Goal: Information Seeking & Learning: Check status

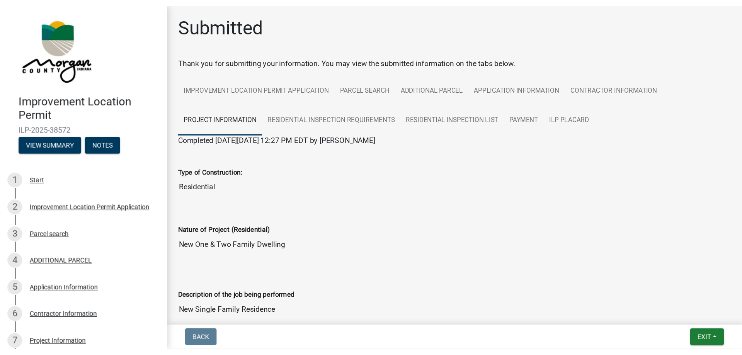
scroll to position [1623, 0]
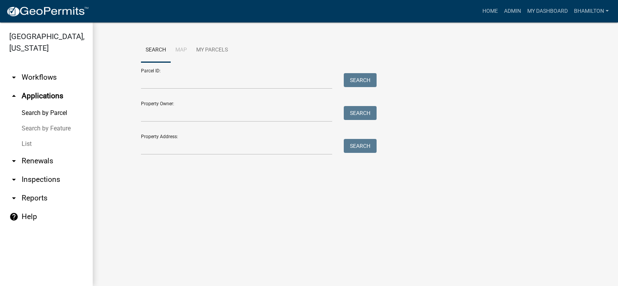
click at [141, 82] on div at bounding box center [236, 81] width 203 height 16
click at [146, 80] on input "Parcel ID:" at bounding box center [236, 81] width 191 height 16
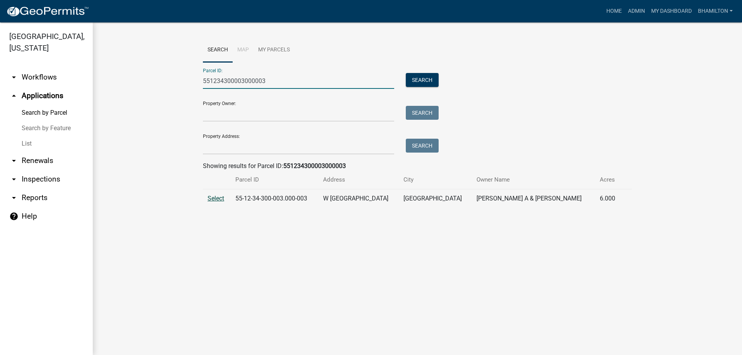
type input "551234300003000003"
click at [213, 197] on span "Select" at bounding box center [216, 198] width 17 height 7
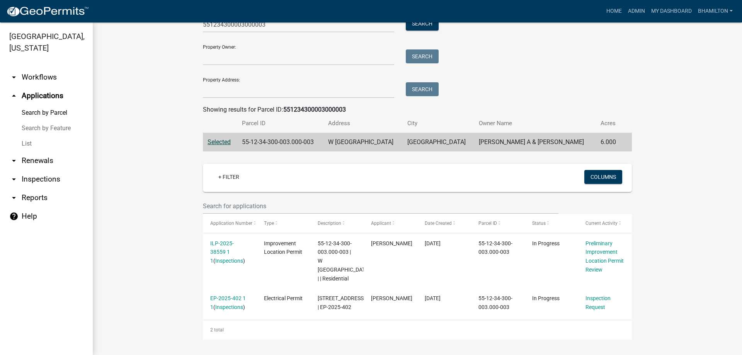
scroll to position [74, 0]
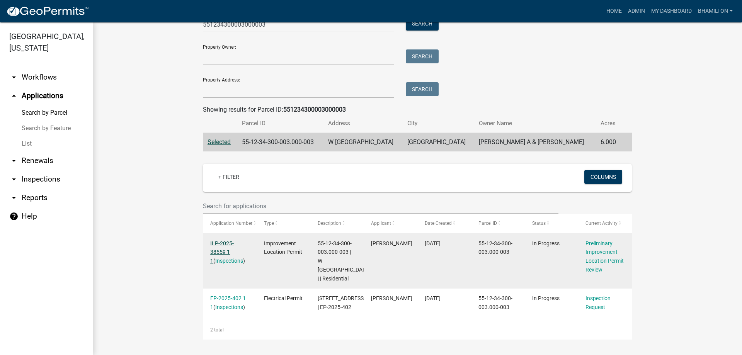
click at [234, 240] on link "ILP-2025-38559 1 1" at bounding box center [222, 252] width 24 height 24
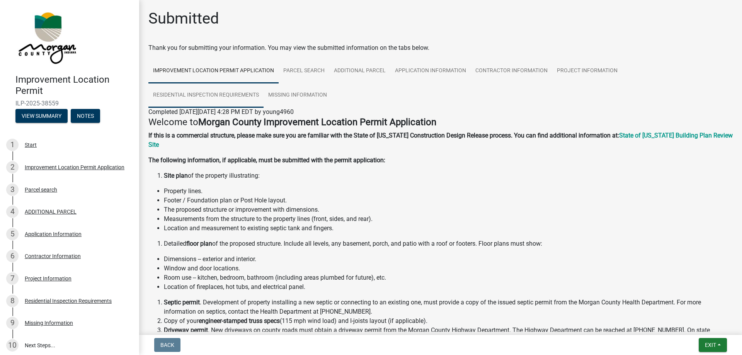
click at [200, 93] on link "Residential Inspection Requirements" at bounding box center [205, 95] width 115 height 25
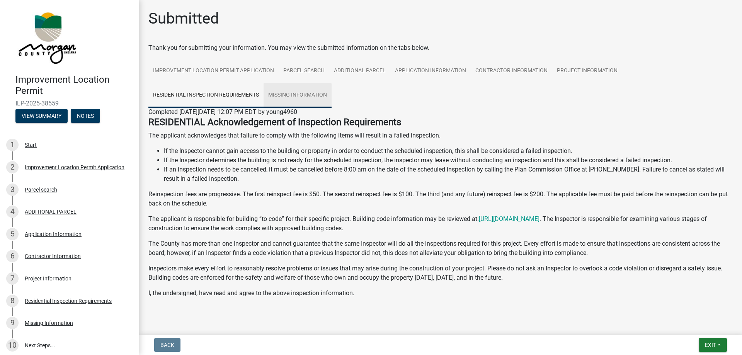
click at [304, 94] on link "Missing Information" at bounding box center [298, 95] width 68 height 25
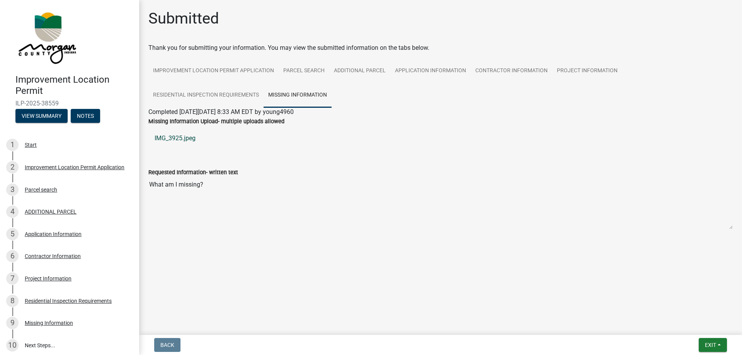
click at [184, 140] on link "IMG_3925.jpeg" at bounding box center [440, 138] width 584 height 19
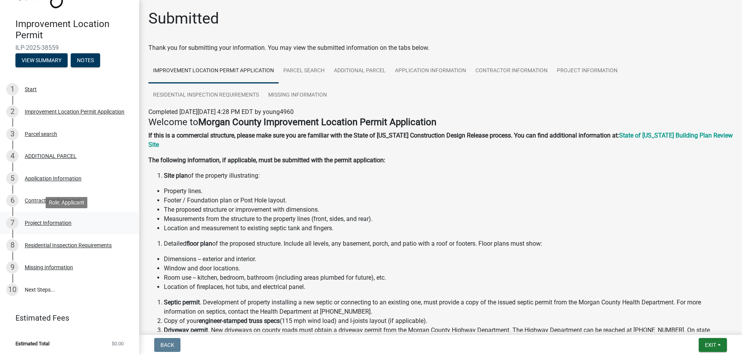
scroll to position [56, 0]
click at [40, 285] on link "10 Next Steps..." at bounding box center [69, 289] width 139 height 22
click at [41, 285] on link "10 Next Steps..." at bounding box center [69, 289] width 139 height 22
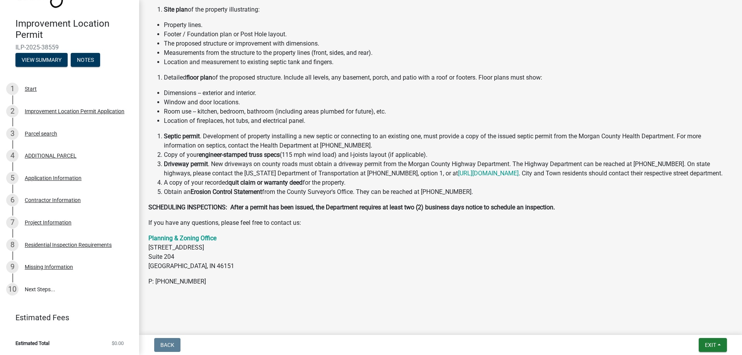
scroll to position [0, 0]
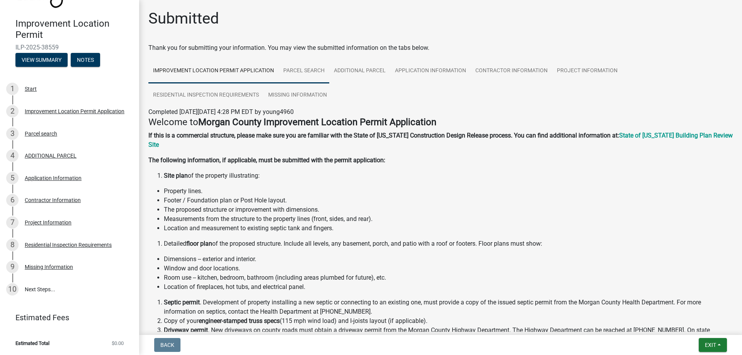
click at [313, 71] on link "Parcel search" at bounding box center [304, 71] width 51 height 25
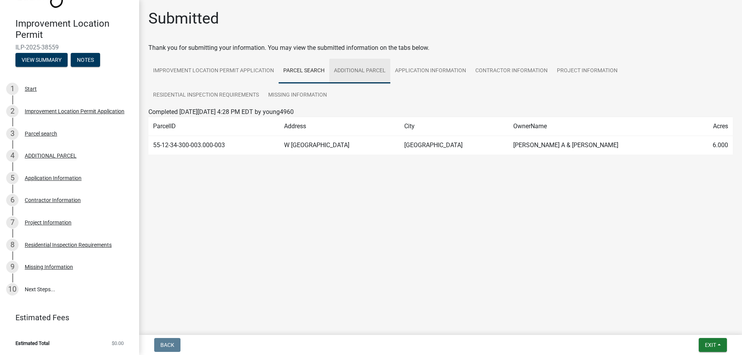
click at [356, 73] on link "ADDITIONAL PARCEL" at bounding box center [359, 71] width 61 height 25
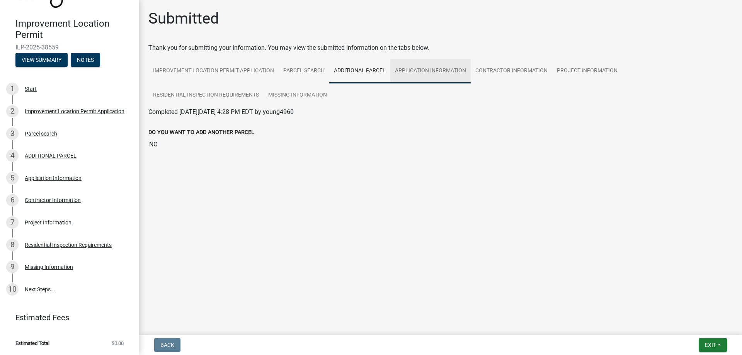
click at [408, 69] on link "Application Information" at bounding box center [430, 71] width 80 height 25
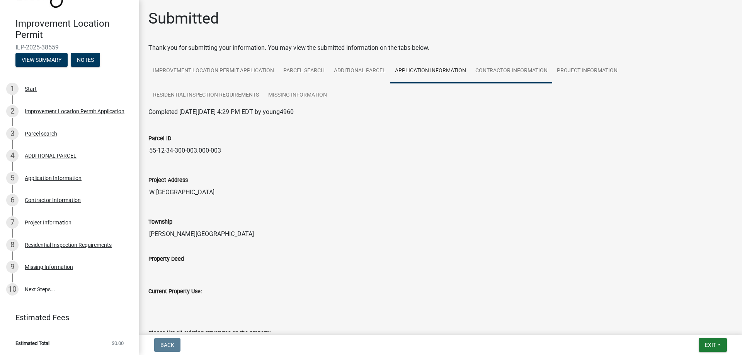
click at [482, 71] on link "Contractor Information" at bounding box center [512, 71] width 82 height 25
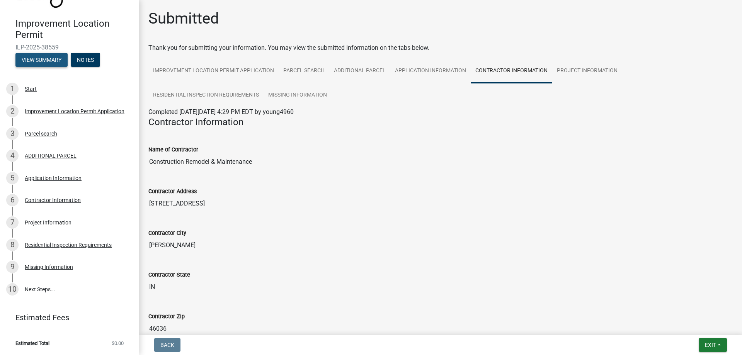
click at [57, 59] on button "View Summary" at bounding box center [41, 60] width 52 height 14
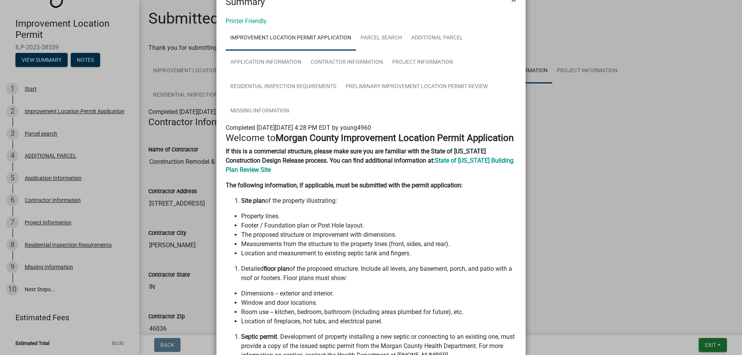
scroll to position [39, 0]
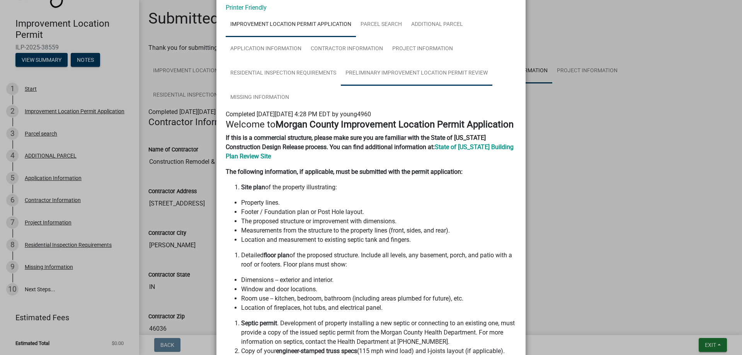
click at [417, 74] on link "Preliminary Improvement Location Permit Review" at bounding box center [416, 73] width 151 height 25
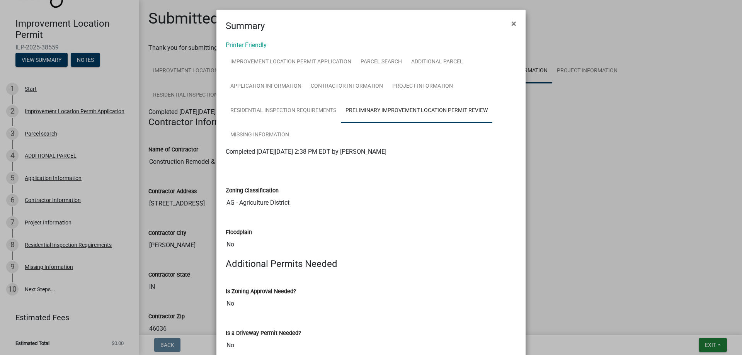
scroll to position [0, 0]
click at [283, 113] on link "Residential Inspection Requirements" at bounding box center [283, 112] width 115 height 25
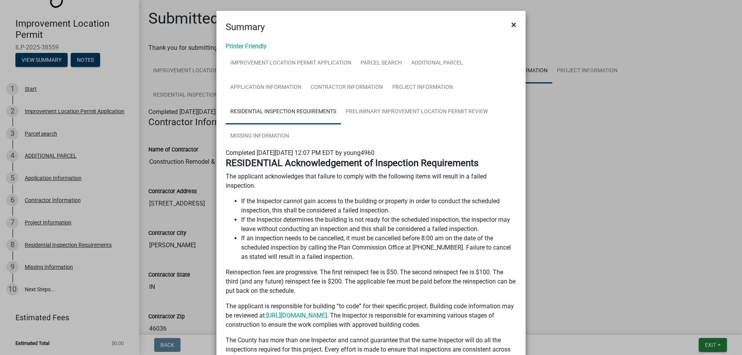
click at [511, 25] on span "×" at bounding box center [513, 24] width 5 height 11
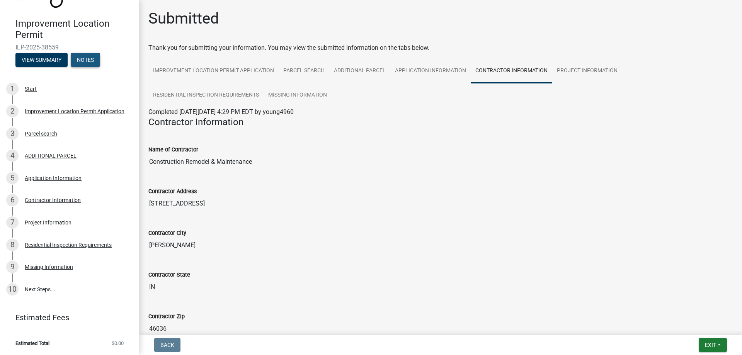
click at [90, 61] on button "Notes" at bounding box center [85, 60] width 29 height 14
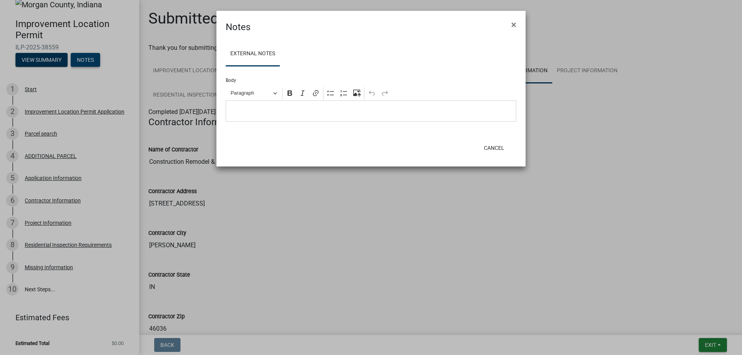
scroll to position [10, 0]
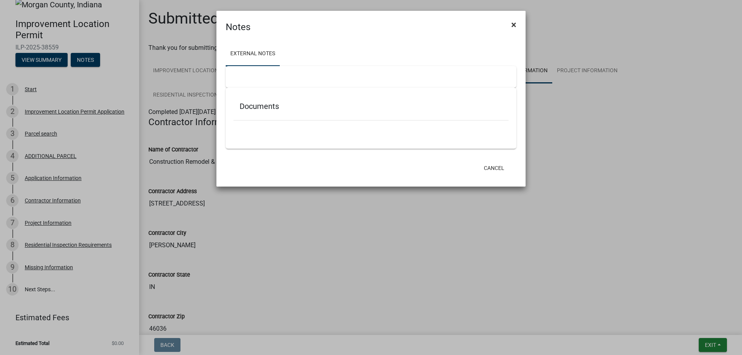
click at [513, 24] on span "×" at bounding box center [513, 24] width 5 height 11
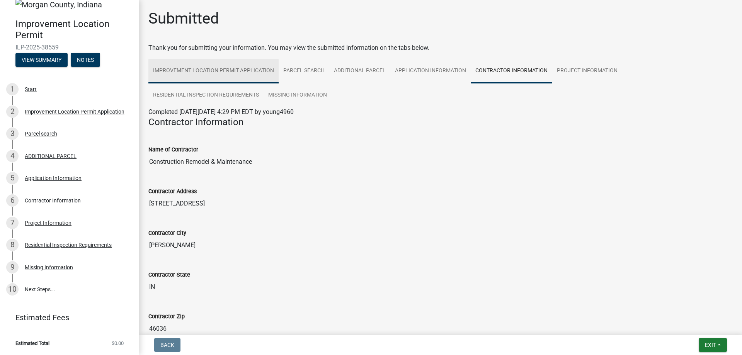
click at [221, 70] on link "Improvement Location Permit Application" at bounding box center [213, 71] width 130 height 25
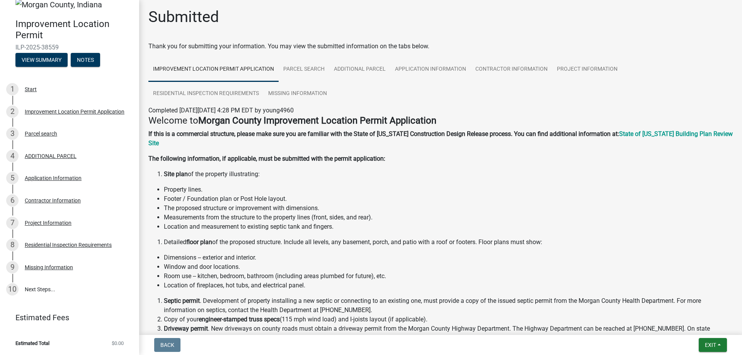
scroll to position [0, 0]
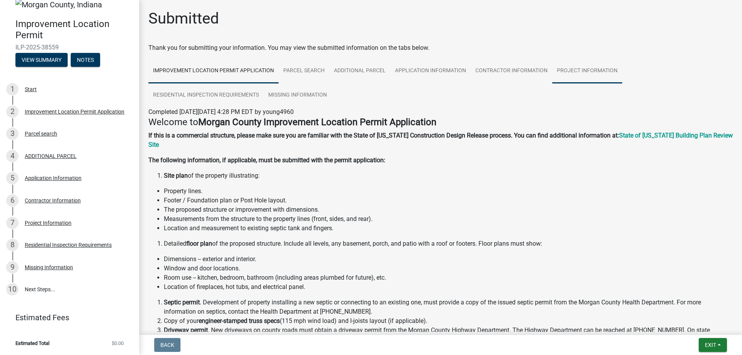
click at [590, 71] on link "Project Information" at bounding box center [587, 71] width 70 height 25
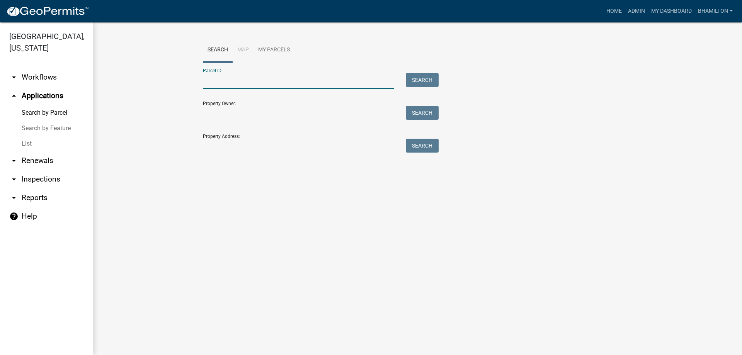
click at [241, 75] on input "Parcel ID:" at bounding box center [298, 81] width 191 height 16
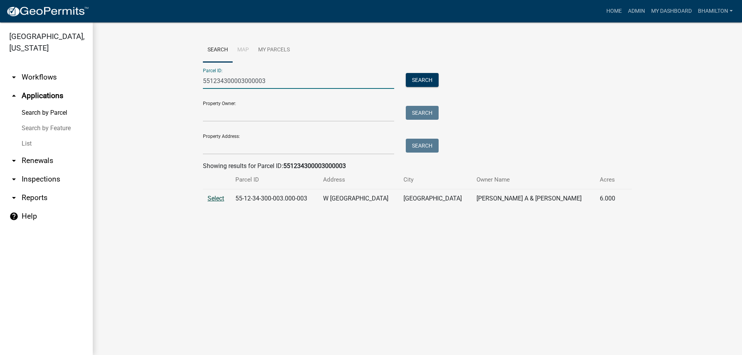
type input "551234300003000003"
click at [216, 199] on span "Select" at bounding box center [216, 198] width 17 height 7
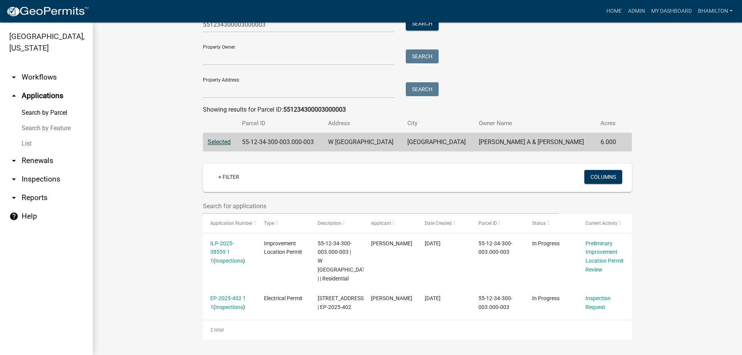
scroll to position [74, 0]
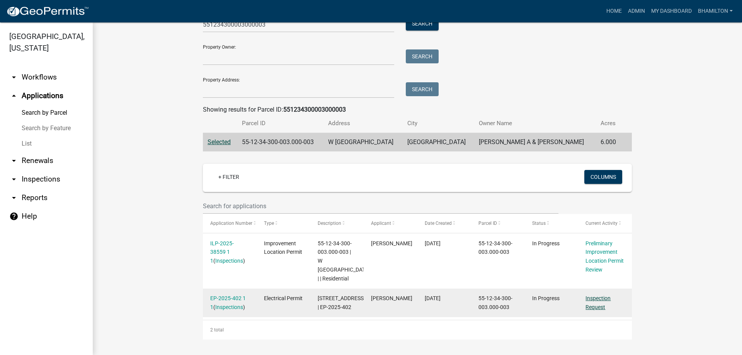
click at [602, 285] on link "Inspection Request" at bounding box center [597, 302] width 25 height 15
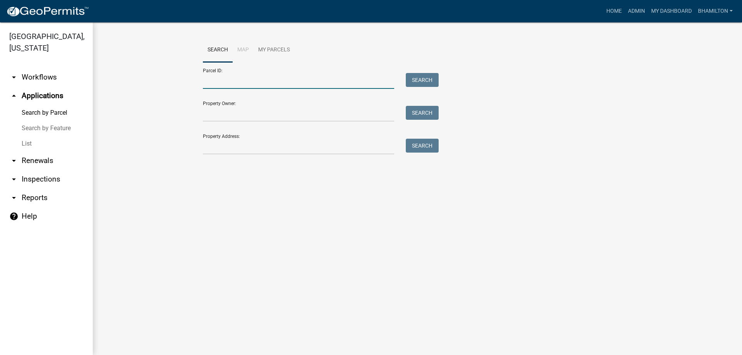
click at [250, 80] on input "Parcel ID:" at bounding box center [298, 81] width 191 height 16
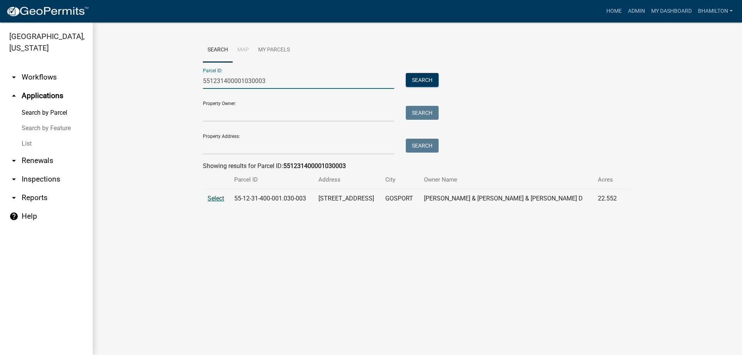
type input "551231400001030003"
click at [219, 198] on span "Select" at bounding box center [216, 198] width 17 height 7
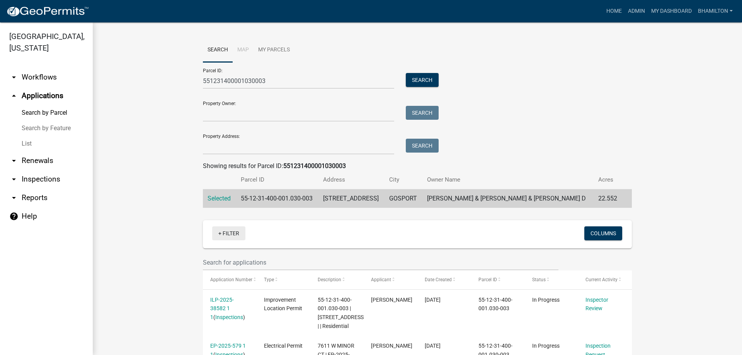
scroll to position [65, 0]
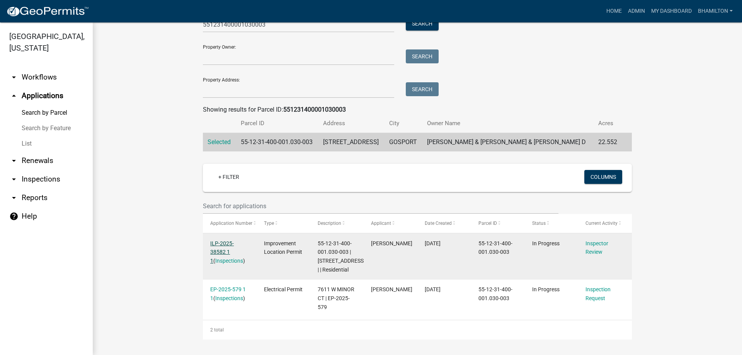
click at [233, 240] on link "ILP-2025-38582 1 1" at bounding box center [222, 252] width 24 height 24
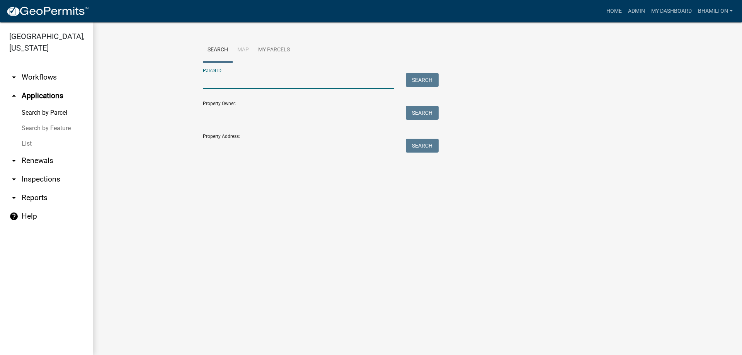
click at [214, 80] on input "Parcel ID:" at bounding box center [298, 81] width 191 height 16
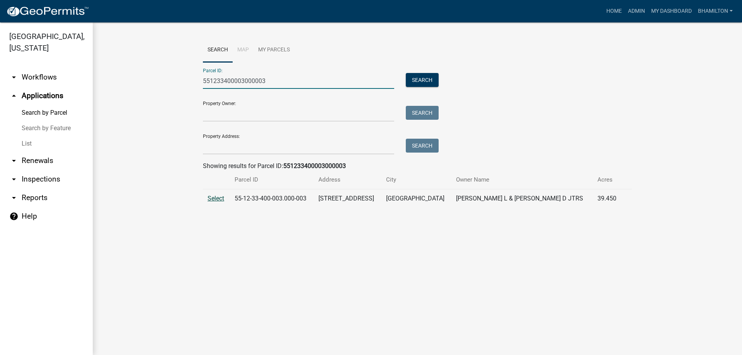
type input "551233400003000003"
click at [217, 199] on span "Select" at bounding box center [216, 198] width 17 height 7
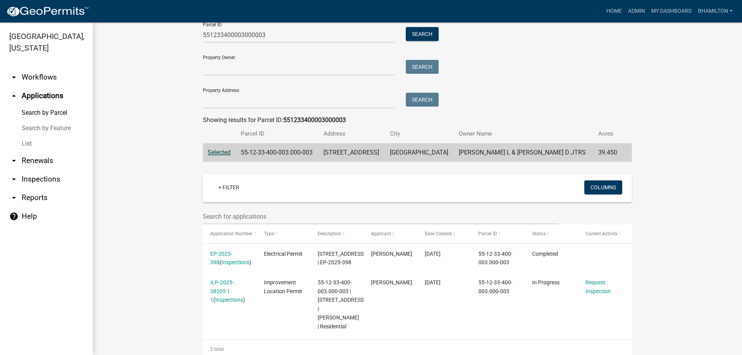
scroll to position [101, 0]
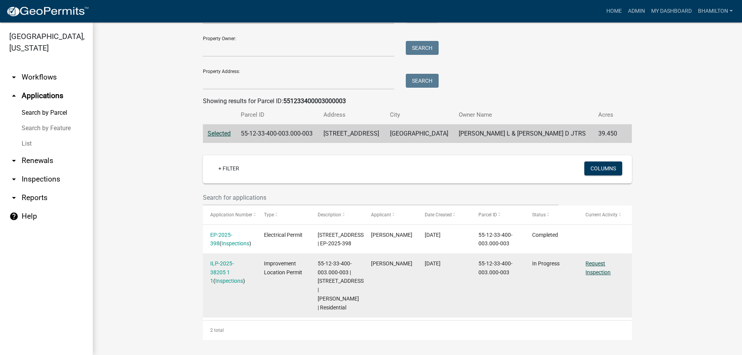
click at [593, 262] on link "Request Inspection" at bounding box center [597, 267] width 25 height 15
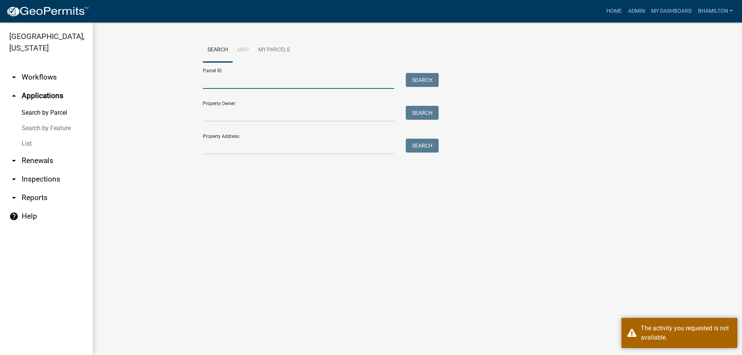
click at [207, 78] on input "Parcel ID:" at bounding box center [298, 81] width 191 height 16
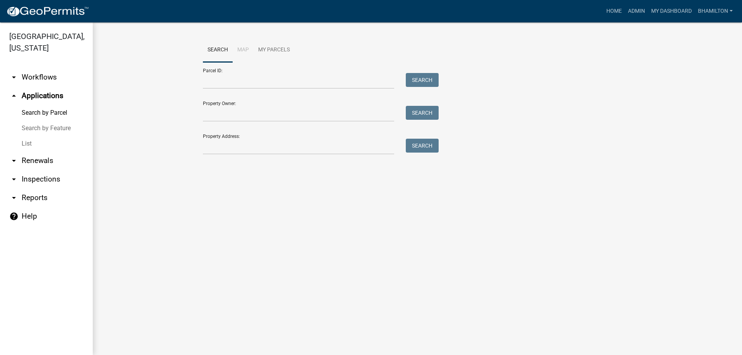
click at [65, 129] on link "Search by Feature" at bounding box center [46, 128] width 93 height 15
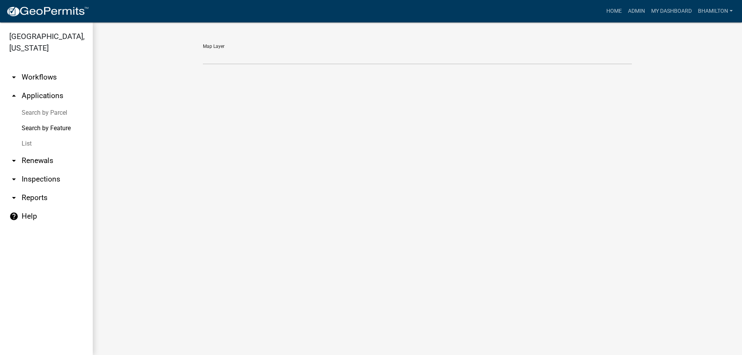
click at [27, 142] on link "List" at bounding box center [46, 143] width 93 height 15
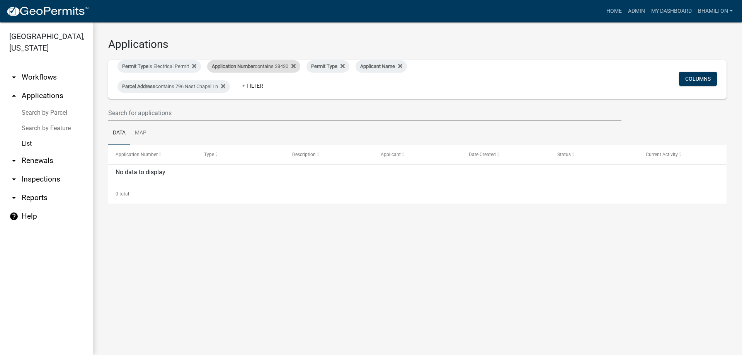
click at [280, 66] on div "Application Number contains 38430" at bounding box center [253, 66] width 93 height 12
drag, startPoint x: 247, startPoint y: 97, endPoint x: 222, endPoint y: 98, distance: 25.5
click at [222, 98] on div "contains 38430 is Done" at bounding box center [260, 103] width 80 height 54
type input "38205"
click at [258, 118] on button "Done" at bounding box center [260, 118] width 71 height 14
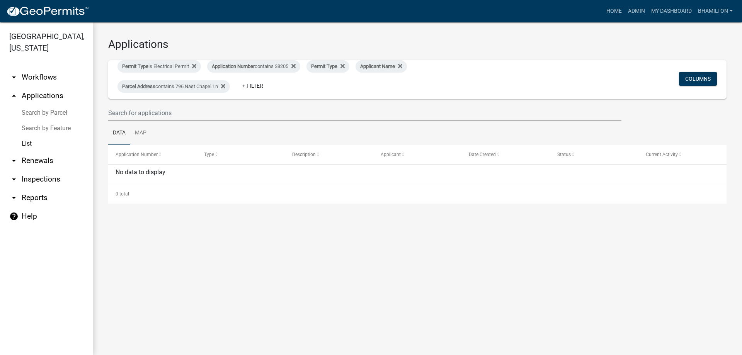
click at [26, 111] on link "Search by Parcel" at bounding box center [46, 112] width 93 height 15
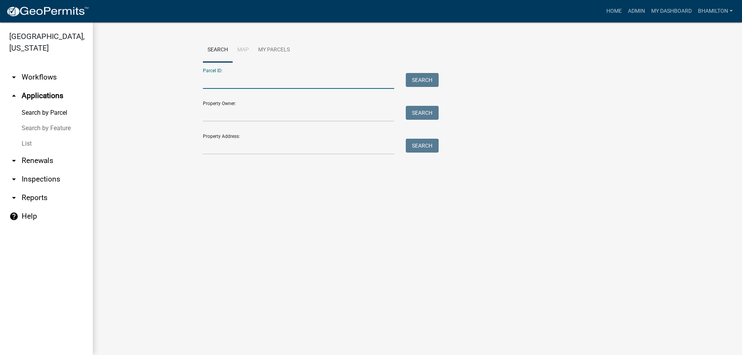
click at [256, 81] on input "Parcel ID:" at bounding box center [298, 81] width 191 height 16
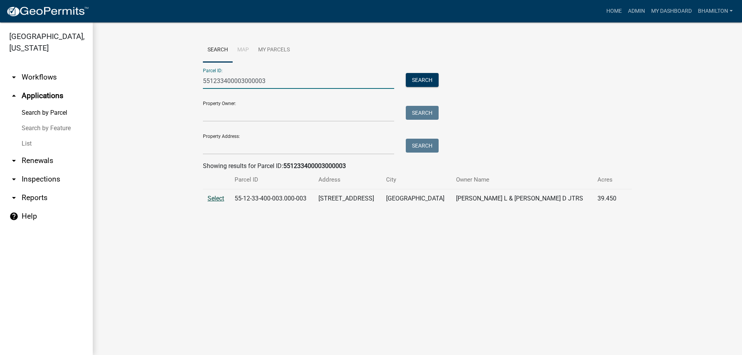
type input "551233400003000003"
click at [208, 199] on span "Select" at bounding box center [216, 198] width 17 height 7
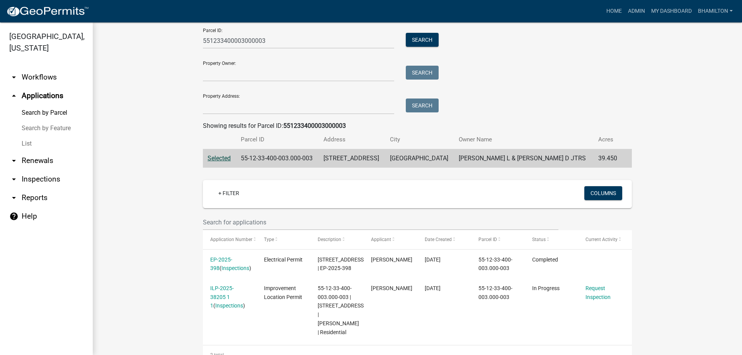
scroll to position [101, 0]
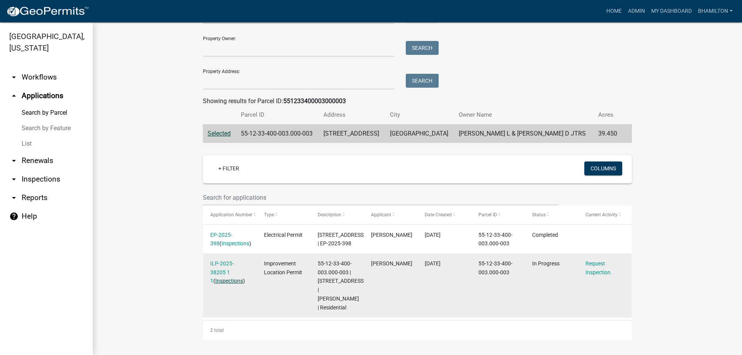
click at [228, 278] on link "Inspections" at bounding box center [229, 281] width 28 height 6
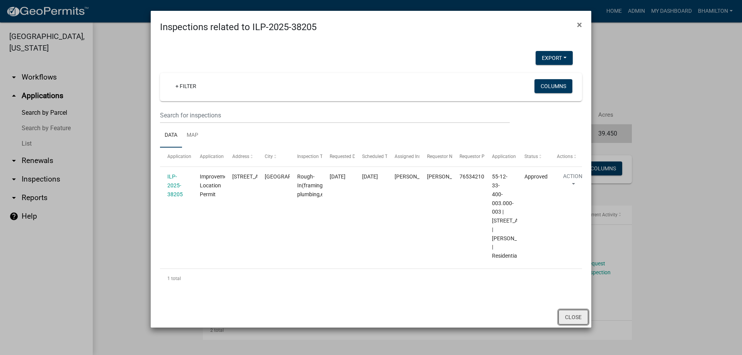
click at [571, 285] on button "Close" at bounding box center [573, 317] width 30 height 15
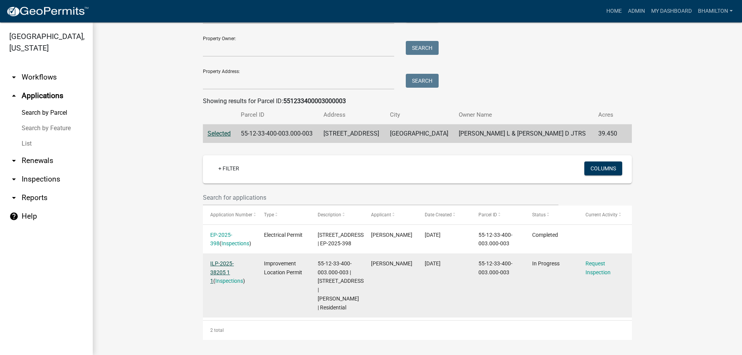
click at [234, 260] on link "ILP-2025-38205 1 1" at bounding box center [222, 272] width 24 height 24
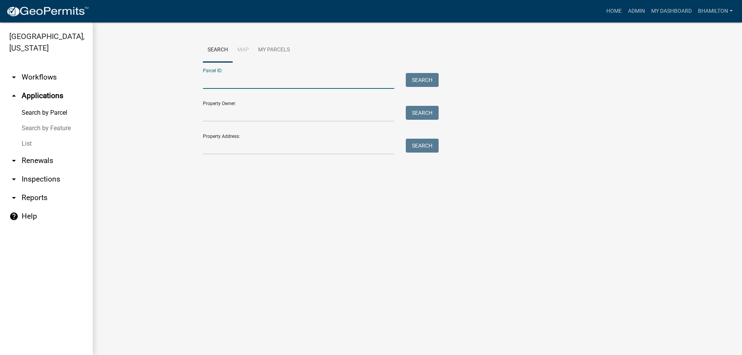
click at [205, 82] on input "Parcel ID:" at bounding box center [298, 81] width 191 height 16
type input "551233400003000003"
click at [420, 83] on button "Search" at bounding box center [422, 80] width 33 height 14
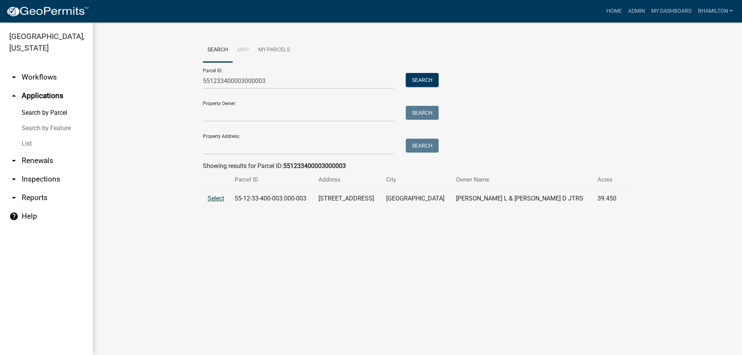
click at [216, 199] on span "Select" at bounding box center [216, 198] width 17 height 7
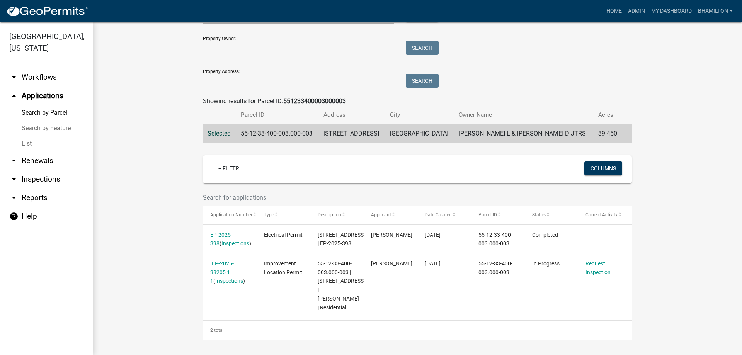
scroll to position [101, 0]
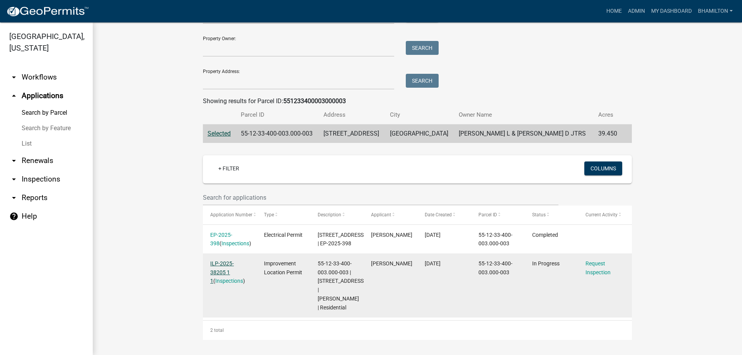
click at [224, 260] on link "ILP-2025-38205 1 1" at bounding box center [222, 272] width 24 height 24
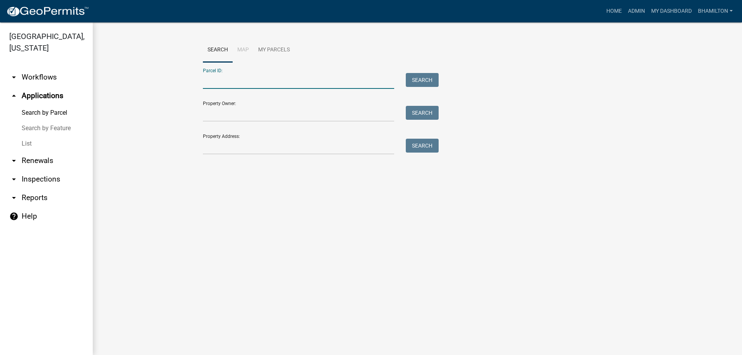
click at [243, 74] on input "Parcel ID:" at bounding box center [298, 81] width 191 height 16
type input "551233400003000003"
click at [429, 81] on button "Search" at bounding box center [422, 80] width 33 height 14
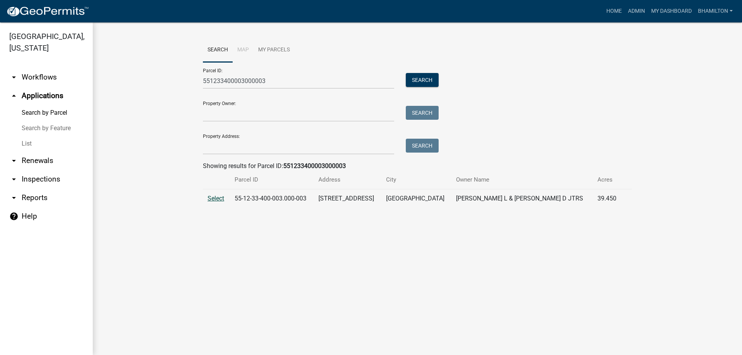
click at [212, 198] on span "Select" at bounding box center [216, 198] width 17 height 7
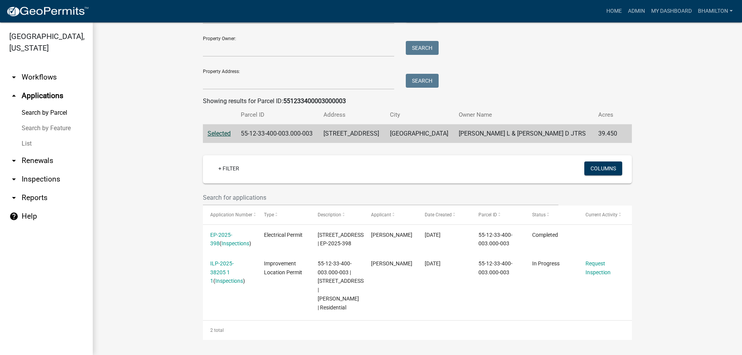
scroll to position [101, 0]
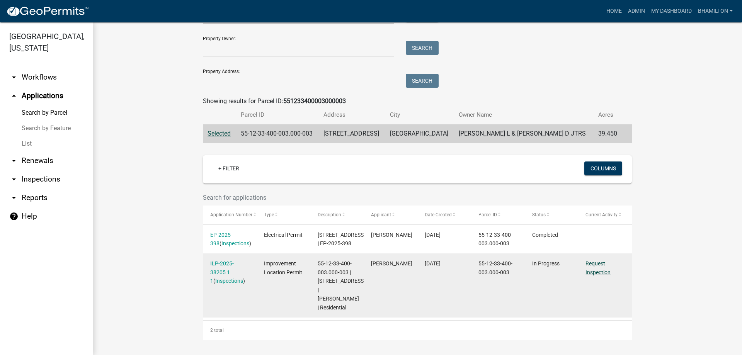
click at [596, 260] on link "Request Inspection" at bounding box center [597, 267] width 25 height 15
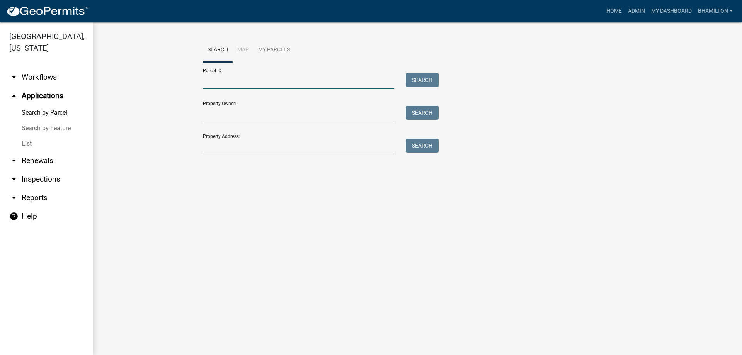
click at [366, 79] on input "Parcel ID:" at bounding box center [298, 81] width 191 height 16
type input "551233400003000003"
click at [418, 80] on button "Search" at bounding box center [422, 80] width 33 height 14
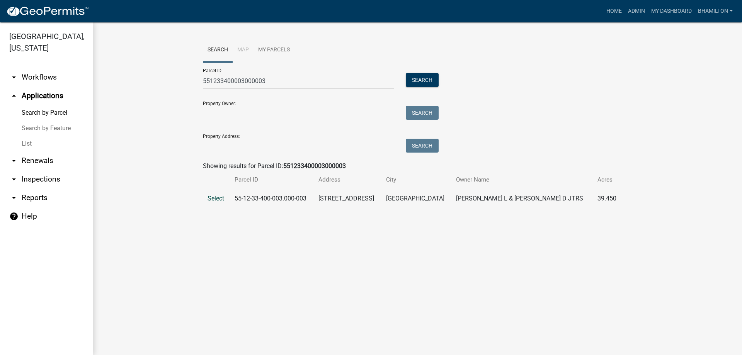
click at [220, 201] on span "Select" at bounding box center [216, 198] width 17 height 7
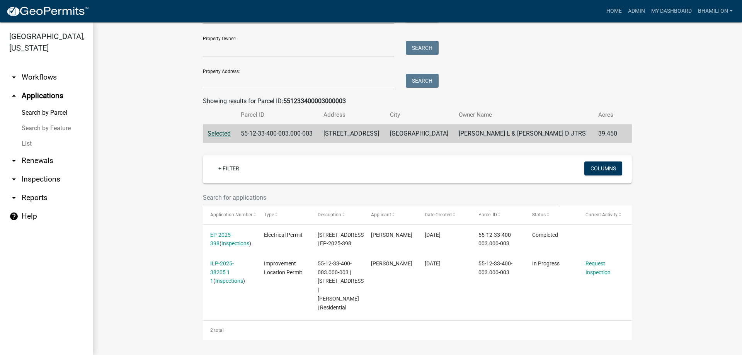
scroll to position [101, 0]
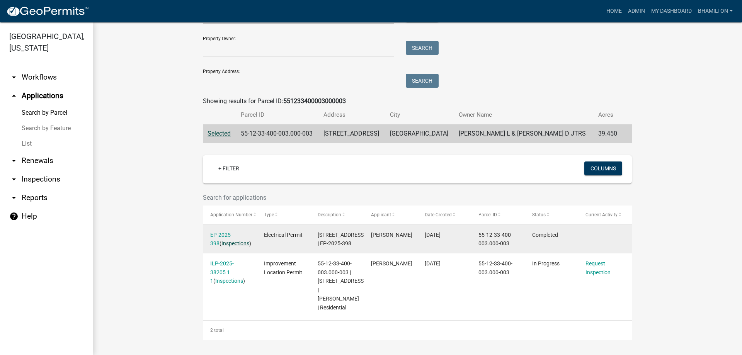
click at [228, 240] on link "Inspections" at bounding box center [235, 243] width 28 height 6
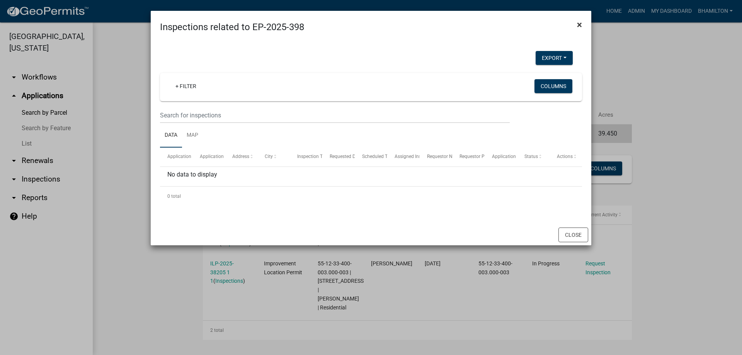
click at [579, 23] on span "×" at bounding box center [579, 24] width 5 height 11
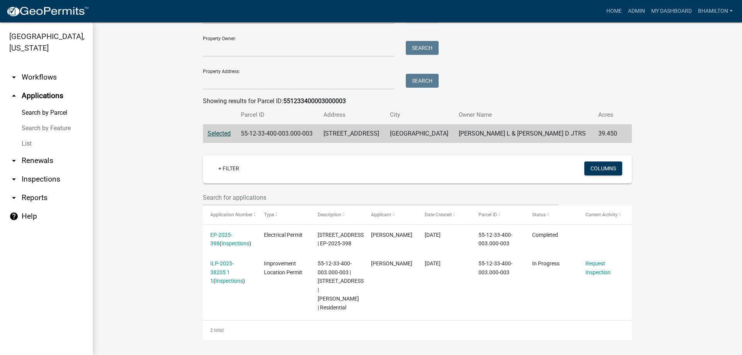
click at [43, 178] on link "arrow_drop_down Inspections" at bounding box center [46, 179] width 93 height 19
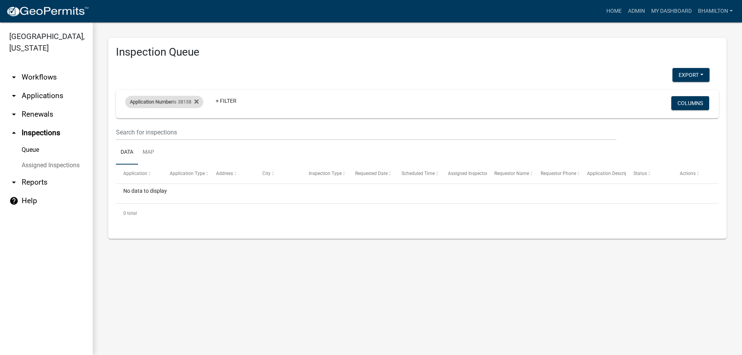
drag, startPoint x: 194, startPoint y: 100, endPoint x: 180, endPoint y: 102, distance: 14.0
click at [180, 102] on div "Application Number is 38138" at bounding box center [164, 102] width 78 height 12
drag, startPoint x: 160, startPoint y: 138, endPoint x: 120, endPoint y: 137, distance: 39.8
click at [120, 137] on body "Internet Explorer does NOT work with GeoPermits. Get a new browser for more sec…" at bounding box center [371, 177] width 742 height 355
type input "3"
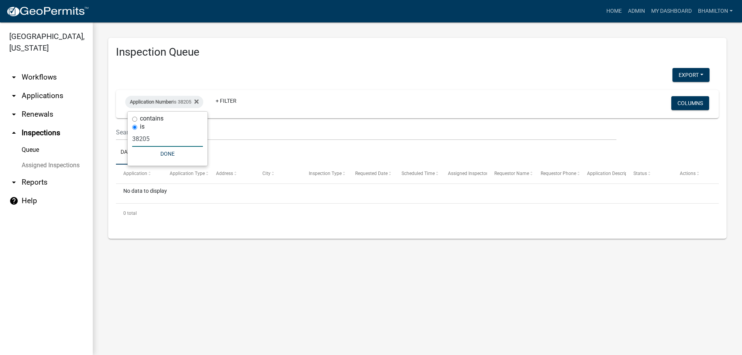
type input "38205"
click at [170, 153] on button "Done" at bounding box center [167, 154] width 71 height 14
click at [38, 167] on link "Assigned Inspections" at bounding box center [46, 165] width 93 height 15
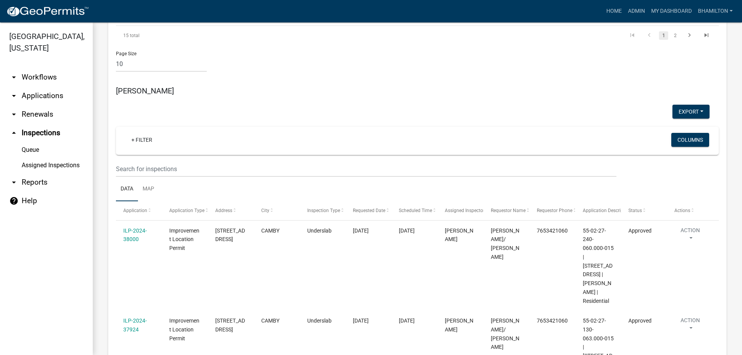
scroll to position [2705, 0]
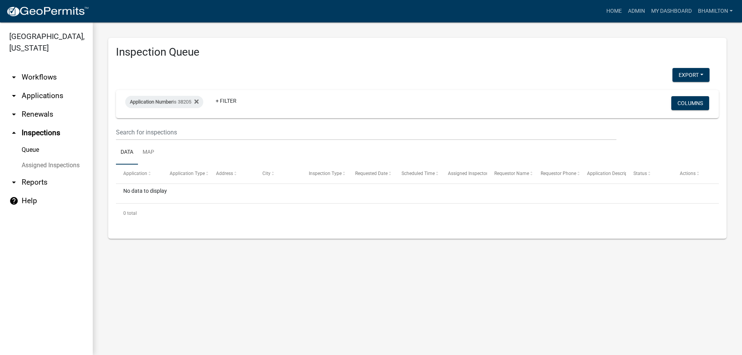
click at [28, 96] on link "arrow_drop_down Applications" at bounding box center [46, 96] width 93 height 19
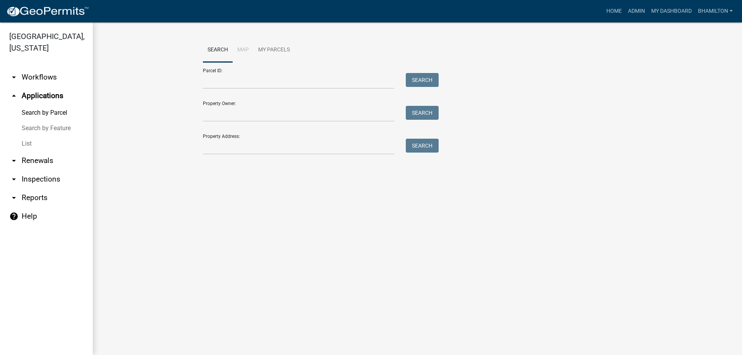
click at [0, 87] on link "arrow_drop_up Applications" at bounding box center [46, 96] width 93 height 19
click at [232, 83] on input "Parcel ID:" at bounding box center [298, 81] width 191 height 16
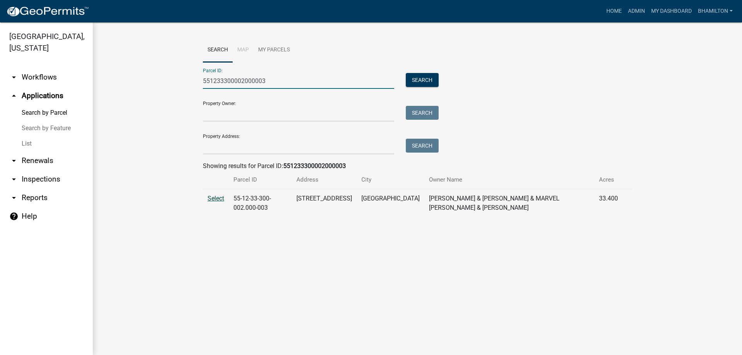
type input "551233300002000003"
click at [213, 200] on span "Select" at bounding box center [216, 198] width 17 height 7
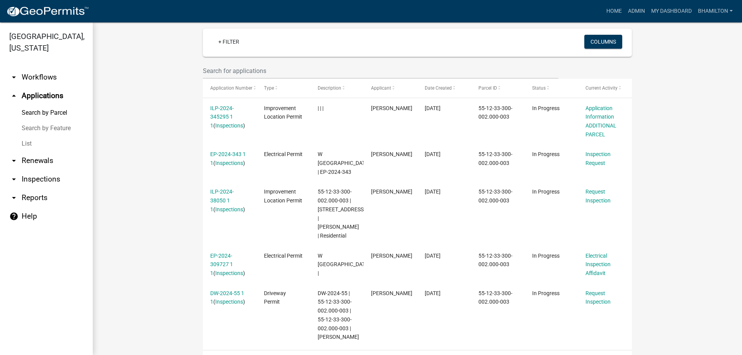
scroll to position [162, 0]
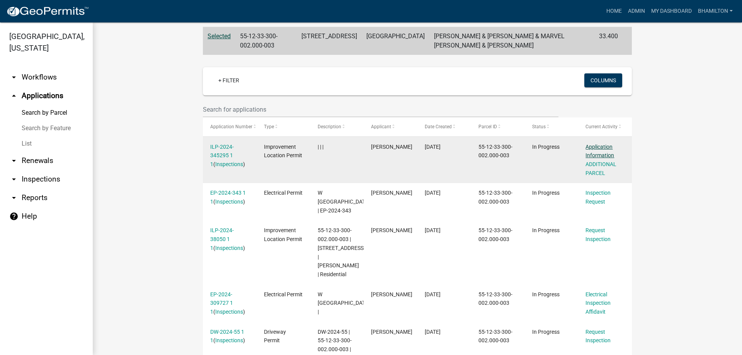
click at [599, 154] on link "Application Information" at bounding box center [599, 151] width 29 height 15
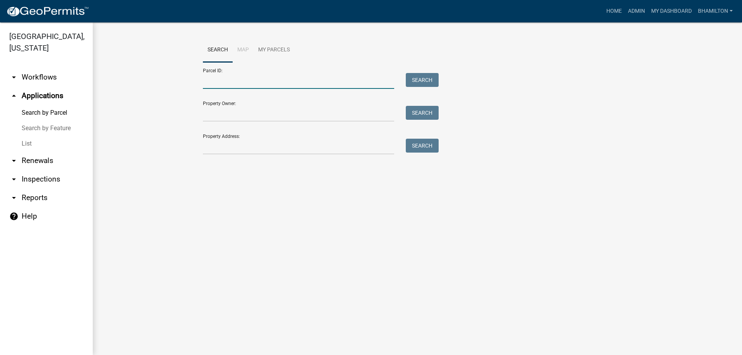
click at [320, 81] on input "Parcel ID:" at bounding box center [298, 81] width 191 height 16
click at [275, 87] on input "Parcel ID:" at bounding box center [298, 81] width 191 height 16
click at [261, 83] on input "Parcel ID:" at bounding box center [298, 81] width 191 height 16
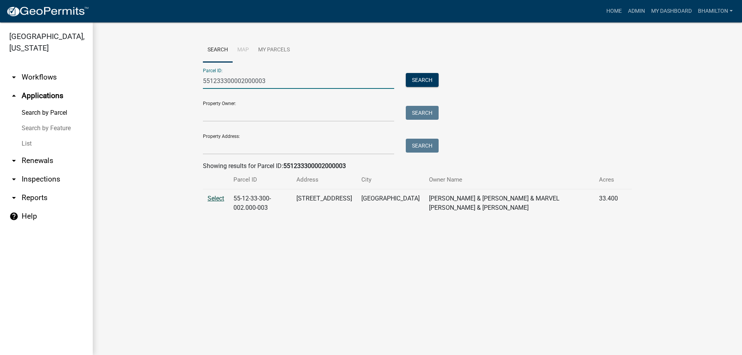
type input "551233300002000003"
click at [217, 196] on span "Select" at bounding box center [216, 198] width 17 height 7
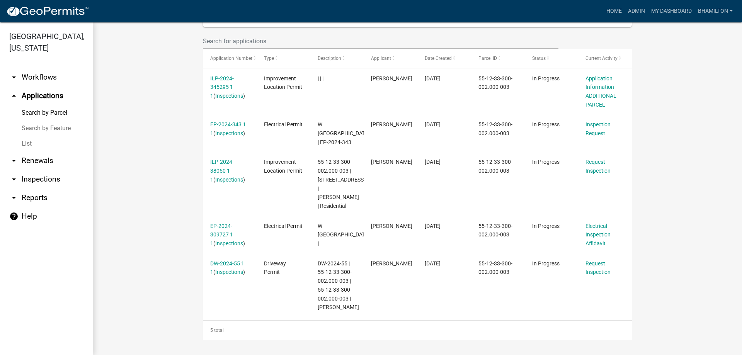
scroll to position [240, 0]
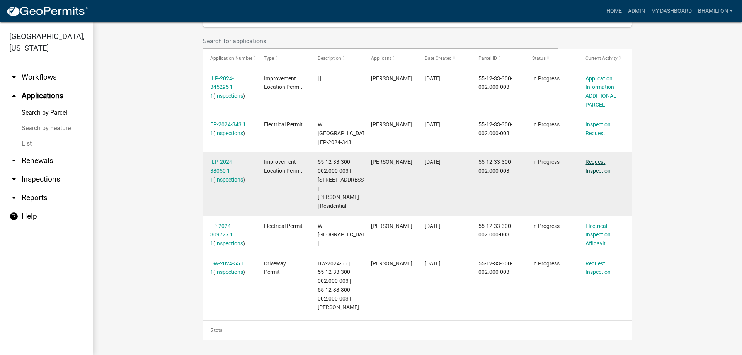
click at [601, 162] on link "Request Inspection" at bounding box center [597, 166] width 25 height 15
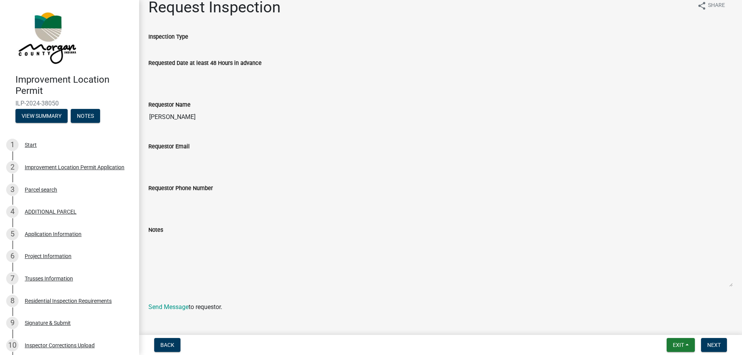
scroll to position [21, 0]
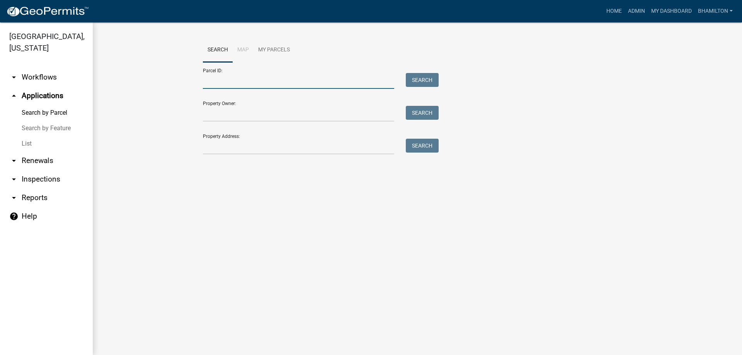
click at [308, 81] on input "Parcel ID:" at bounding box center [298, 81] width 191 height 16
type input "551233300002000003"
click at [418, 81] on button "Search" at bounding box center [422, 80] width 33 height 14
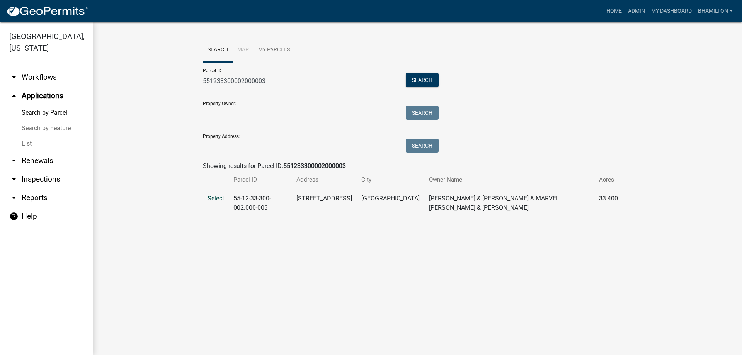
click at [217, 201] on span "Select" at bounding box center [216, 198] width 17 height 7
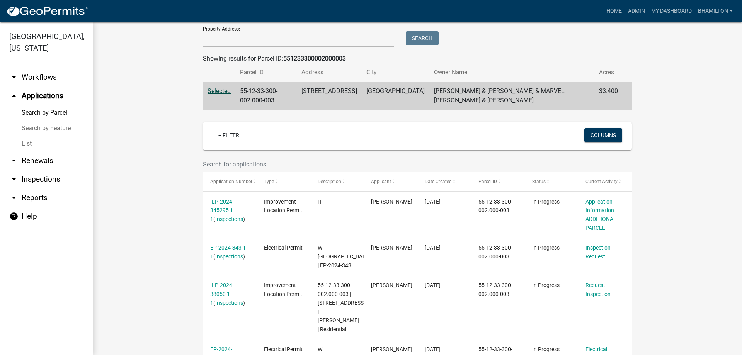
scroll to position [85, 0]
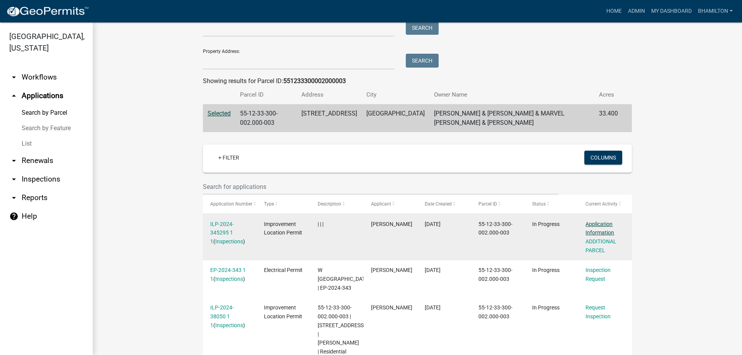
click at [587, 232] on link "Application Information" at bounding box center [599, 228] width 29 height 15
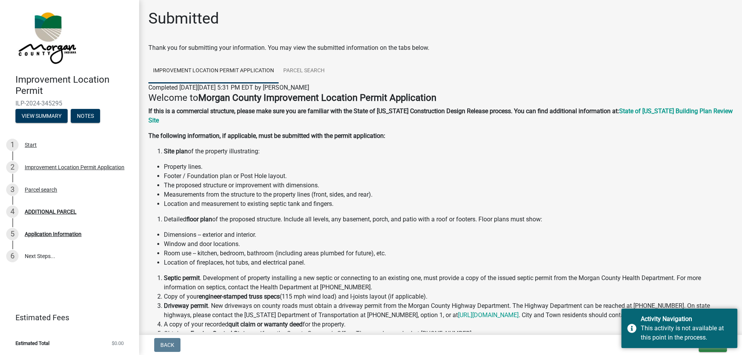
scroll to position [142, 0]
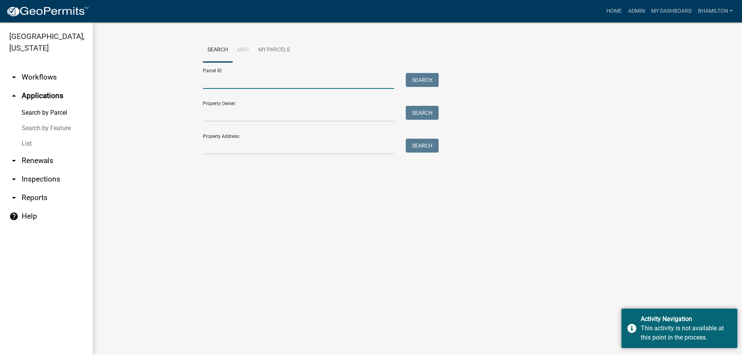
click at [252, 77] on input "Parcel ID:" at bounding box center [298, 81] width 191 height 16
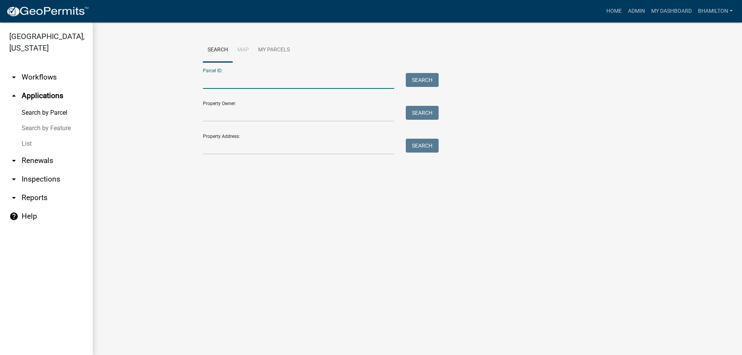
type input "551233300002000003"
click at [423, 80] on button "Search" at bounding box center [422, 80] width 33 height 14
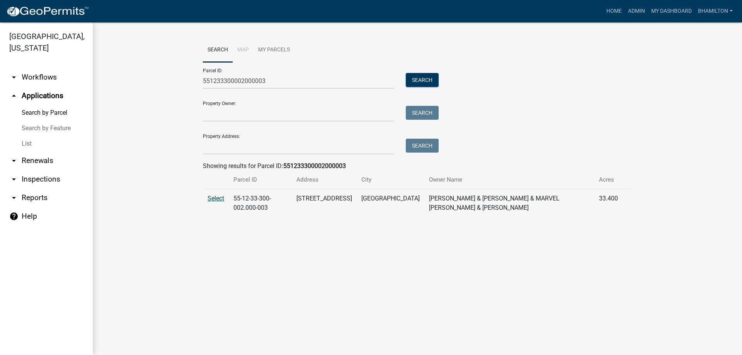
click at [222, 200] on span "Select" at bounding box center [216, 198] width 17 height 7
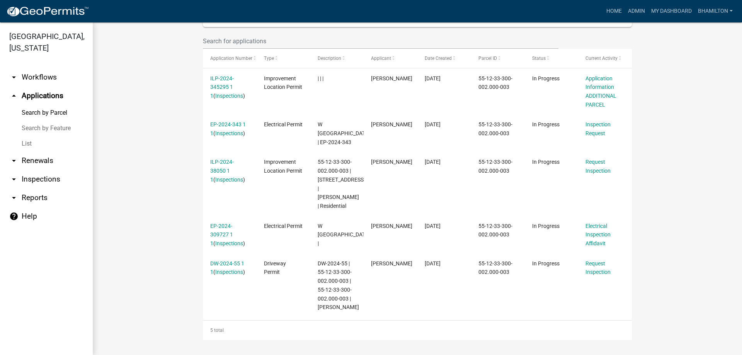
scroll to position [201, 0]
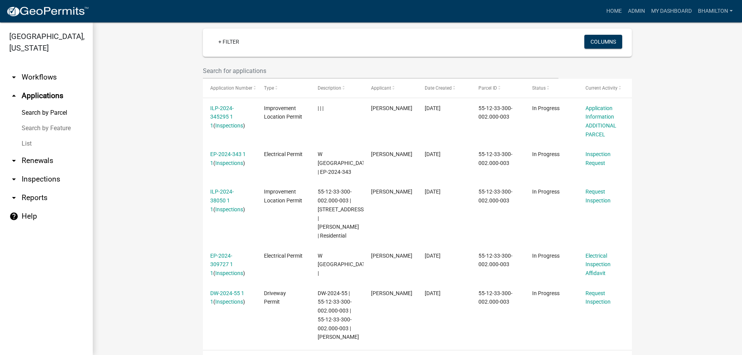
click at [53, 182] on link "arrow_drop_down Inspections" at bounding box center [46, 179] width 93 height 19
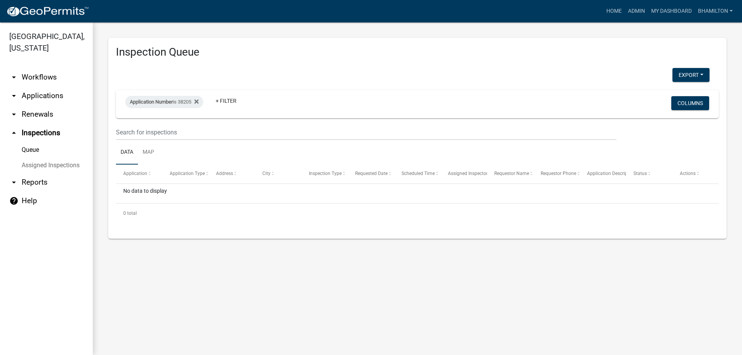
click at [34, 148] on link "Queue" at bounding box center [46, 149] width 93 height 15
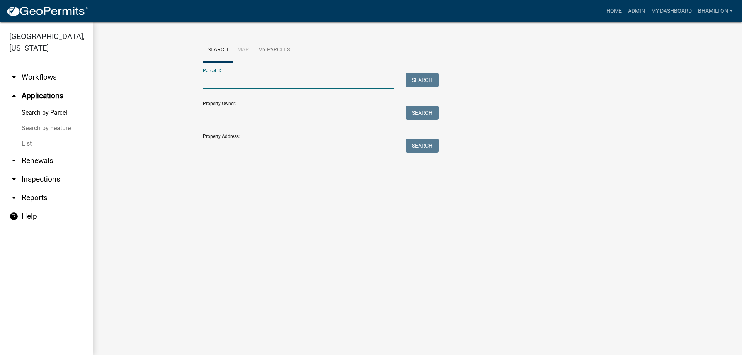
click at [227, 76] on input "Parcel ID:" at bounding box center [298, 81] width 191 height 16
type input "551233300002000003"
click at [420, 84] on button "Search" at bounding box center [422, 80] width 33 height 14
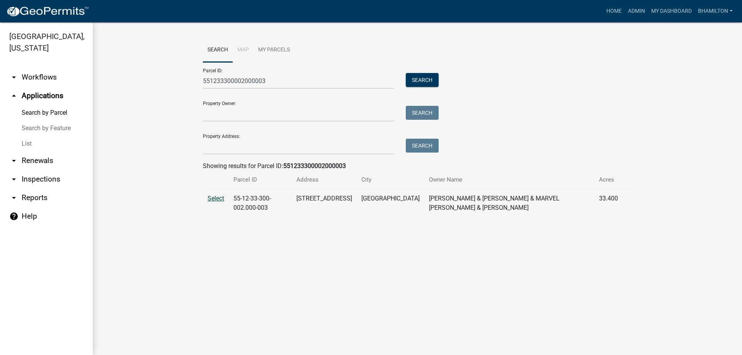
click at [213, 202] on span "Select" at bounding box center [216, 198] width 17 height 7
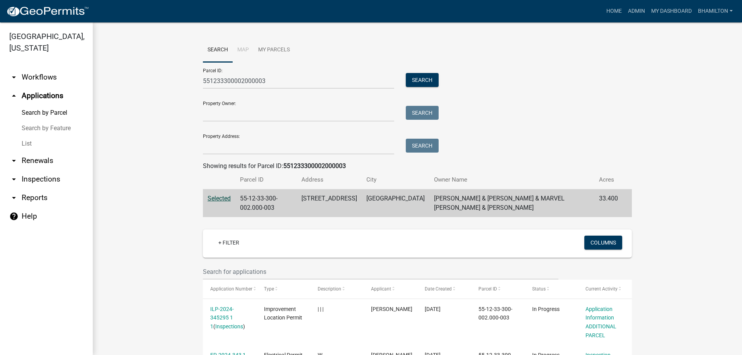
scroll to position [39, 0]
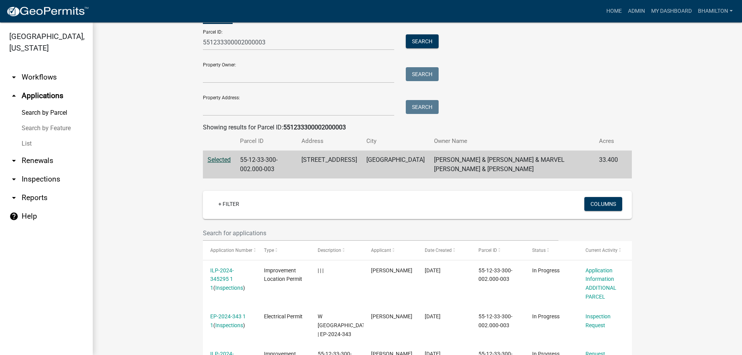
click at [14, 180] on icon "arrow_drop_down" at bounding box center [13, 179] width 9 height 9
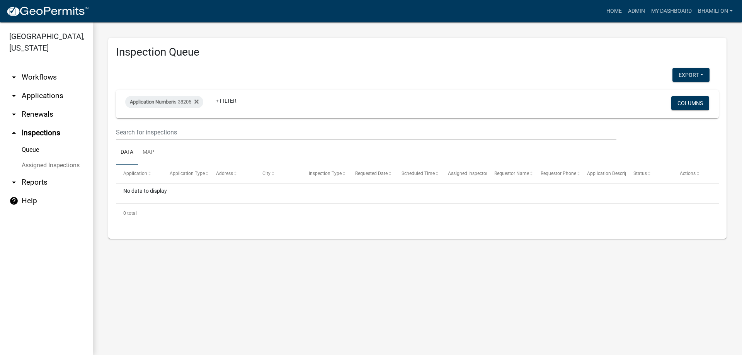
click at [34, 151] on link "Queue" at bounding box center [46, 149] width 93 height 15
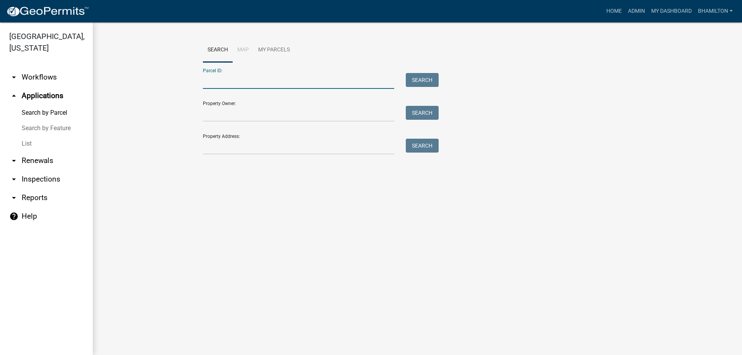
click at [241, 81] on input "Parcel ID:" at bounding box center [298, 81] width 191 height 16
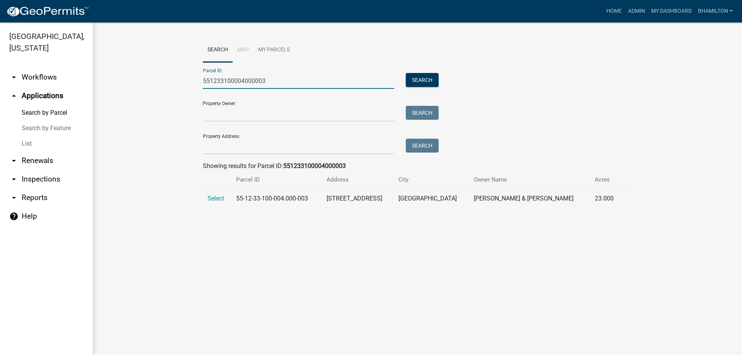
type input "551233100004000003"
click at [204, 197] on td "Select" at bounding box center [217, 198] width 29 height 19
click at [211, 197] on span "Select" at bounding box center [216, 198] width 17 height 7
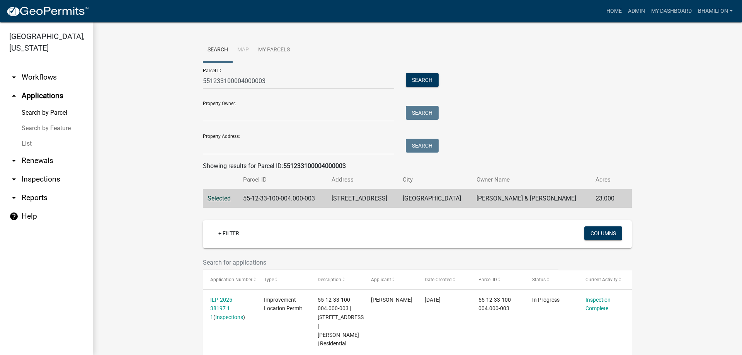
scroll to position [45, 0]
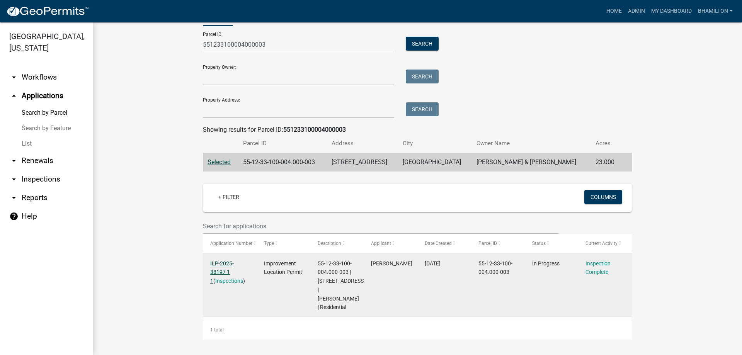
click at [234, 260] on link "ILP-2025-38197 1 1" at bounding box center [222, 272] width 24 height 24
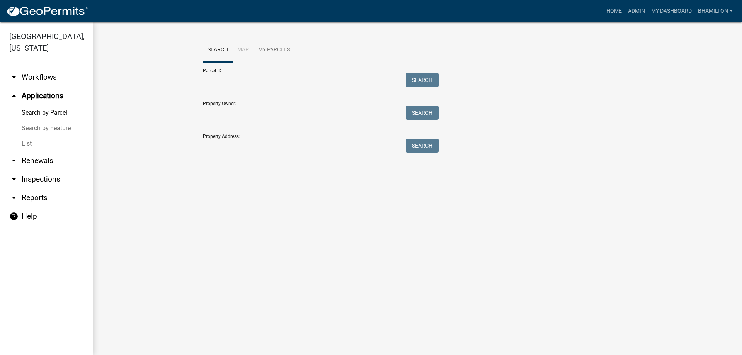
click at [238, 72] on div "Parcel ID: Search" at bounding box center [319, 75] width 232 height 27
click at [238, 74] on input "Parcel ID:" at bounding box center [298, 81] width 191 height 16
click at [260, 84] on input "Parcel ID:" at bounding box center [298, 81] width 191 height 16
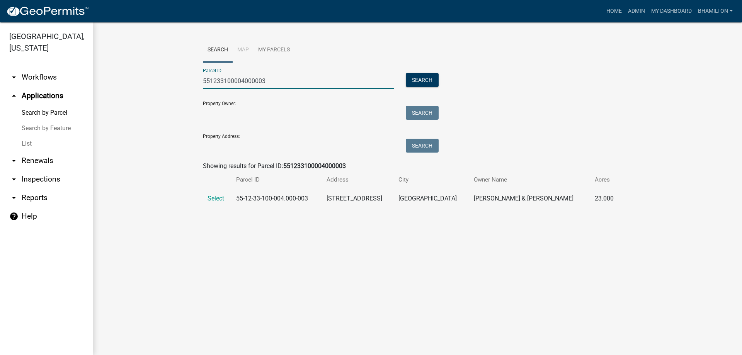
type input "551233100004000003"
click at [211, 203] on td "Select" at bounding box center [217, 198] width 29 height 19
click at [214, 199] on span "Select" at bounding box center [216, 198] width 17 height 7
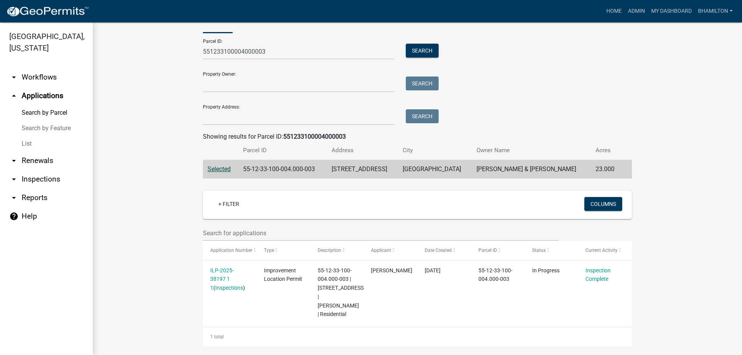
scroll to position [45, 0]
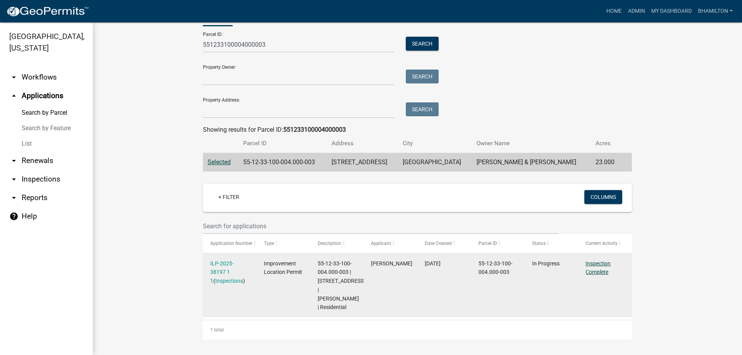
click at [590, 260] on link "Inspection Complete" at bounding box center [597, 267] width 25 height 15
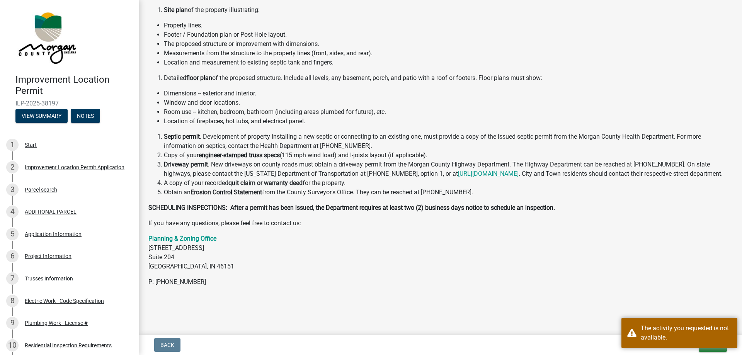
scroll to position [166, 0]
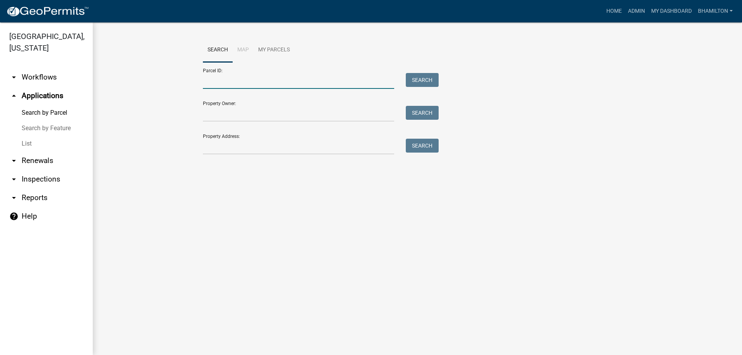
click at [233, 78] on input "Parcel ID:" at bounding box center [298, 81] width 191 height 16
type input "551233100004000003"
click at [414, 84] on button "Search" at bounding box center [422, 80] width 33 height 14
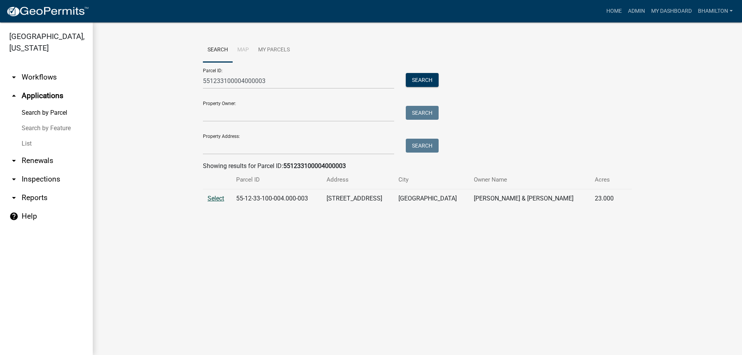
click at [218, 199] on span "Select" at bounding box center [216, 198] width 17 height 7
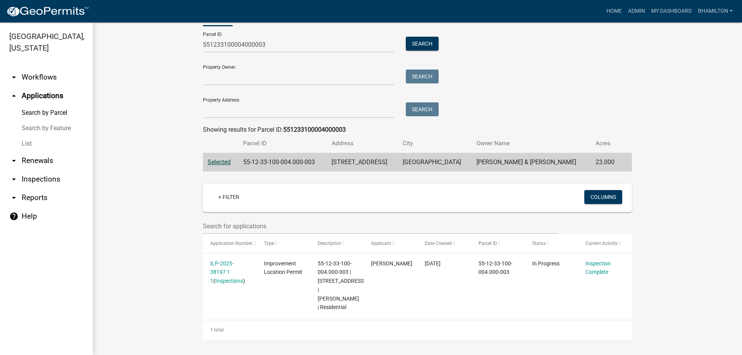
scroll to position [45, 0]
click at [15, 179] on icon "arrow_drop_down" at bounding box center [13, 179] width 9 height 9
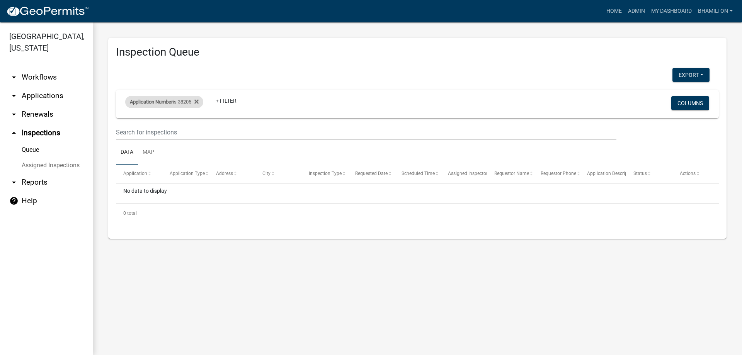
click at [191, 104] on div "Application Number is 38205" at bounding box center [164, 102] width 78 height 12
drag, startPoint x: 149, startPoint y: 138, endPoint x: 124, endPoint y: 144, distance: 26.2
click at [124, 144] on body "Internet Explorer does NOT work with GeoPermits. Get a new browser for more sec…" at bounding box center [371, 177] width 742 height 355
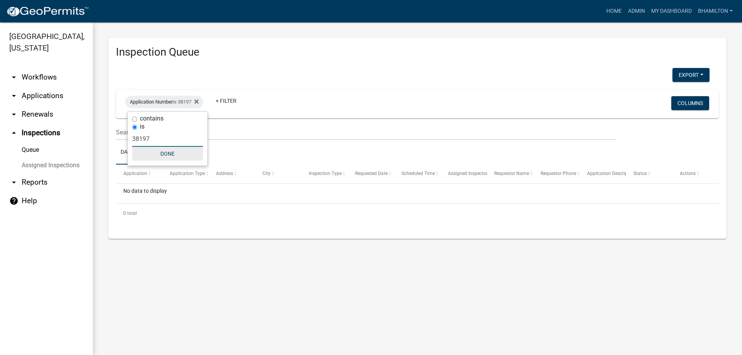
type input "38197"
click at [160, 155] on button "Done" at bounding box center [167, 154] width 71 height 14
click at [31, 151] on link "Queue" at bounding box center [46, 149] width 93 height 15
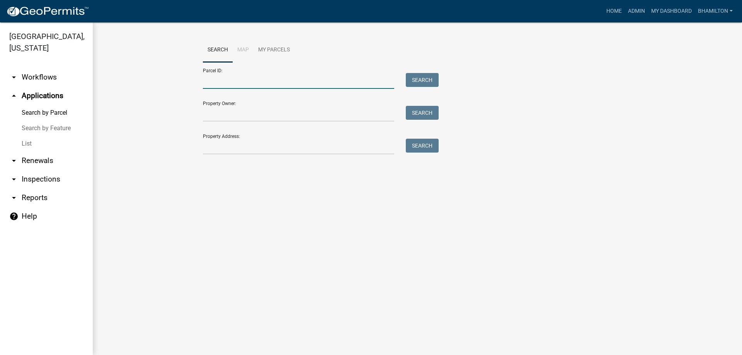
click at [245, 76] on input "Parcel ID:" at bounding box center [298, 81] width 191 height 16
type input "551233100004000003"
click at [414, 84] on button "Search" at bounding box center [422, 80] width 33 height 14
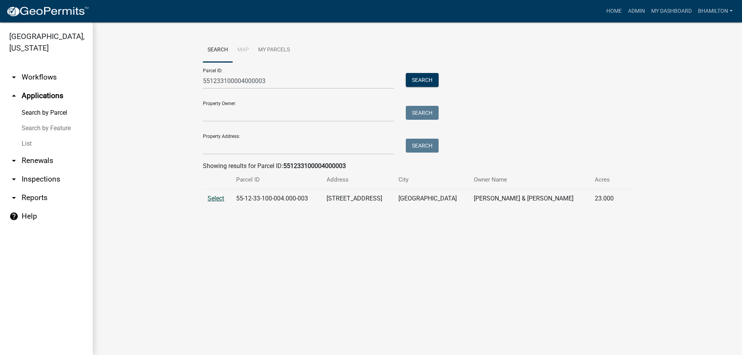
click at [213, 196] on span "Select" at bounding box center [216, 198] width 17 height 7
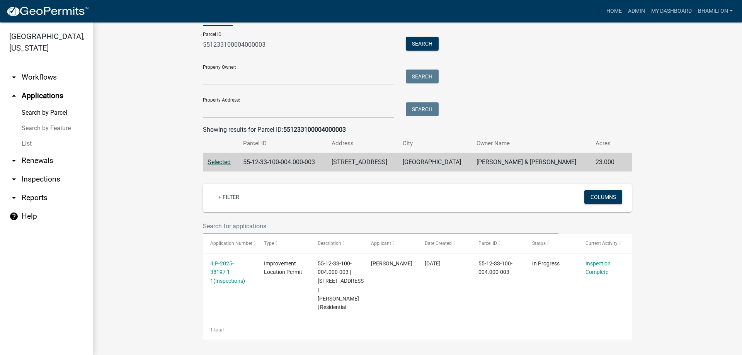
scroll to position [45, 0]
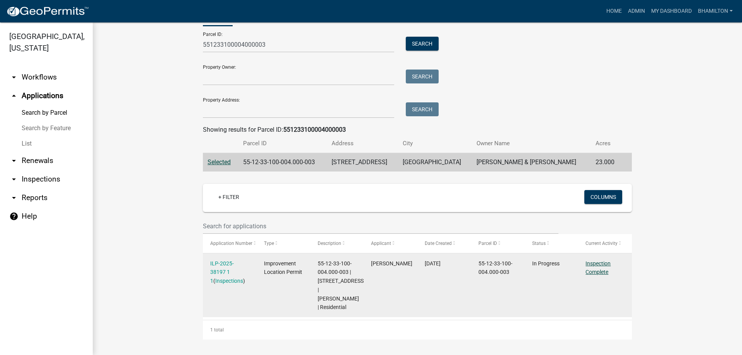
click at [594, 264] on link "Inspection Complete" at bounding box center [597, 267] width 25 height 15
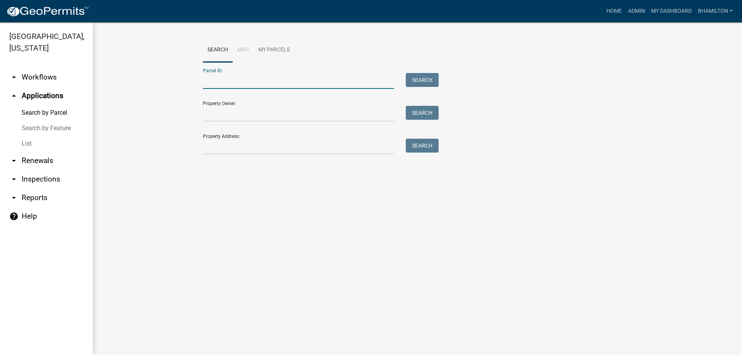
click at [246, 77] on input "Parcel ID:" at bounding box center [298, 81] width 191 height 16
type input "551233100004000003"
click at [425, 83] on button "Search" at bounding box center [422, 80] width 33 height 14
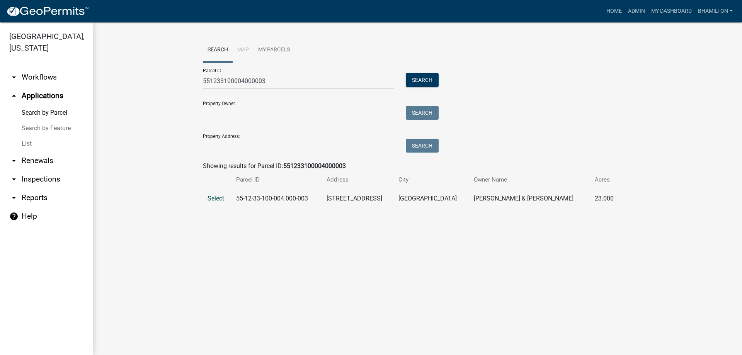
click at [208, 197] on span "Select" at bounding box center [216, 198] width 17 height 7
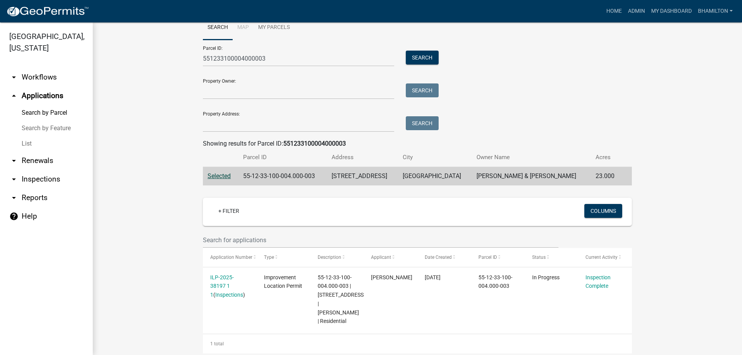
scroll to position [45, 0]
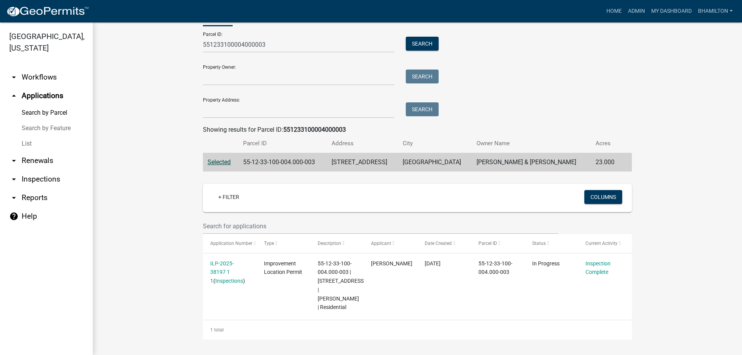
click at [15, 78] on icon "arrow_drop_down" at bounding box center [13, 77] width 9 height 9
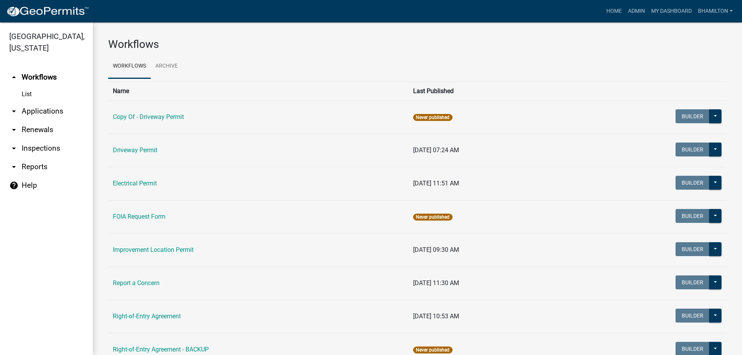
click at [15, 111] on icon "arrow_drop_down" at bounding box center [13, 111] width 9 height 9
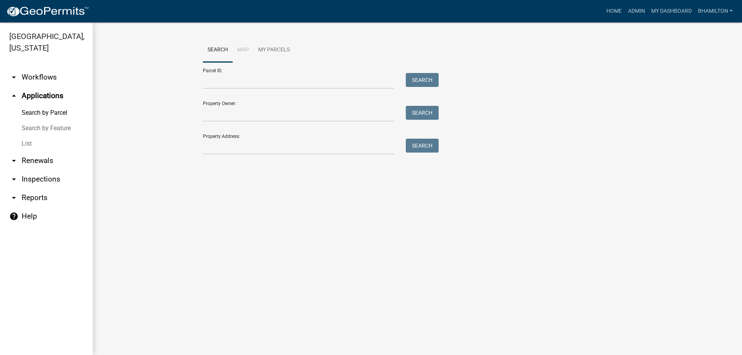
click at [16, 161] on icon "arrow_drop_down" at bounding box center [13, 160] width 9 height 9
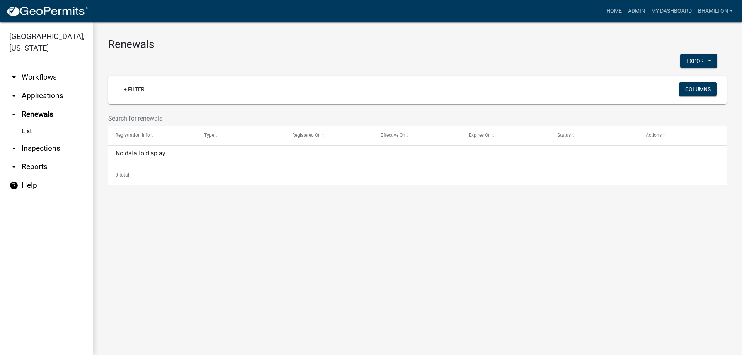
click at [16, 150] on icon "arrow_drop_down" at bounding box center [13, 148] width 9 height 9
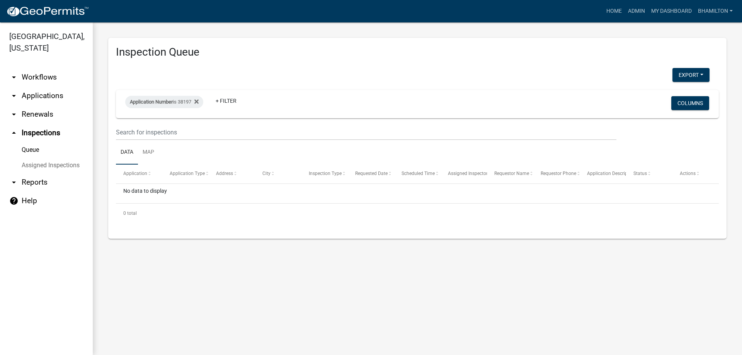
click at [16, 182] on icon "arrow_drop_down" at bounding box center [13, 182] width 9 height 9
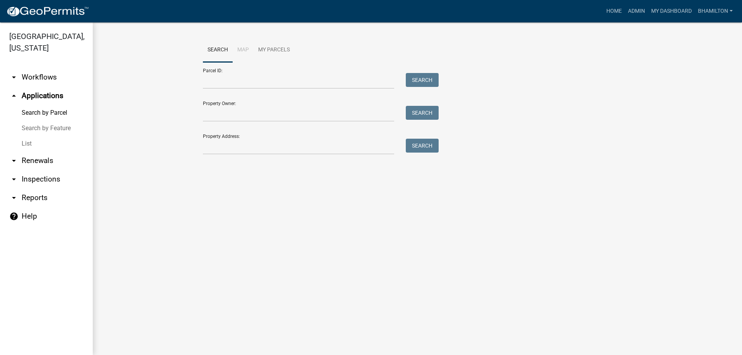
click at [235, 73] on div "Parcel ID: Search" at bounding box center [319, 75] width 232 height 27
click at [235, 77] on input "Parcel ID:" at bounding box center [298, 81] width 191 height 16
type input "551233100004000003"
click at [420, 82] on button "Search" at bounding box center [422, 80] width 33 height 14
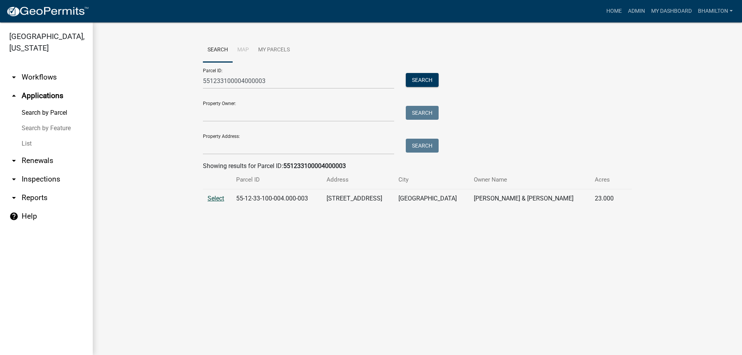
click at [218, 201] on span "Select" at bounding box center [216, 198] width 17 height 7
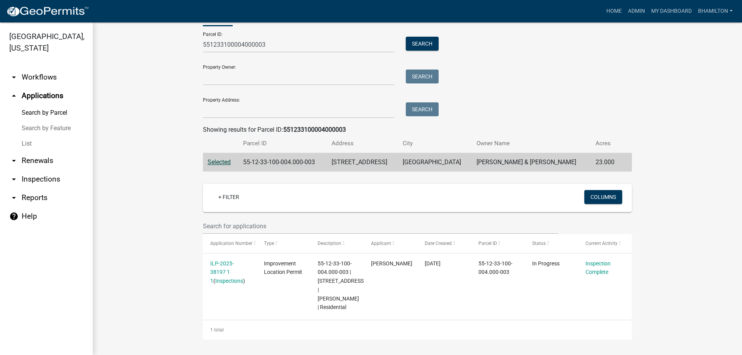
scroll to position [45, 0]
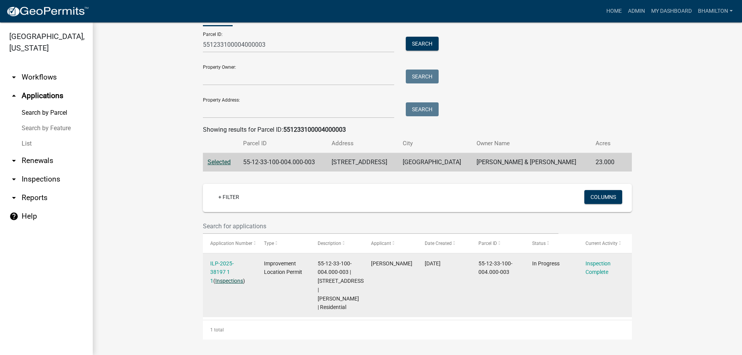
click at [229, 278] on link "Inspections" at bounding box center [229, 281] width 28 height 6
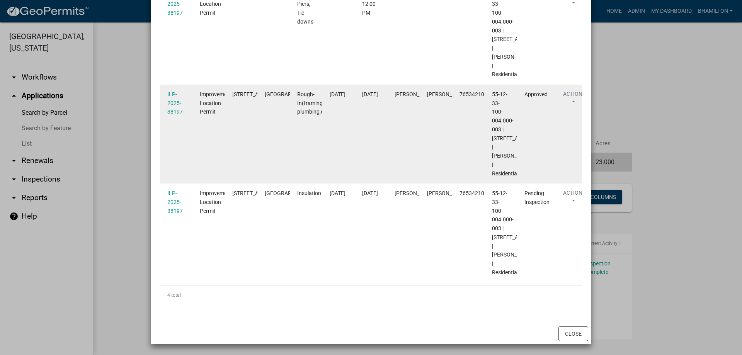
scroll to position [421, 0]
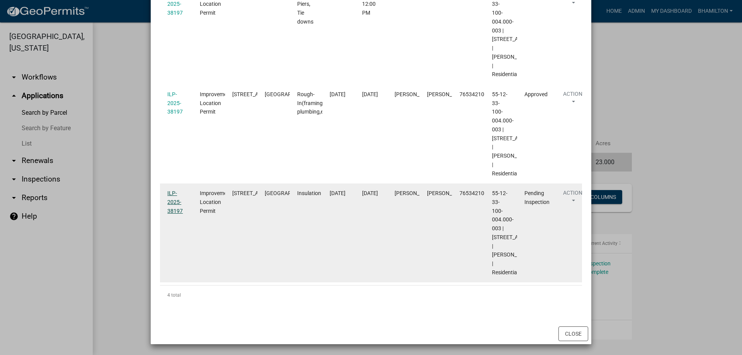
click at [172, 190] on link "ILP-2025-38197" at bounding box center [174, 202] width 15 height 24
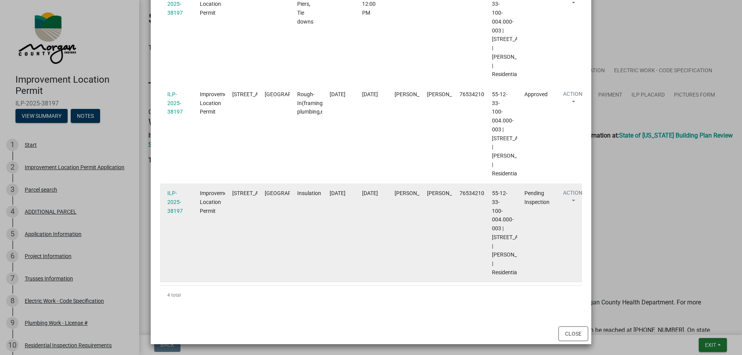
drag, startPoint x: 347, startPoint y: 159, endPoint x: 311, endPoint y: 183, distance: 43.1
click at [311, 184] on datatable-body-cell "Insulation" at bounding box center [306, 233] width 32 height 99
click at [170, 190] on link "ILP-2025-38197" at bounding box center [174, 202] width 15 height 24
click at [171, 190] on link "ILP-2025-38197" at bounding box center [174, 202] width 15 height 24
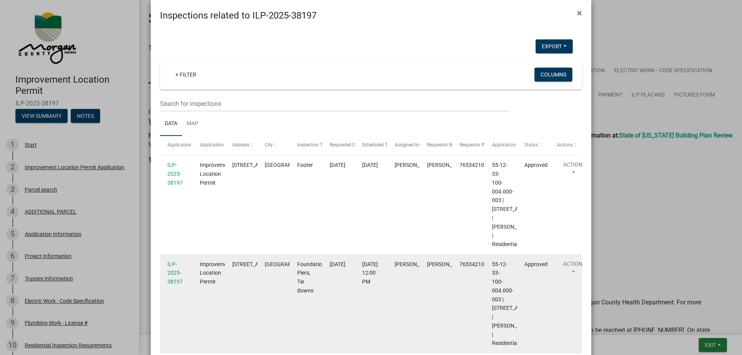
scroll to position [0, 0]
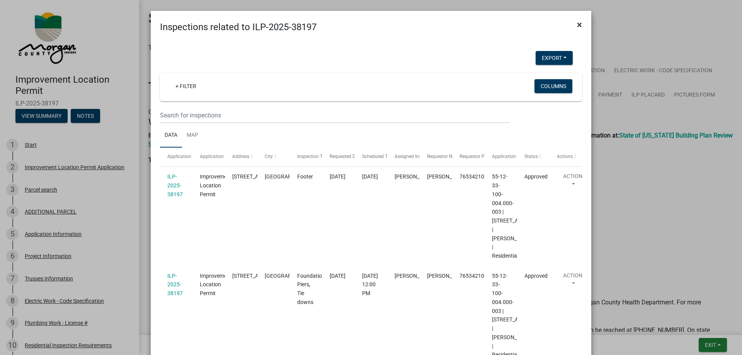
click at [577, 25] on span "×" at bounding box center [579, 24] width 5 height 11
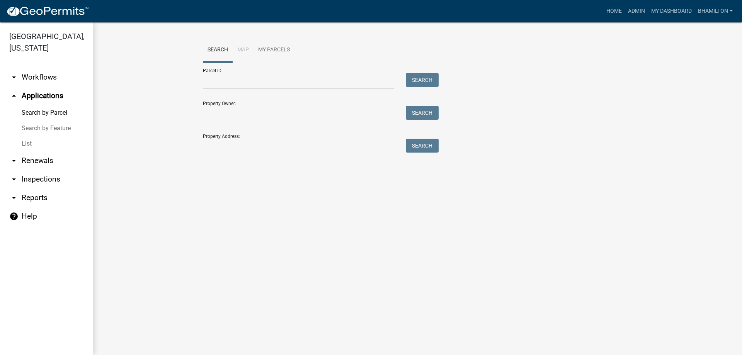
drag, startPoint x: 441, startPoint y: 167, endPoint x: 499, endPoint y: 193, distance: 63.5
click at [452, 178] on main "Search Map My Parcels Parcel ID: Search Property Owner: Search Property Address…" at bounding box center [417, 188] width 649 height 333
click at [241, 80] on input "Parcel ID:" at bounding box center [298, 81] width 191 height 16
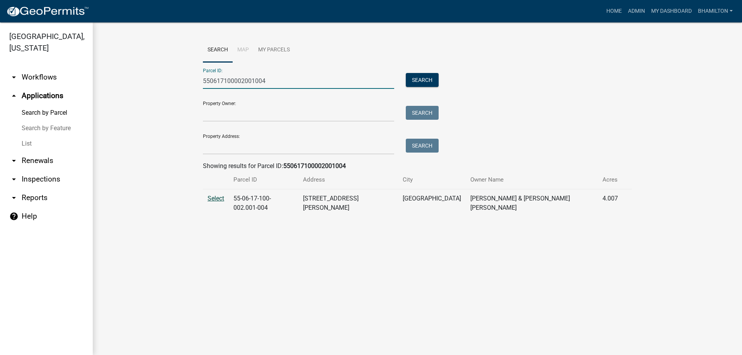
type input "550617100002001004"
click at [217, 199] on span "Select" at bounding box center [216, 198] width 17 height 7
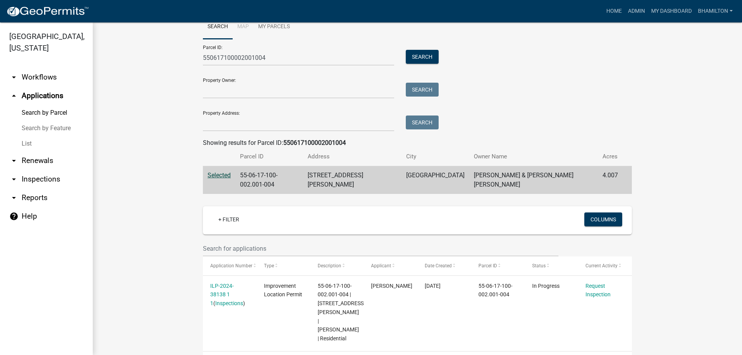
scroll to position [45, 0]
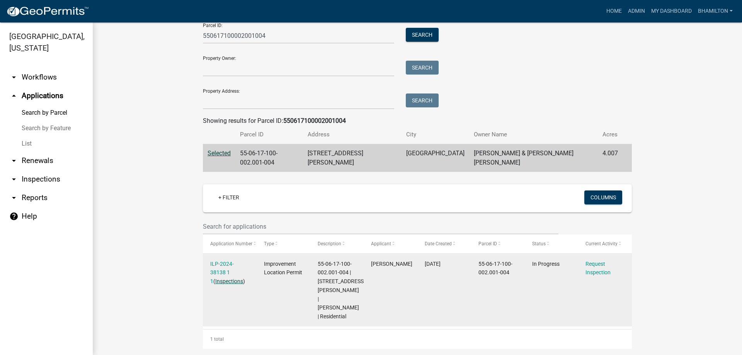
click at [227, 278] on link "Inspections" at bounding box center [229, 281] width 28 height 6
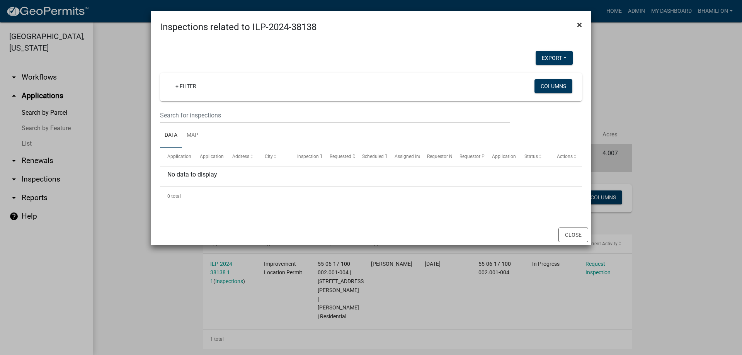
click at [581, 25] on span "×" at bounding box center [579, 24] width 5 height 11
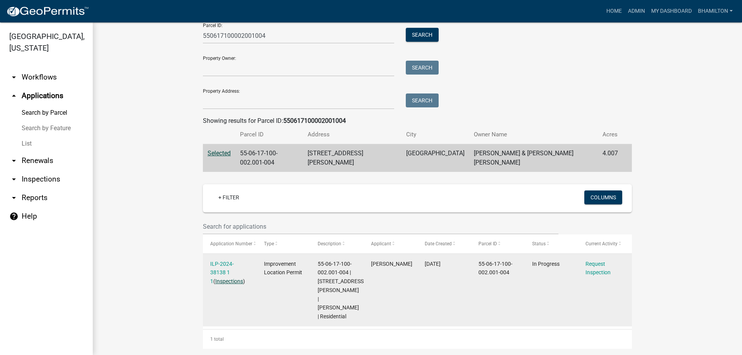
click at [222, 278] on link "Inspections" at bounding box center [229, 281] width 28 height 6
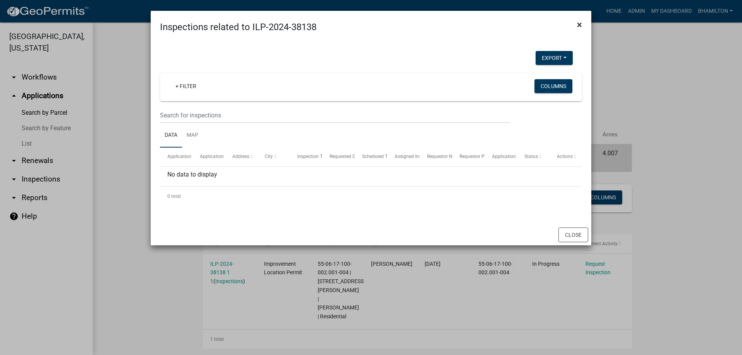
click at [580, 24] on span "×" at bounding box center [579, 24] width 5 height 11
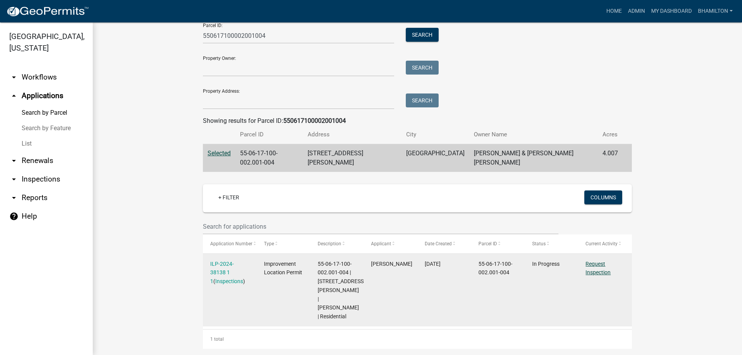
click at [598, 261] on link "Request Inspection" at bounding box center [597, 268] width 25 height 15
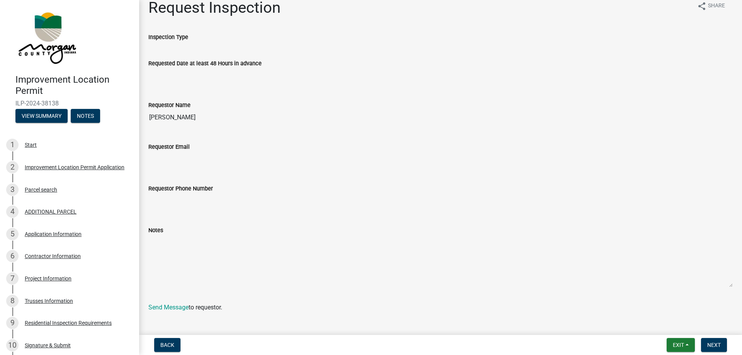
scroll to position [21, 0]
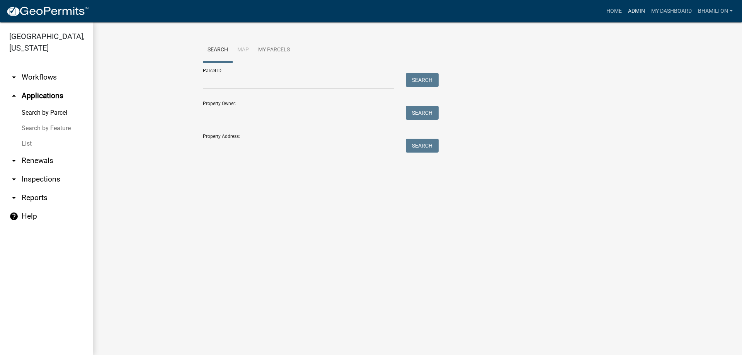
click at [618, 10] on link "Admin" at bounding box center [636, 11] width 23 height 15
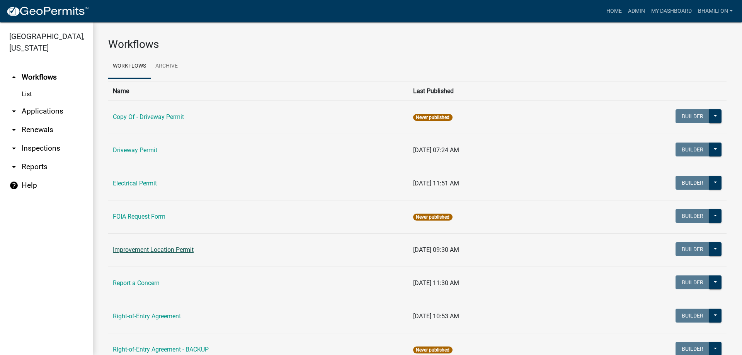
click at [160, 249] on link "Improvement Location Permit" at bounding box center [153, 249] width 81 height 7
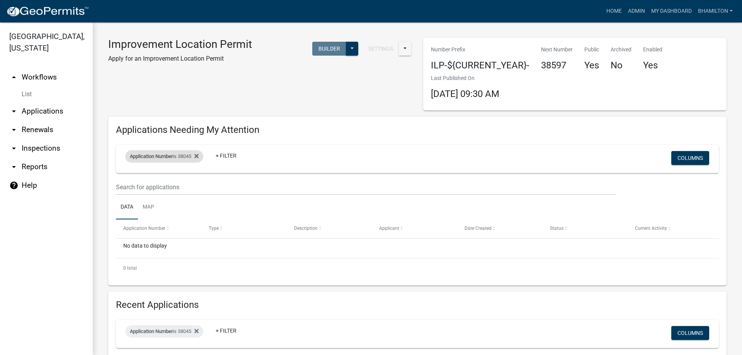
click at [170, 161] on div "Application Number is 38045" at bounding box center [164, 156] width 78 height 12
drag, startPoint x: 154, startPoint y: 194, endPoint x: 115, endPoint y: 194, distance: 39.0
click at [115, 194] on body "Internet Explorer does NOT work with GeoPermits. Get a new browser for more sec…" at bounding box center [371, 177] width 742 height 355
type input "3"
type input "38138"
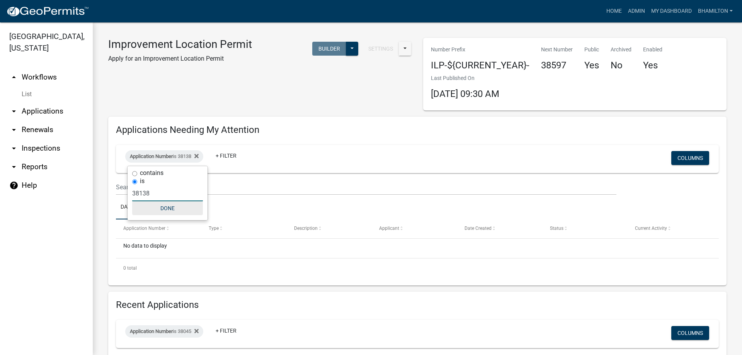
click at [165, 209] on button "Done" at bounding box center [167, 208] width 71 height 14
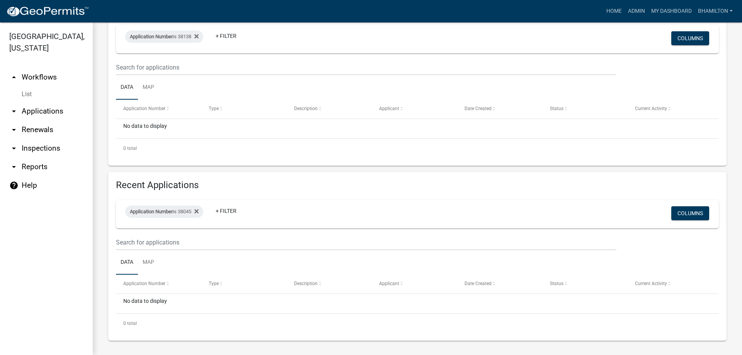
scroll to position [121, 0]
click at [184, 213] on div "Application Number is 38045" at bounding box center [164, 211] width 78 height 12
drag, startPoint x: 151, startPoint y: 248, endPoint x: 129, endPoint y: 248, distance: 22.0
click at [129, 248] on div "contains is 38045 Done" at bounding box center [168, 248] width 80 height 54
type input "38138"
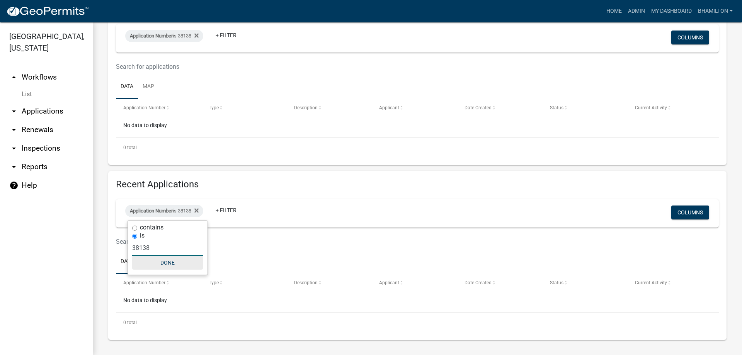
click at [161, 263] on button "Done" at bounding box center [167, 263] width 71 height 14
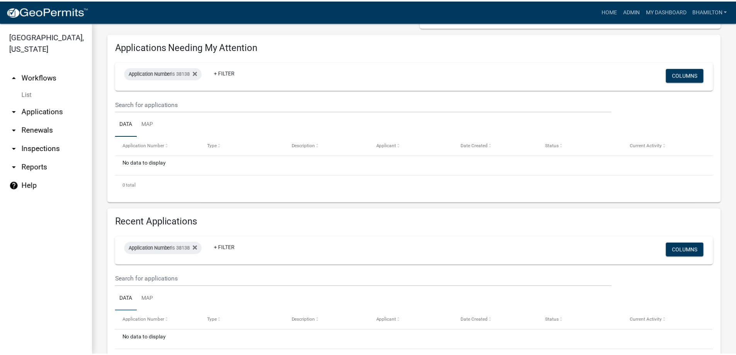
scroll to position [82, 0]
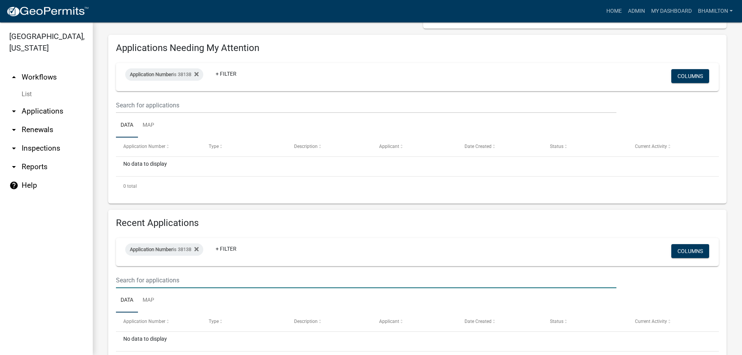
click at [178, 282] on input "text" at bounding box center [366, 280] width 500 height 16
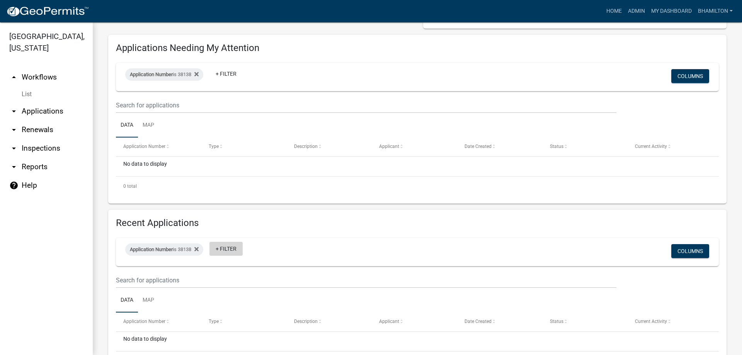
click at [230, 246] on link "+ Filter" at bounding box center [225, 249] width 33 height 14
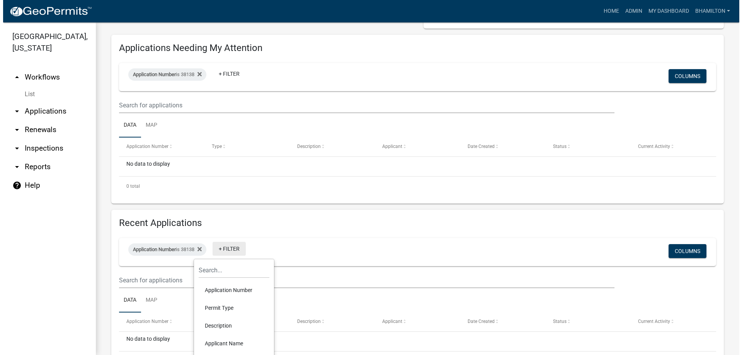
scroll to position [121, 0]
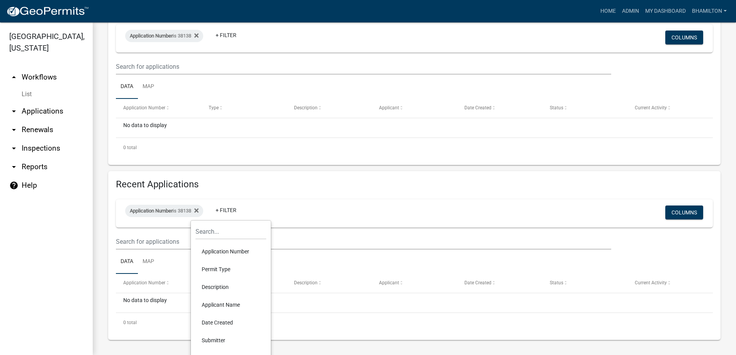
click at [227, 285] on li "Applicant Name" at bounding box center [231, 305] width 71 height 18
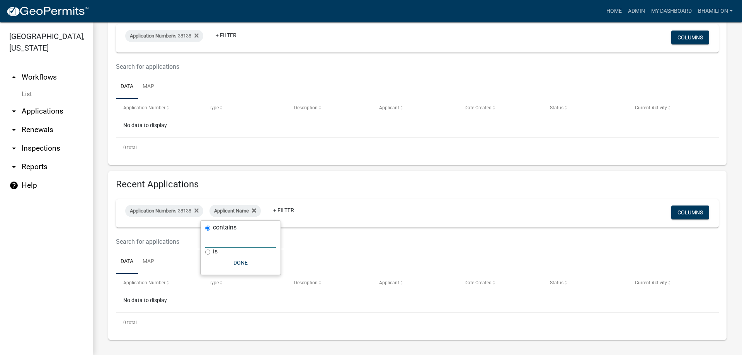
click at [215, 243] on input "text" at bounding box center [240, 240] width 71 height 16
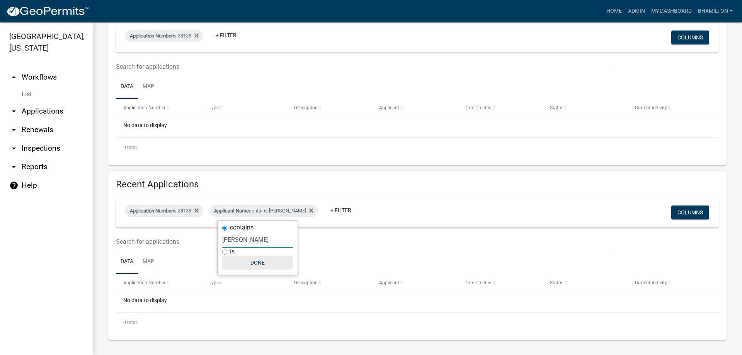
type input "[PERSON_NAME]"
click at [261, 265] on button "Done" at bounding box center [257, 263] width 71 height 14
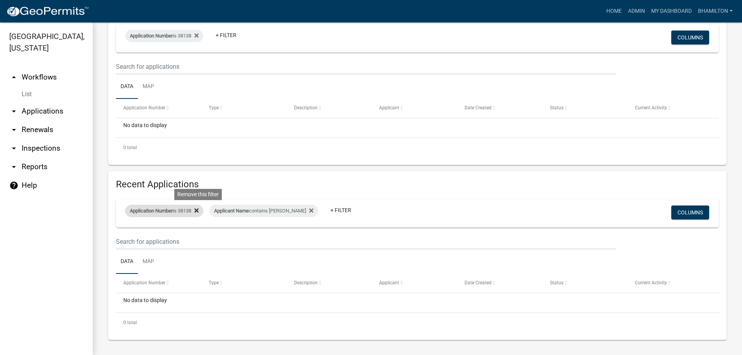
click at [199, 210] on icon at bounding box center [196, 211] width 4 height 4
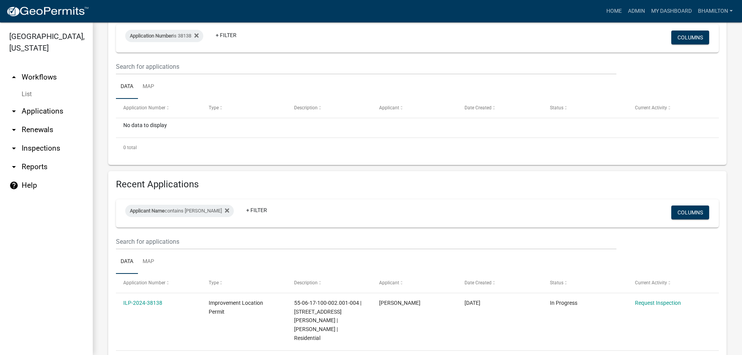
click at [185, 231] on wm-filter-builder "Applicant Name contains reese + Filter Columns" at bounding box center [417, 224] width 603 height 50
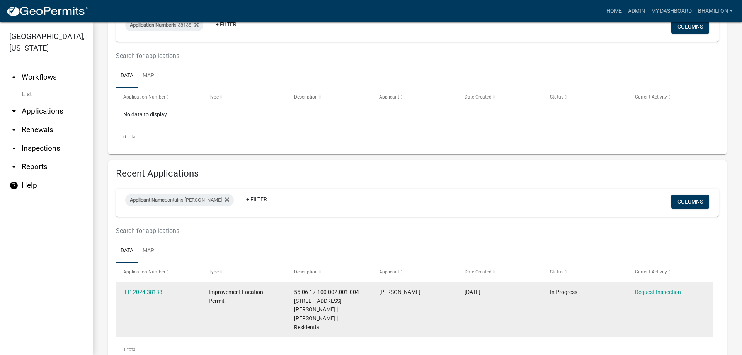
scroll to position [150, 0]
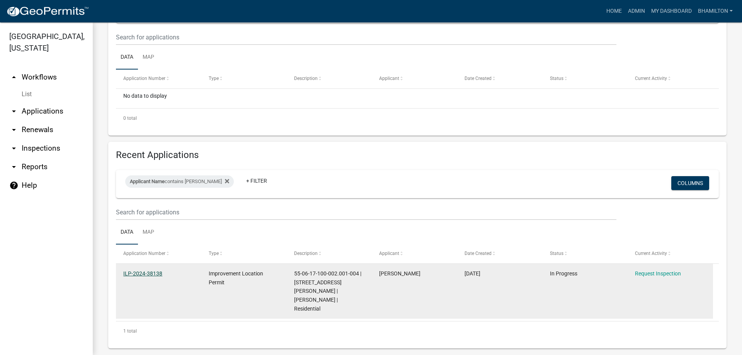
click at [156, 274] on link "ILP-2024-38138" at bounding box center [142, 274] width 39 height 6
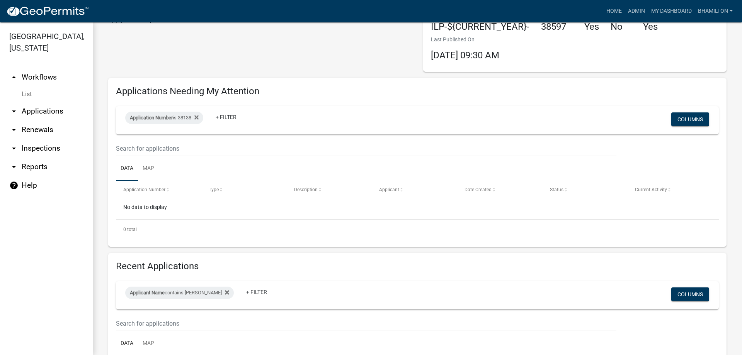
scroll to position [34, 0]
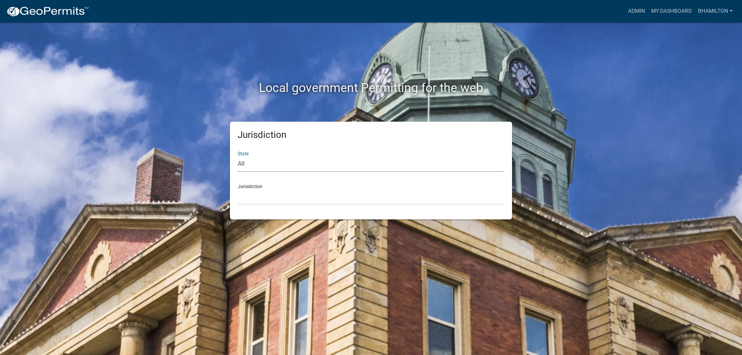
click at [241, 161] on select "All [US_STATE] [US_STATE] [US_STATE] [US_STATE] [US_STATE] [US_STATE] [US_STATE…" at bounding box center [371, 164] width 267 height 16
select select "[US_STATE]"
click at [238, 156] on select "All [US_STATE] [US_STATE] [US_STATE] [US_STATE] [US_STATE] [US_STATE] [US_STATE…" at bounding box center [371, 164] width 267 height 16
click at [252, 186] on div "Jurisdiction City of [GEOGRAPHIC_DATA], [US_STATE] City of [GEOGRAPHIC_DATA], […" at bounding box center [371, 191] width 267 height 27
click at [635, 11] on link "Admin" at bounding box center [636, 11] width 23 height 15
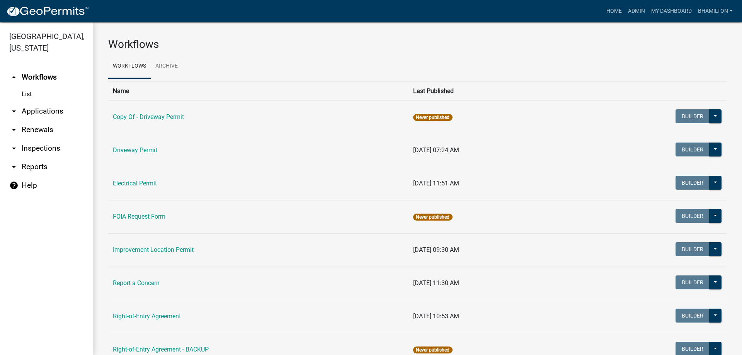
click at [15, 110] on icon "arrow_drop_down" at bounding box center [13, 111] width 9 height 9
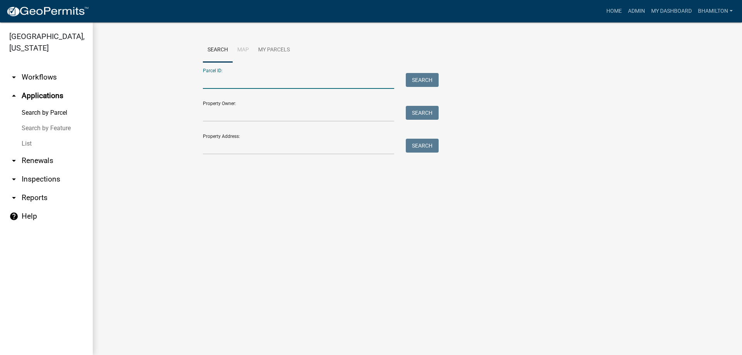
click at [216, 79] on input "Parcel ID:" at bounding box center [298, 81] width 191 height 16
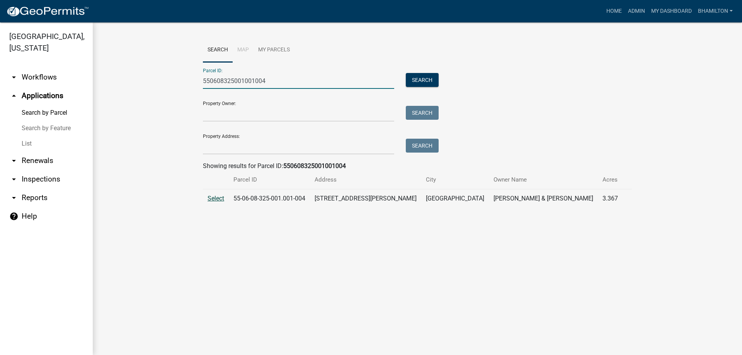
type input "550608325001001004"
click at [211, 199] on span "Select" at bounding box center [216, 198] width 17 height 7
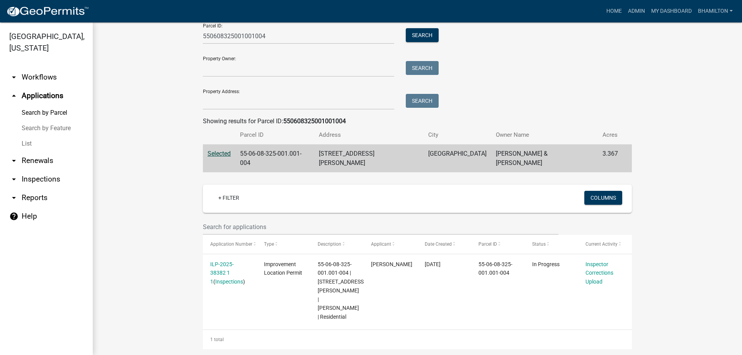
scroll to position [45, 0]
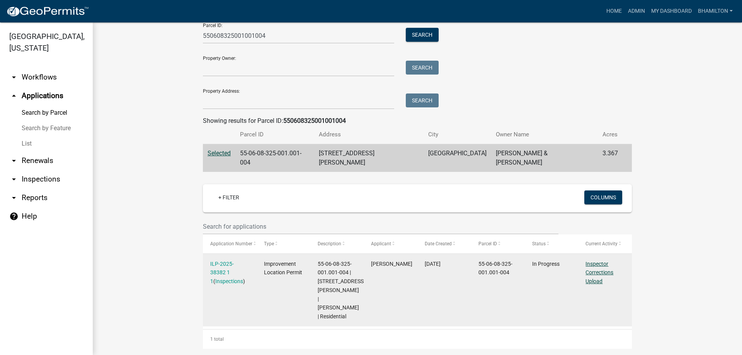
click at [594, 262] on link "Inspector Corrections Upload" at bounding box center [599, 273] width 28 height 24
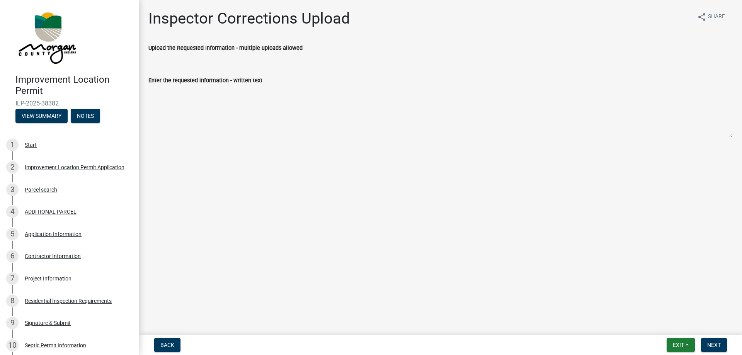
click at [245, 47] on label "Upload the Requested Information - multiple uploads allowed" at bounding box center [225, 48] width 154 height 5
click at [225, 85] on div "Enter the requested information - written text" at bounding box center [440, 80] width 584 height 9
click at [167, 348] on span "Back" at bounding box center [167, 345] width 14 height 6
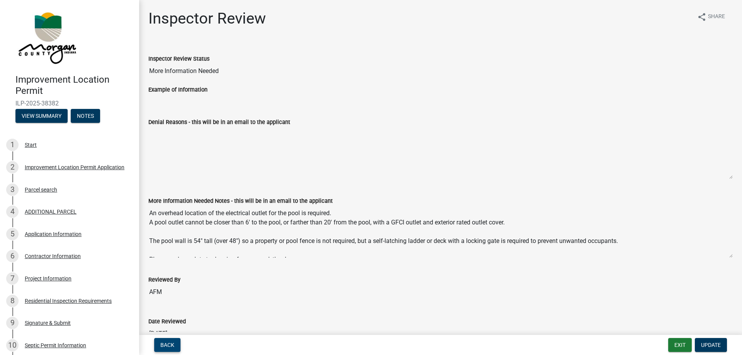
click at [168, 344] on span "Back" at bounding box center [167, 345] width 14 height 6
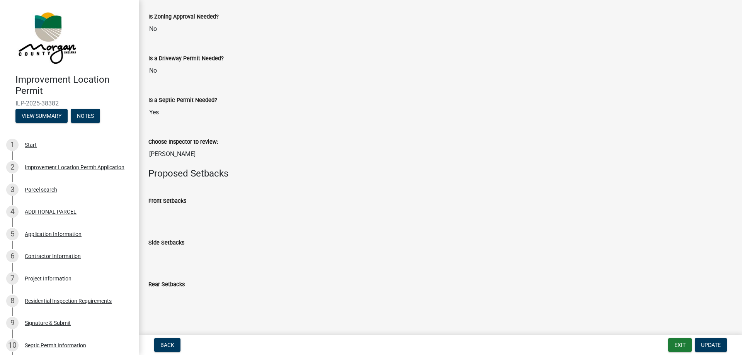
scroll to position [170, 0]
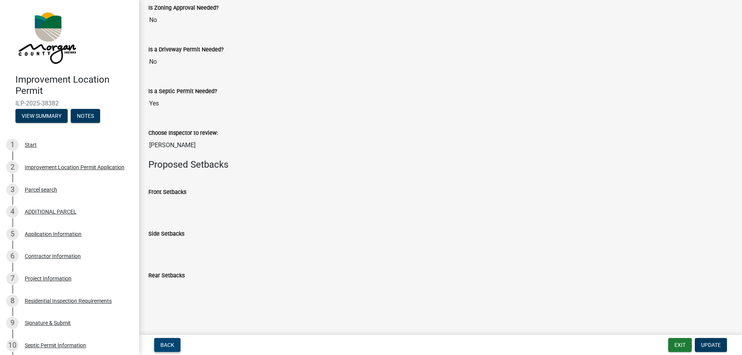
click at [174, 344] on span "Back" at bounding box center [167, 345] width 14 height 6
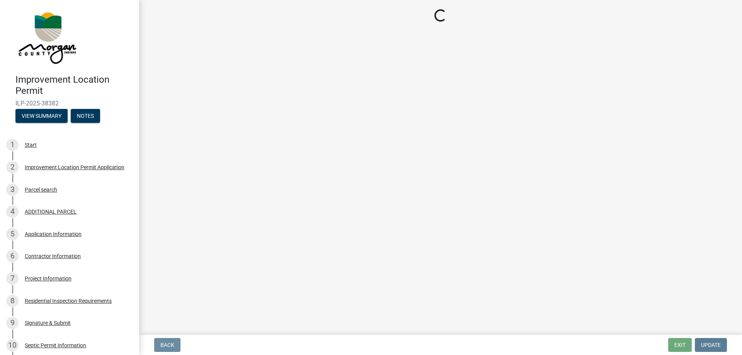
scroll to position [0, 0]
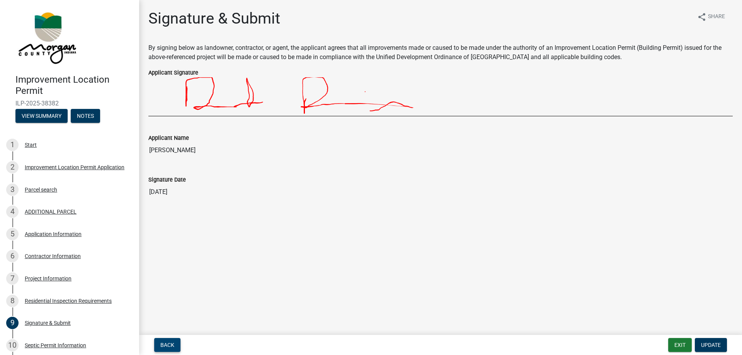
click at [171, 340] on button "Back" at bounding box center [167, 345] width 26 height 14
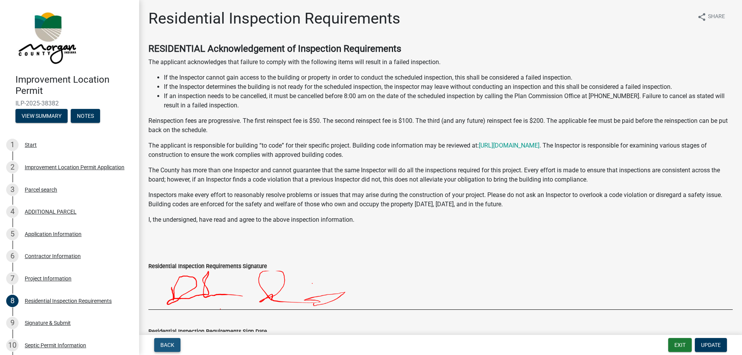
click at [171, 340] on button "Back" at bounding box center [167, 345] width 26 height 14
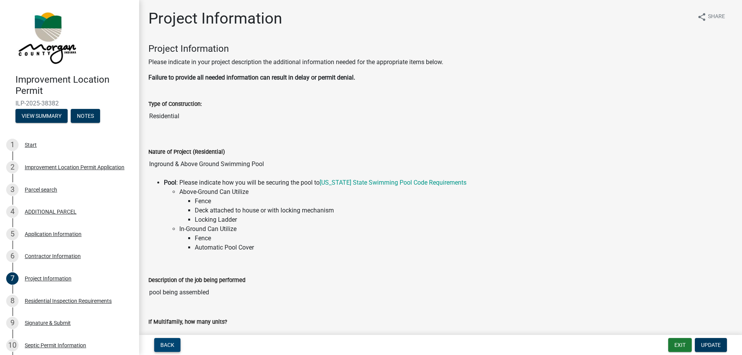
click at [174, 347] on button "Back" at bounding box center [167, 345] width 26 height 14
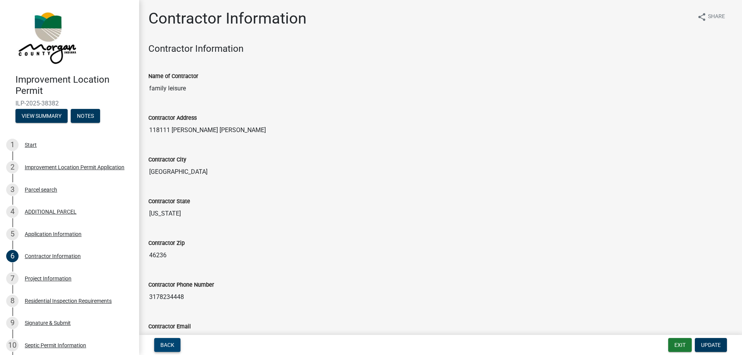
click at [174, 347] on button "Back" at bounding box center [167, 345] width 26 height 14
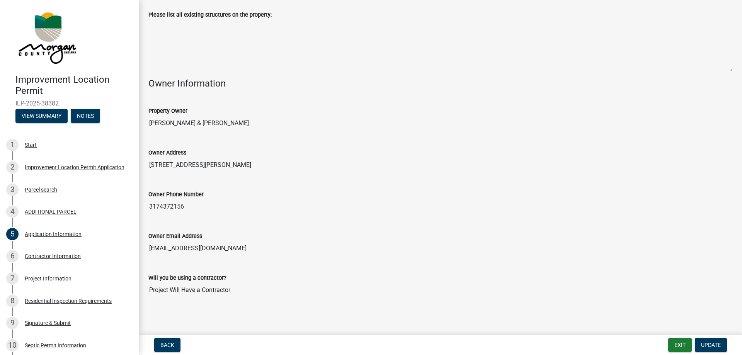
scroll to position [280, 0]
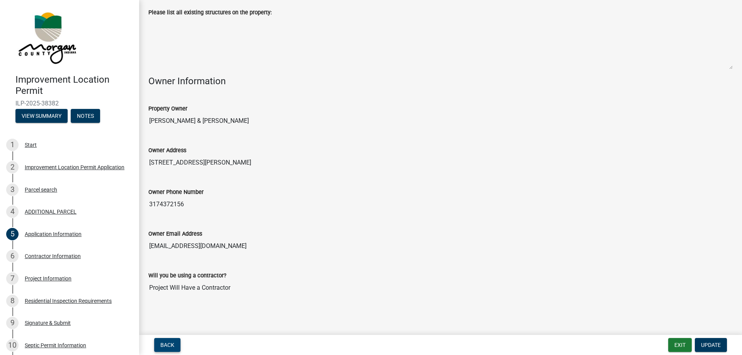
click at [171, 344] on span "Back" at bounding box center [167, 345] width 14 height 6
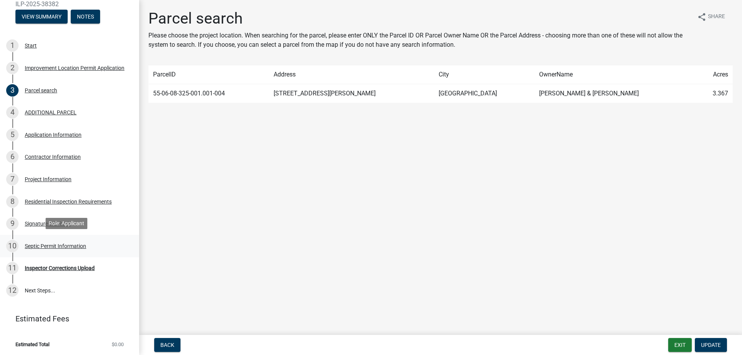
scroll to position [100, 0]
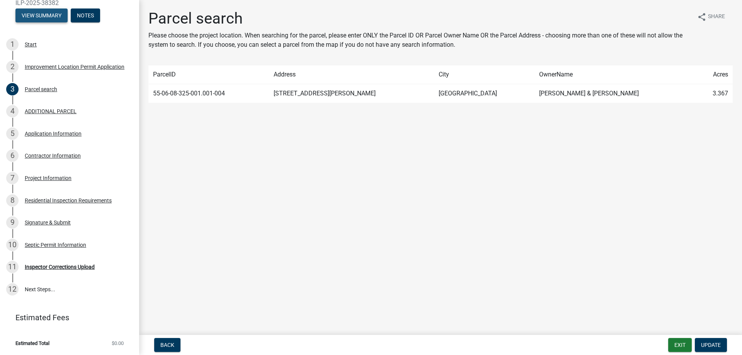
click at [54, 17] on button "View Summary" at bounding box center [41, 16] width 52 height 14
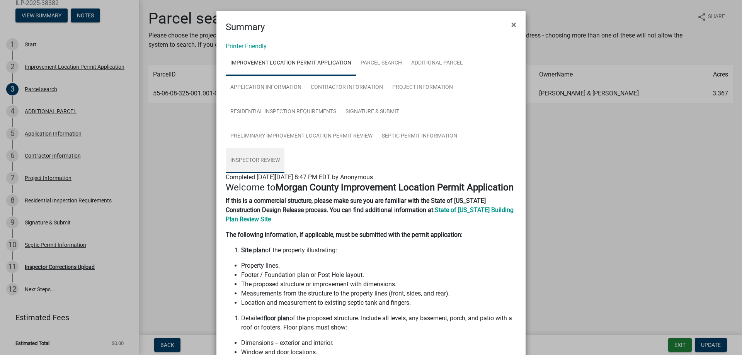
click at [267, 161] on link "Inspector Review" at bounding box center [255, 160] width 59 height 25
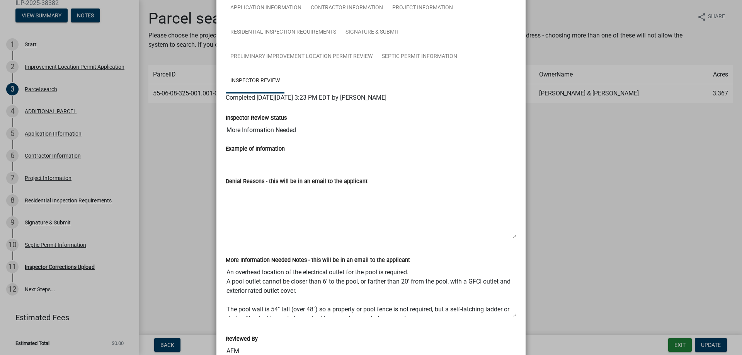
scroll to position [0, 0]
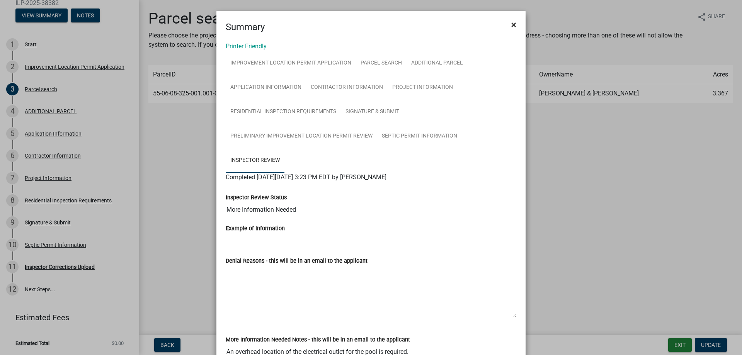
click at [511, 24] on span "×" at bounding box center [513, 24] width 5 height 11
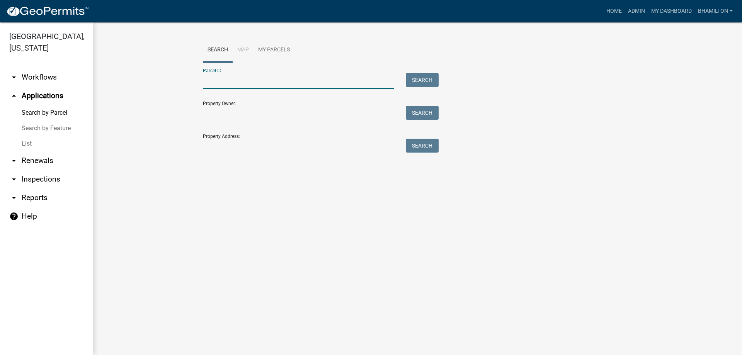
click at [256, 77] on input "Parcel ID:" at bounding box center [298, 81] width 191 height 16
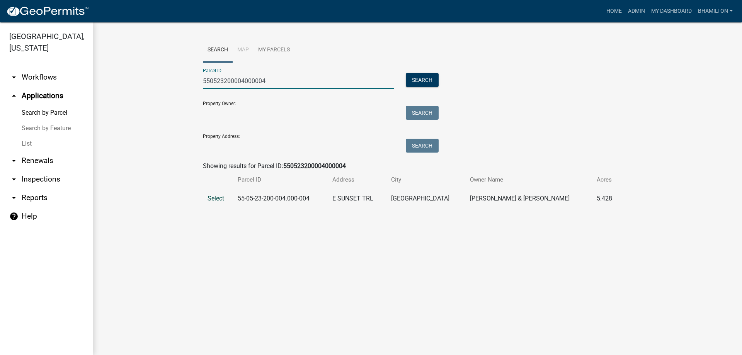
type input "550523200004000004"
click at [211, 196] on span "Select" at bounding box center [216, 198] width 17 height 7
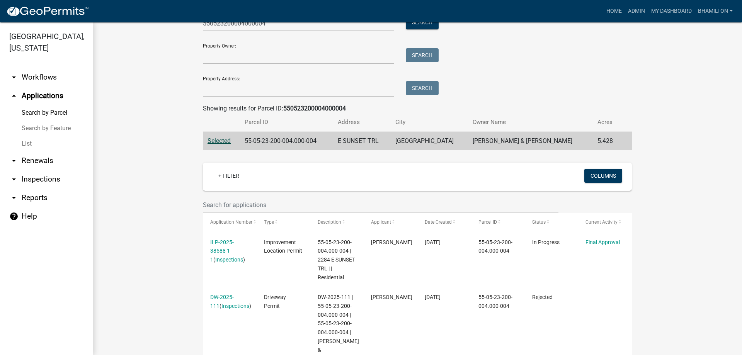
scroll to position [127, 0]
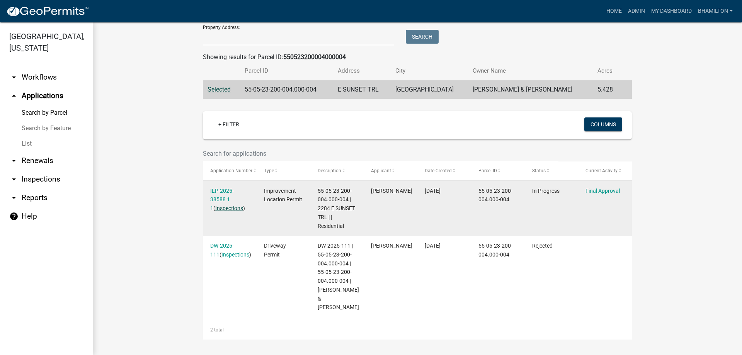
click at [230, 205] on link "Inspections" at bounding box center [229, 208] width 28 height 6
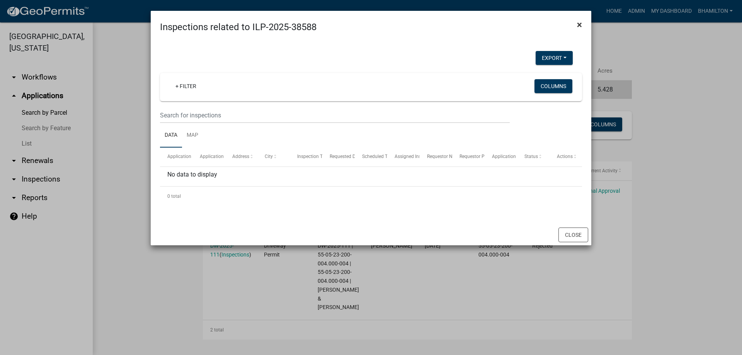
click at [579, 23] on span "×" at bounding box center [579, 24] width 5 height 11
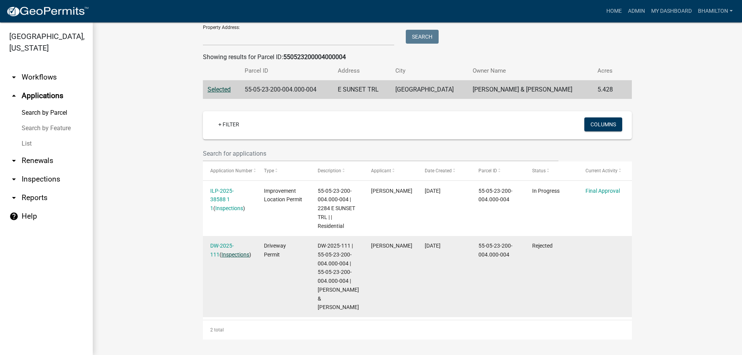
click at [225, 252] on link "Inspections" at bounding box center [235, 255] width 28 height 6
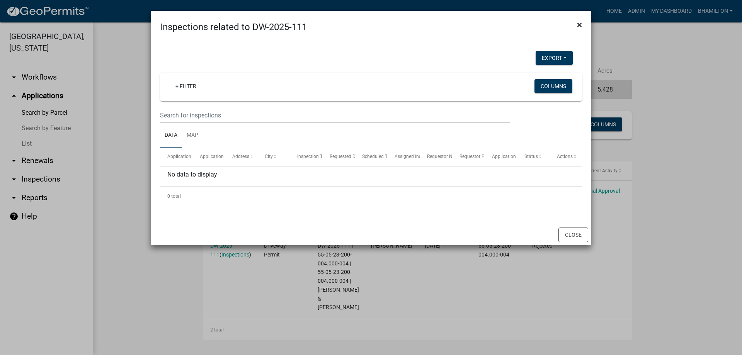
click at [582, 22] on span "×" at bounding box center [579, 24] width 5 height 11
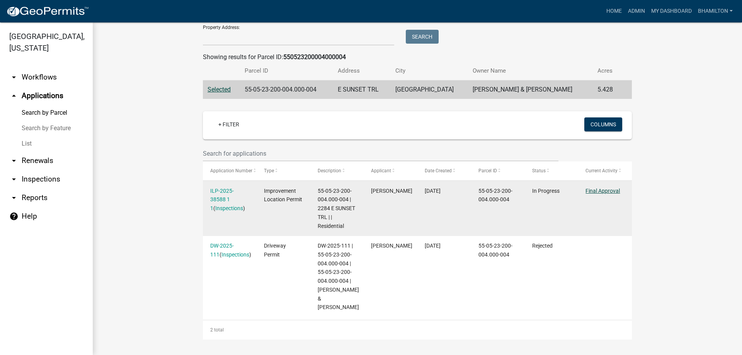
click at [601, 188] on link "Final Approval" at bounding box center [602, 191] width 34 height 6
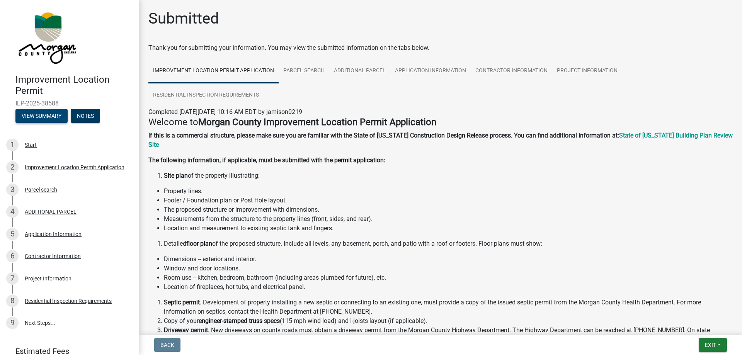
click at [36, 117] on button "View Summary" at bounding box center [41, 116] width 52 height 14
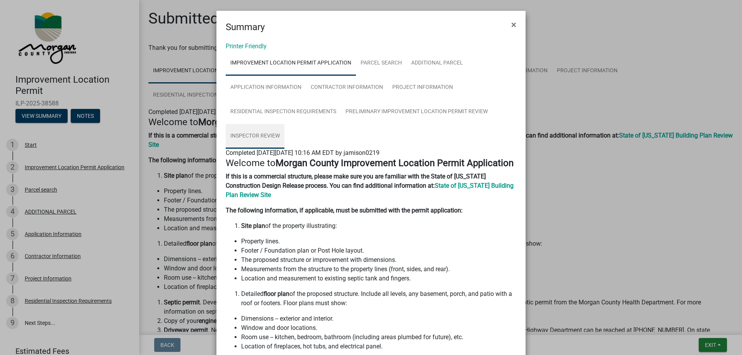
click at [269, 135] on link "Inspector Review" at bounding box center [255, 136] width 59 height 25
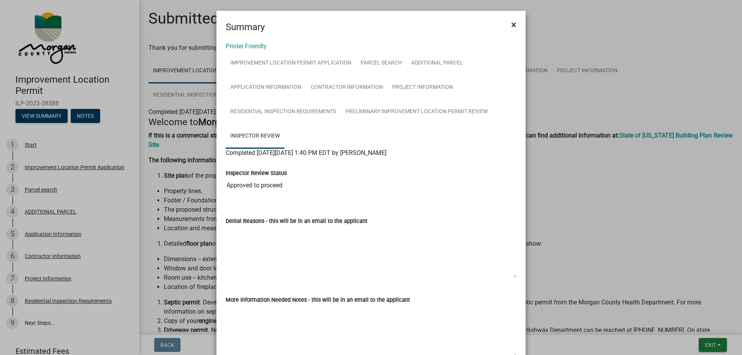
click at [508, 24] on button "×" at bounding box center [513, 25] width 17 height 22
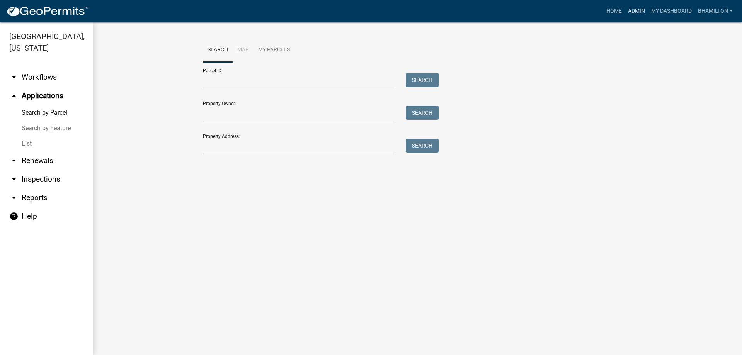
click at [633, 13] on link "Admin" at bounding box center [636, 11] width 23 height 15
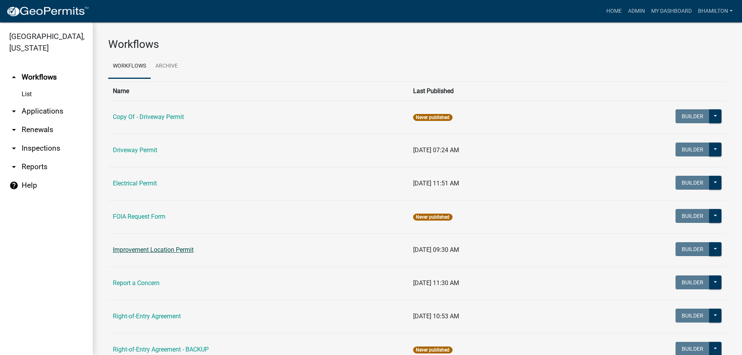
click at [175, 250] on link "Improvement Location Permit" at bounding box center [153, 249] width 81 height 7
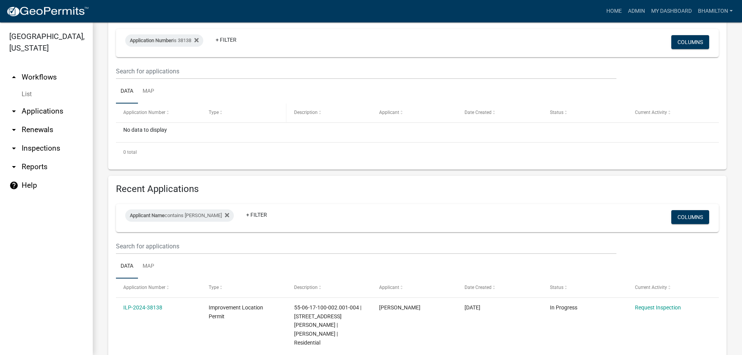
scroll to position [150, 0]
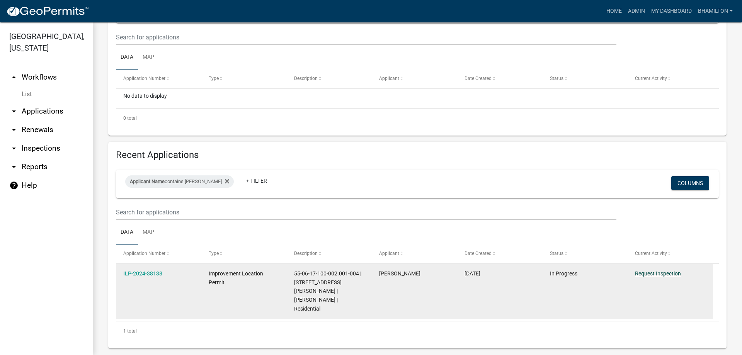
click at [650, 273] on link "Request Inspection" at bounding box center [658, 274] width 46 height 6
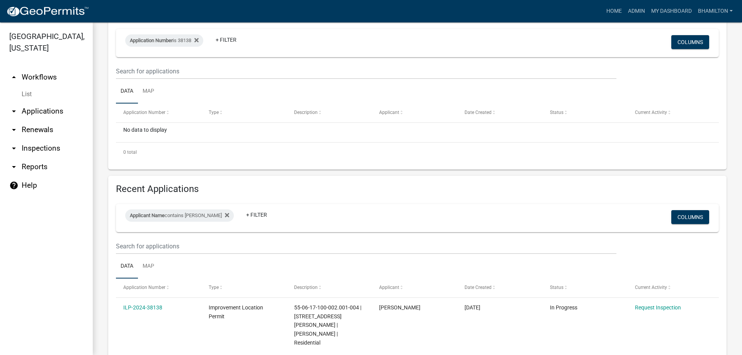
scroll to position [150, 0]
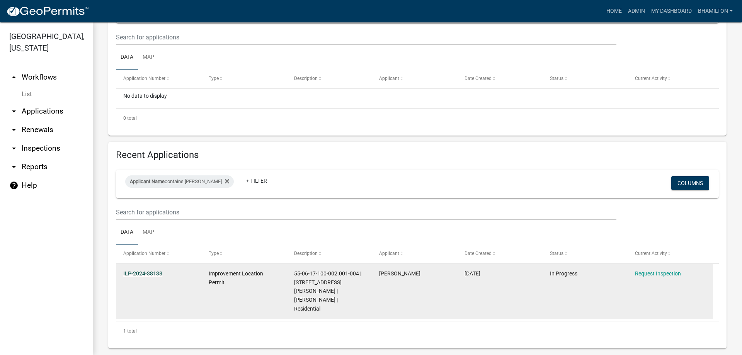
click at [149, 271] on link "ILP-2024-38138" at bounding box center [142, 274] width 39 height 6
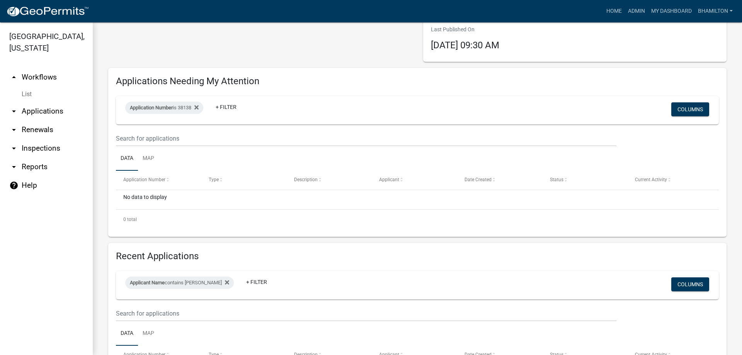
scroll to position [116, 0]
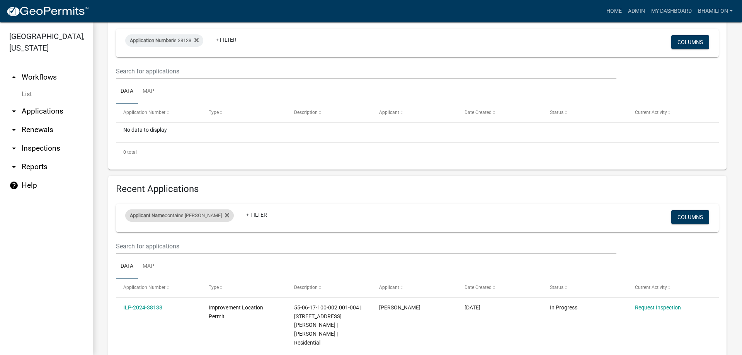
click at [177, 218] on div "Applicant Name contains [PERSON_NAME]" at bounding box center [179, 215] width 109 height 12
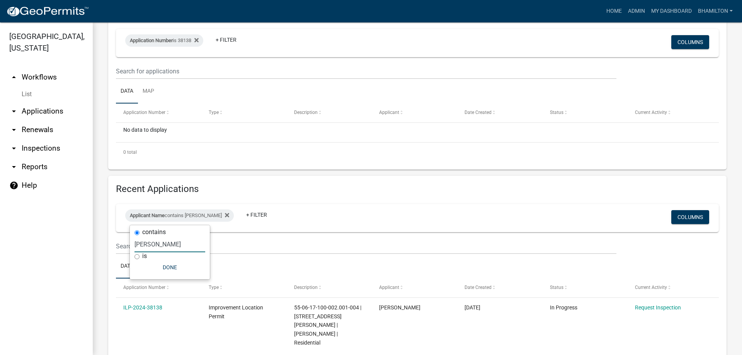
click at [166, 242] on input "[PERSON_NAME]" at bounding box center [169, 245] width 71 height 16
type input "r"
type input "[PERSON_NAME]"
click at [176, 269] on button "Done" at bounding box center [170, 267] width 71 height 14
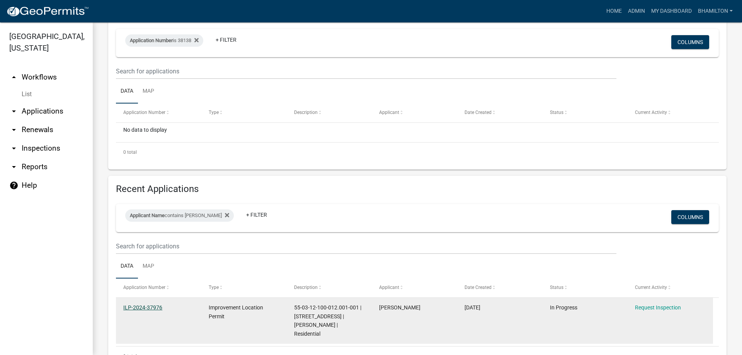
click at [154, 307] on link "ILP-2024-37976" at bounding box center [142, 308] width 39 height 6
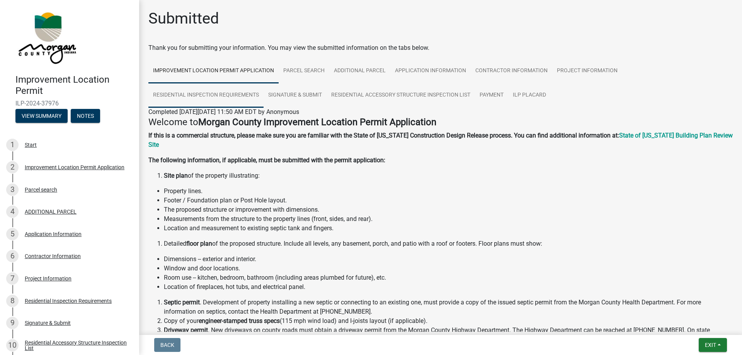
click at [254, 94] on link "Residential Inspection Requirements" at bounding box center [205, 95] width 115 height 25
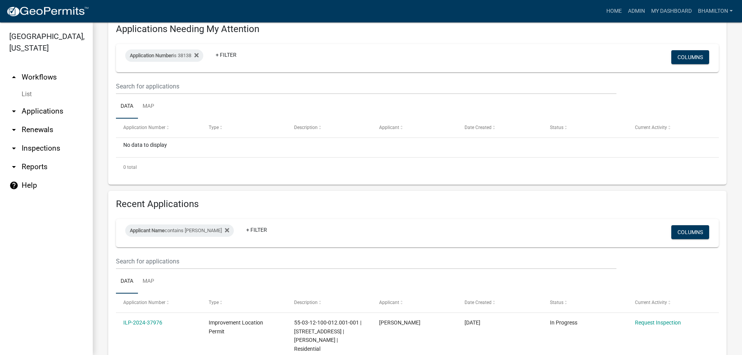
scroll to position [141, 0]
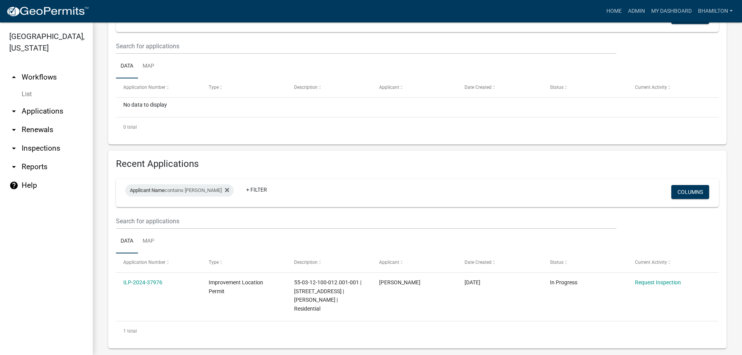
click at [54, 77] on link "arrow_drop_up Workflows" at bounding box center [46, 77] width 93 height 19
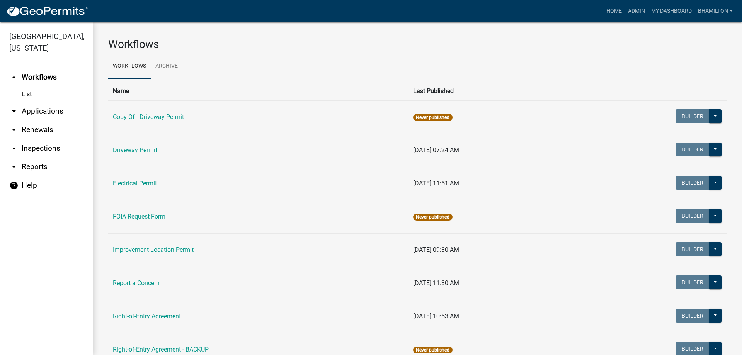
click at [26, 94] on link "List" at bounding box center [46, 94] width 93 height 15
click at [42, 107] on link "arrow_drop_down Applications" at bounding box center [46, 111] width 93 height 19
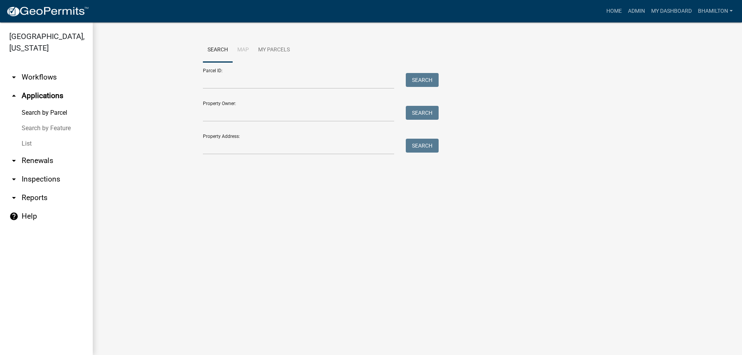
click at [44, 130] on link "Search by Feature" at bounding box center [46, 128] width 93 height 15
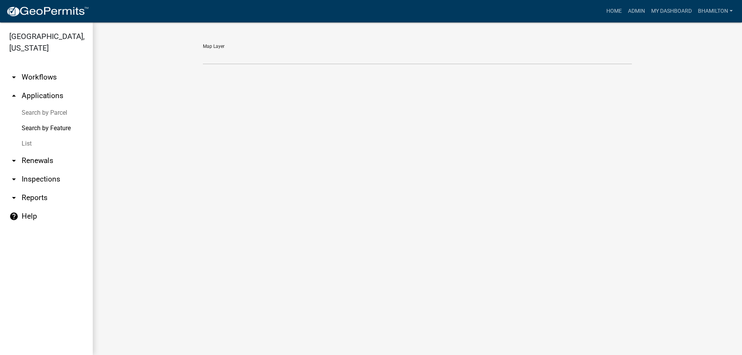
click at [29, 146] on link "List" at bounding box center [46, 143] width 93 height 15
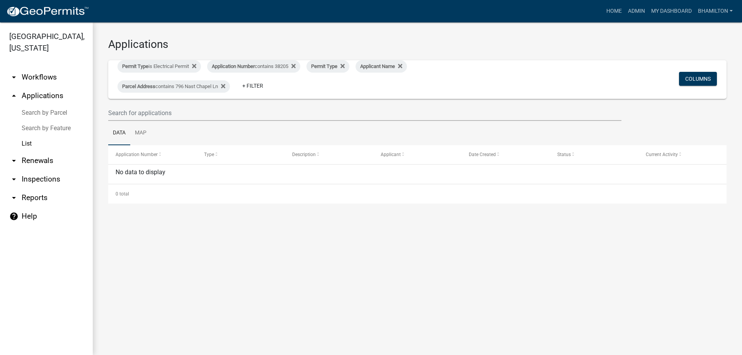
click at [30, 161] on link "arrow_drop_down Renewals" at bounding box center [46, 160] width 93 height 19
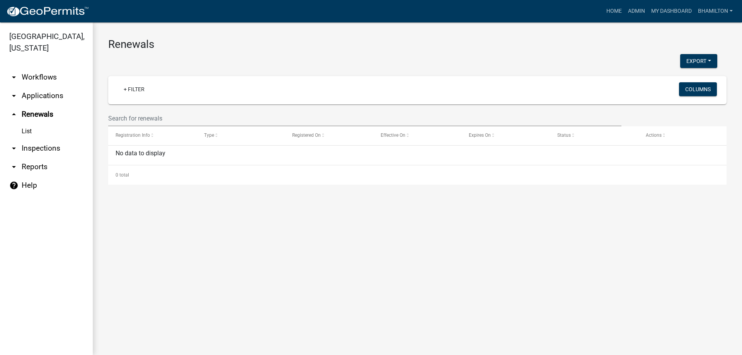
click at [34, 149] on link "arrow_drop_down Inspections" at bounding box center [46, 148] width 93 height 19
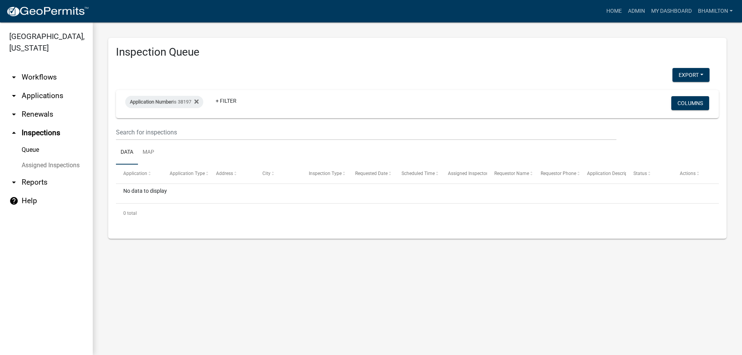
click at [38, 180] on link "arrow_drop_down Reports" at bounding box center [46, 182] width 93 height 19
click at [24, 184] on link "arrow_drop_down Reports" at bounding box center [46, 182] width 93 height 19
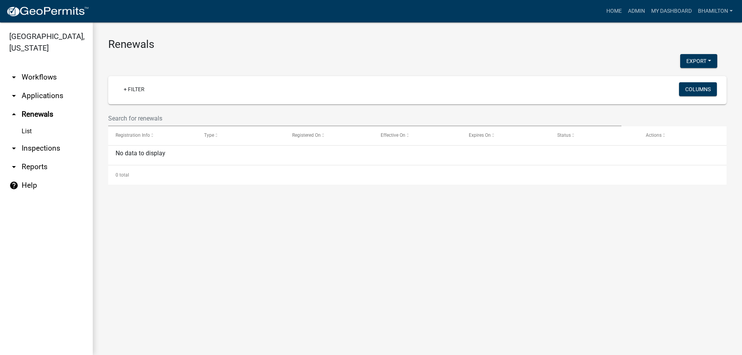
click at [51, 79] on link "arrow_drop_down Workflows" at bounding box center [46, 77] width 93 height 19
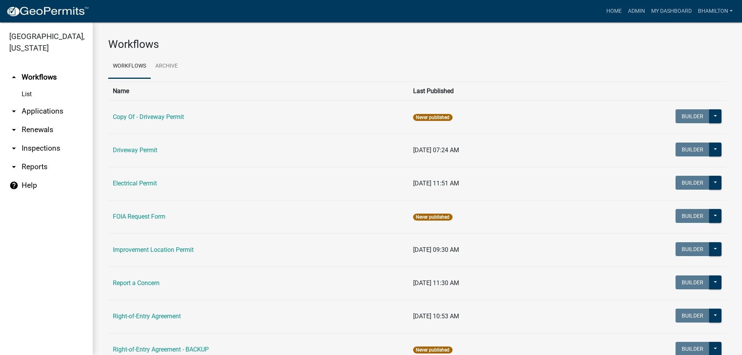
click at [38, 112] on link "arrow_drop_down Applications" at bounding box center [46, 111] width 93 height 19
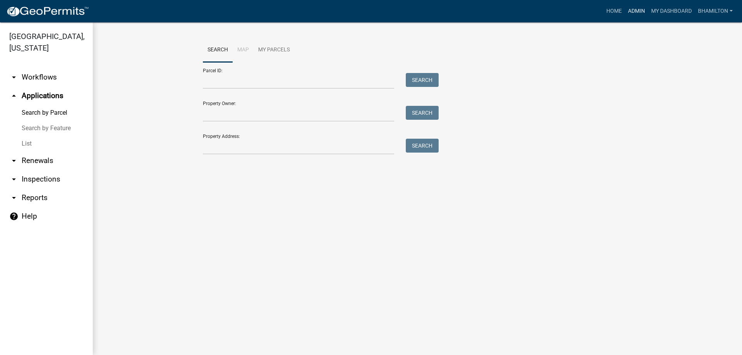
click at [630, 10] on link "Admin" at bounding box center [636, 11] width 23 height 15
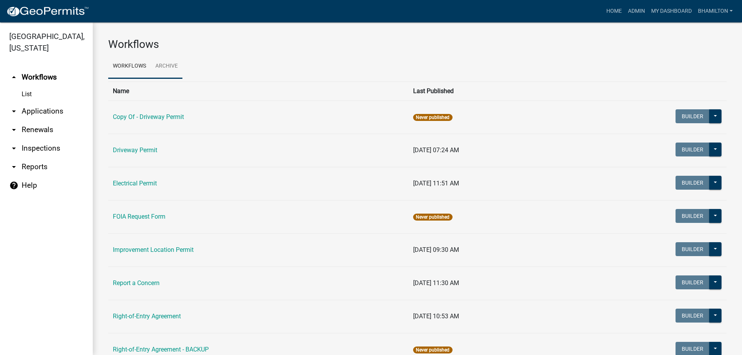
click at [168, 65] on link "Archive" at bounding box center [167, 66] width 32 height 25
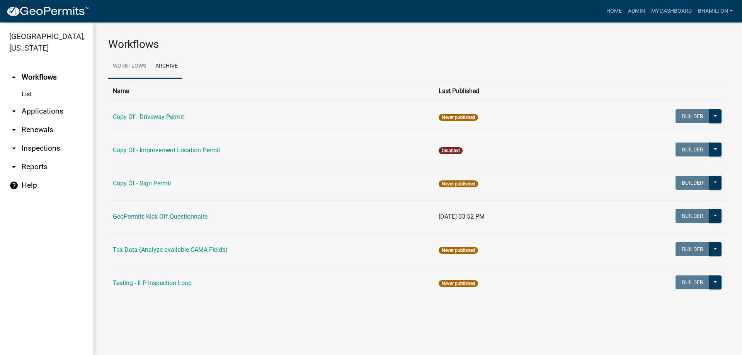
click at [133, 67] on link "Workflows" at bounding box center [129, 66] width 43 height 25
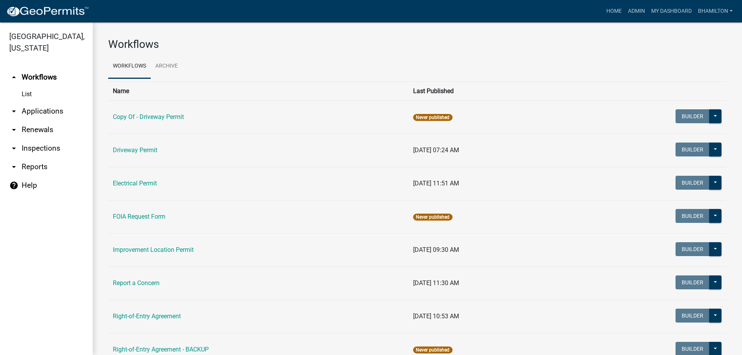
click at [50, 111] on link "arrow_drop_down Applications" at bounding box center [46, 111] width 93 height 19
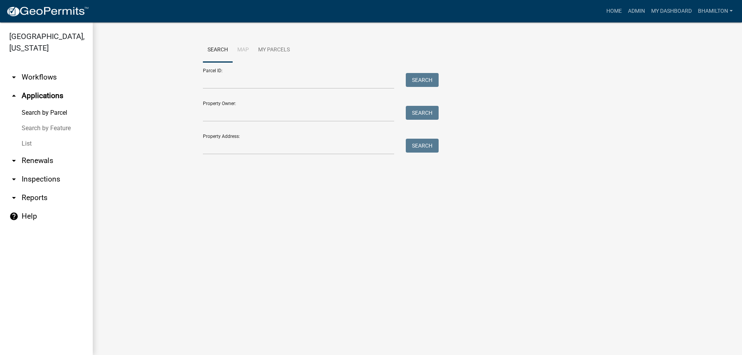
click at [45, 111] on link "Search by Parcel" at bounding box center [46, 112] width 93 height 15
click at [62, 130] on link "Search by Feature" at bounding box center [46, 128] width 93 height 15
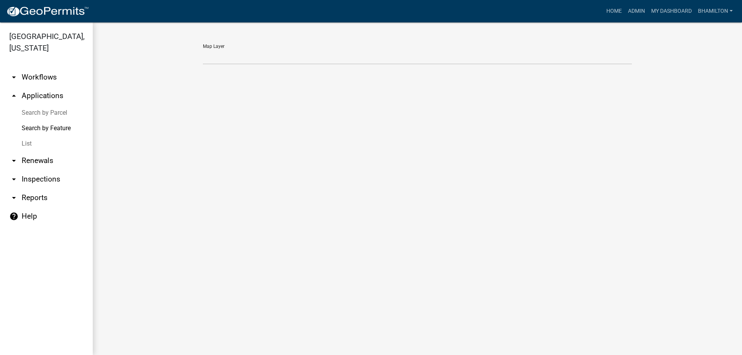
click at [31, 143] on link "List" at bounding box center [46, 143] width 93 height 15
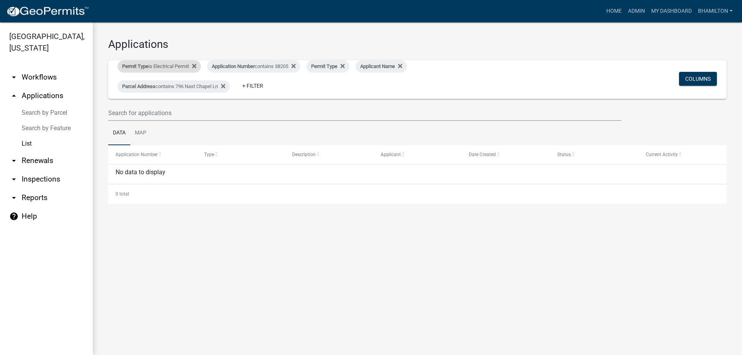
click at [184, 66] on div "Permit Type is Electrical Permit" at bounding box center [158, 66] width 83 height 12
select select "16877b74-4aa8-43de-8475-bf05bf7f5b66"
click at [184, 66] on div "Permit Type is Electrical Permit" at bounding box center [158, 66] width 83 height 12
click at [284, 68] on div "Application Number contains 38205" at bounding box center [253, 66] width 93 height 12
drag, startPoint x: 245, startPoint y: 97, endPoint x: 221, endPoint y: 100, distance: 24.2
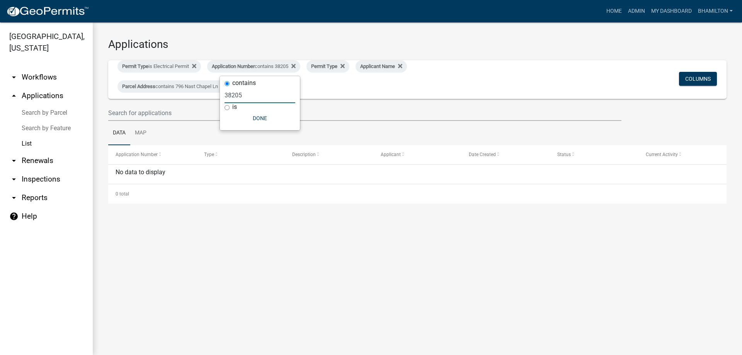
click at [221, 100] on div "contains 38205 is Done" at bounding box center [260, 103] width 80 height 54
type input "38573"
click at [254, 117] on button "Done" at bounding box center [260, 118] width 71 height 14
click at [334, 64] on span "Permit Type" at bounding box center [324, 66] width 26 height 6
click at [379, 66] on span "Applicant Name" at bounding box center [377, 66] width 35 height 6
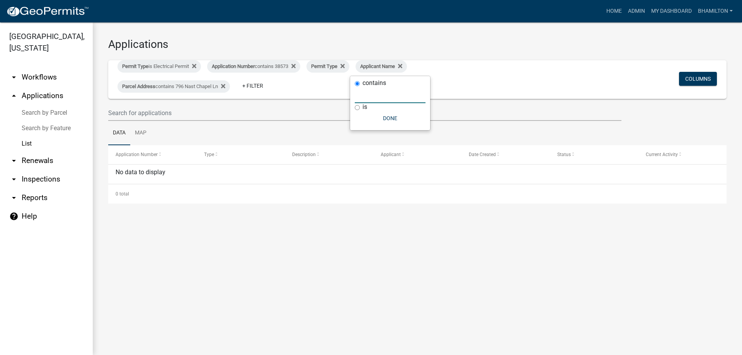
click at [374, 93] on input "text" at bounding box center [390, 95] width 71 height 16
type input "[PERSON_NAME]"
click at [286, 66] on div "Application Number contains 38573" at bounding box center [253, 66] width 93 height 12
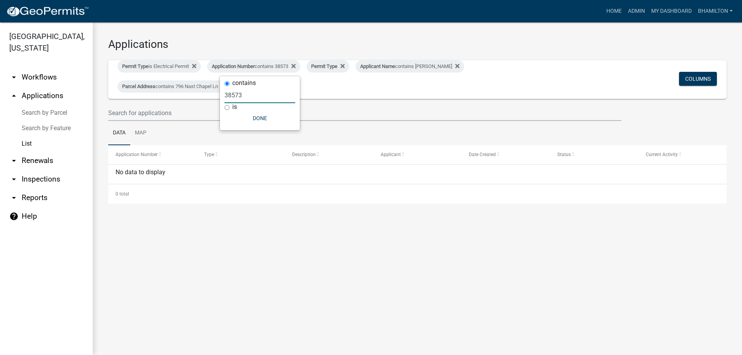
drag, startPoint x: 247, startPoint y: 92, endPoint x: 211, endPoint y: 94, distance: 35.2
click at [211, 94] on body "Internet Explorer does NOT work with GeoPermits. Get a new browser for more sec…" at bounding box center [371, 177] width 742 height 355
type input "3"
type input "38093"
click at [256, 123] on button "Done" at bounding box center [260, 118] width 71 height 14
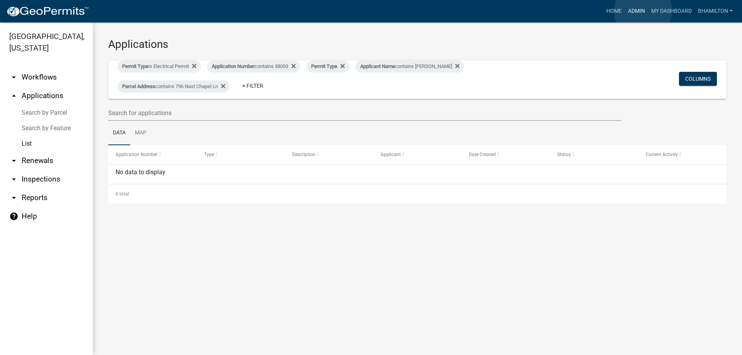
click at [643, 10] on link "Admin" at bounding box center [636, 11] width 23 height 15
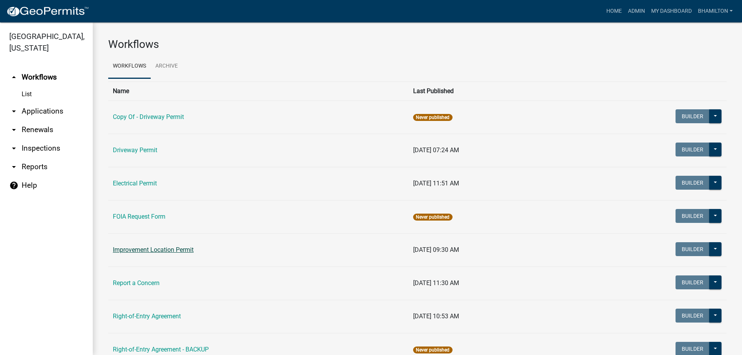
click at [168, 251] on link "Improvement Location Permit" at bounding box center [153, 249] width 81 height 7
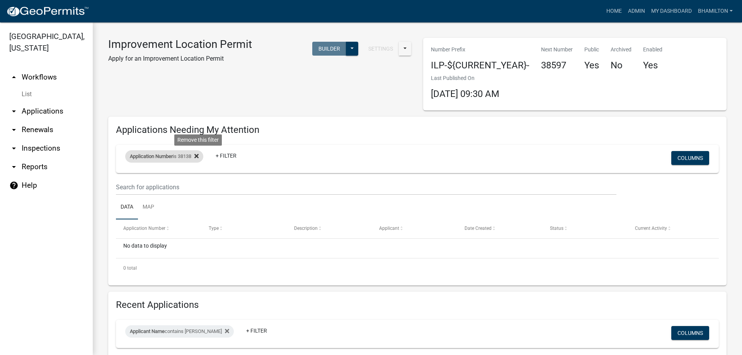
click at [194, 155] on fa-icon at bounding box center [194, 156] width 7 height 12
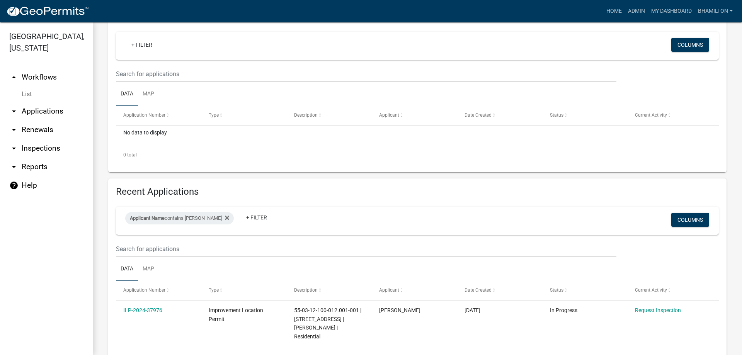
scroll to position [141, 0]
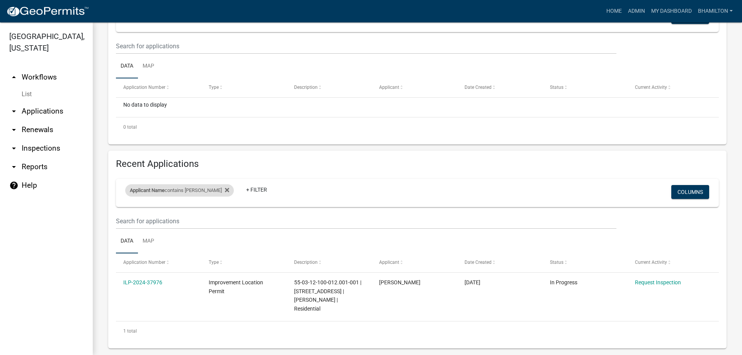
click at [199, 191] on div "Applicant Name contains [PERSON_NAME]" at bounding box center [179, 190] width 109 height 12
drag, startPoint x: 161, startPoint y: 223, endPoint x: 123, endPoint y: 219, distance: 38.1
click at [123, 219] on body "Internet Explorer does NOT work with GeoPermits. Get a new browser for more sec…" at bounding box center [371, 177] width 742 height 355
type input "B"
type input "[PERSON_NAME]"
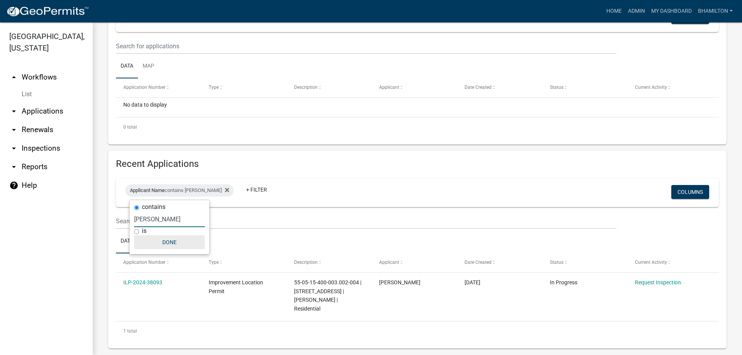
click at [175, 239] on button "Done" at bounding box center [169, 242] width 71 height 14
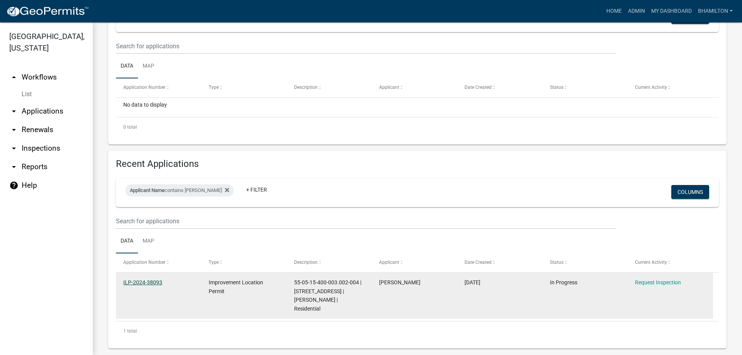
click at [157, 280] on link "ILP-2024-38093" at bounding box center [142, 282] width 39 height 6
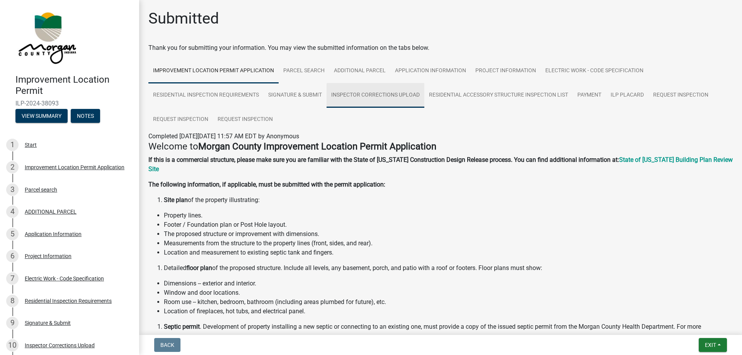
click at [372, 95] on link "Inspector Corrections Upload" at bounding box center [376, 95] width 98 height 25
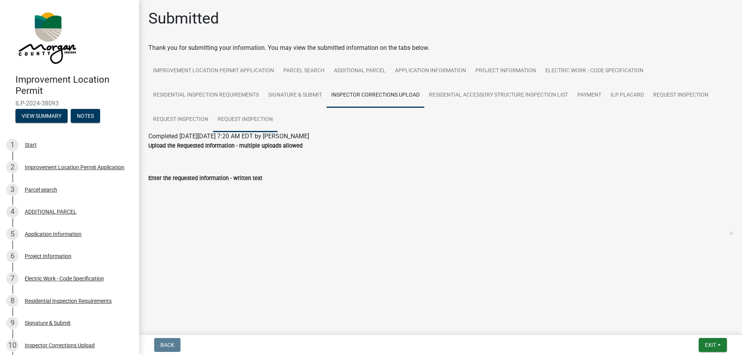
click at [259, 120] on link "Request Inspection" at bounding box center [245, 119] width 65 height 25
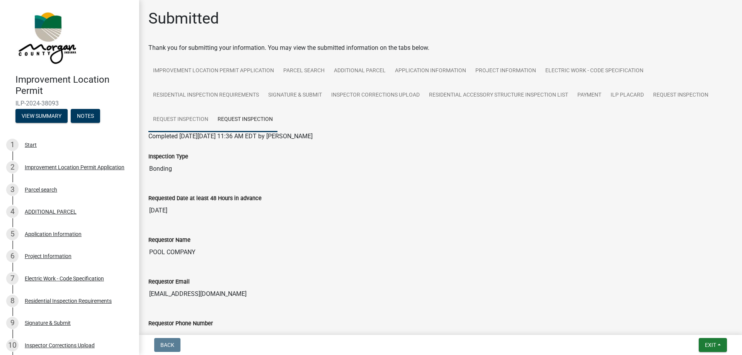
click at [198, 121] on link "Request Inspection" at bounding box center [180, 119] width 65 height 25
click at [654, 92] on link "Request Inspection" at bounding box center [680, 95] width 65 height 25
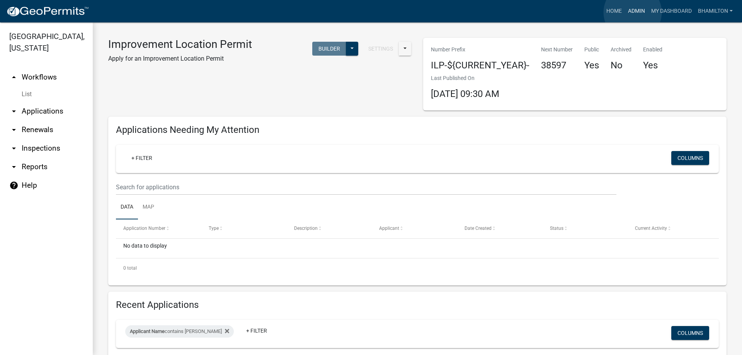
click at [633, 12] on link "Admin" at bounding box center [636, 11] width 23 height 15
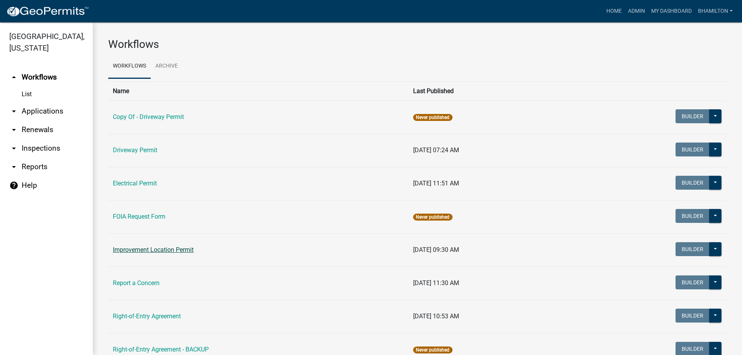
click at [160, 252] on link "Improvement Location Permit" at bounding box center [153, 249] width 81 height 7
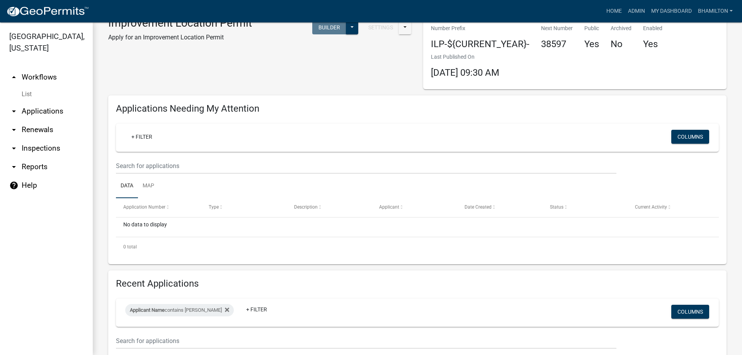
scroll to position [77, 0]
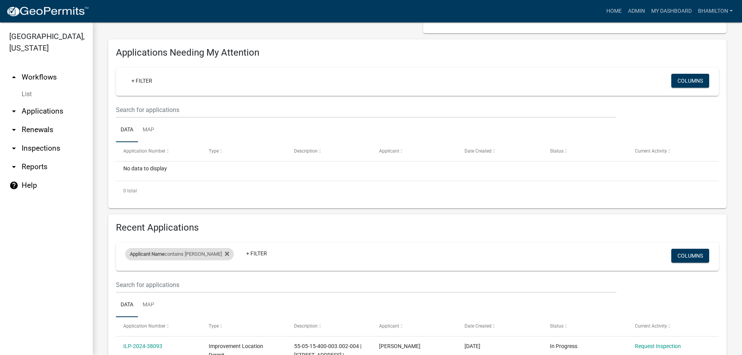
click at [193, 254] on div "Applicant Name contains [PERSON_NAME]" at bounding box center [179, 254] width 109 height 12
click at [161, 152] on span "Application Number" at bounding box center [144, 150] width 42 height 5
click at [180, 148] on div "Application Number" at bounding box center [158, 152] width 70 height 8
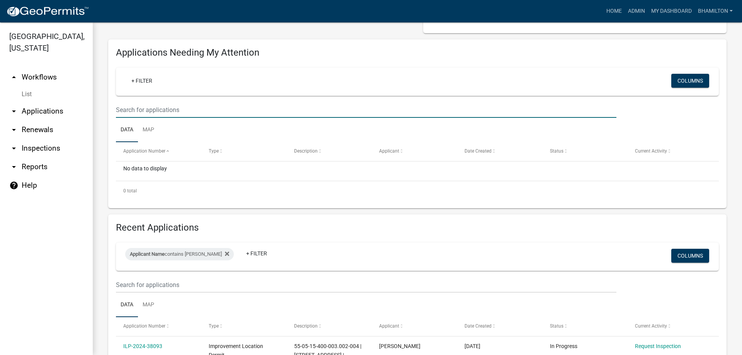
click at [184, 109] on input "text" at bounding box center [366, 110] width 500 height 16
type input "37950"
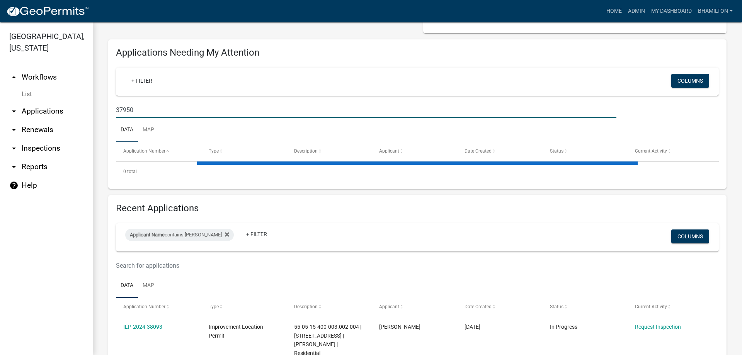
drag, startPoint x: 154, startPoint y: 116, endPoint x: 109, endPoint y: 112, distance: 45.4
click at [109, 112] on div "Applications Needing My Attention + Filter Columns 37950 Data Map Application N…" at bounding box center [417, 114] width 618 height 150
type input "37956"
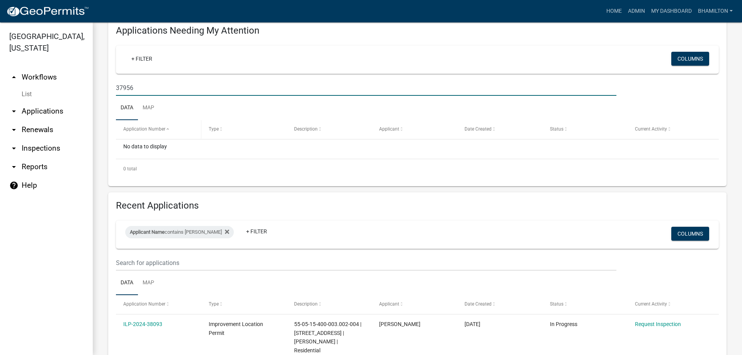
scroll to position [141, 0]
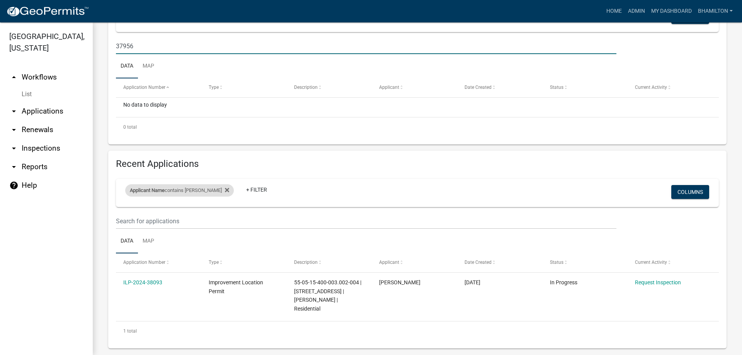
click at [180, 189] on div "Applicant Name contains [PERSON_NAME]" at bounding box center [179, 190] width 109 height 12
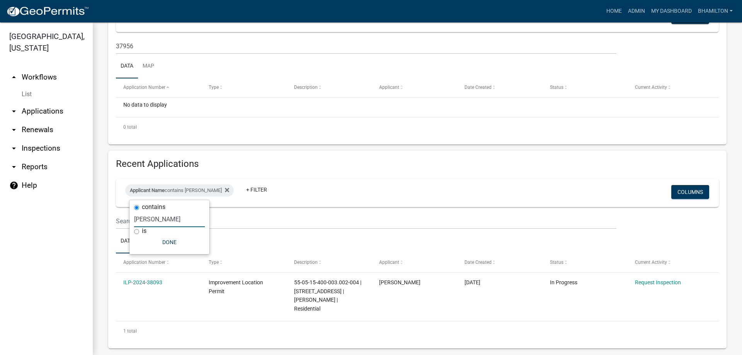
drag, startPoint x: 157, startPoint y: 223, endPoint x: 128, endPoint y: 220, distance: 29.9
click at [128, 220] on body "Internet Explorer does NOT work with GeoPermits. Get a new browser for more sec…" at bounding box center [371, 177] width 742 height 355
type input "f"
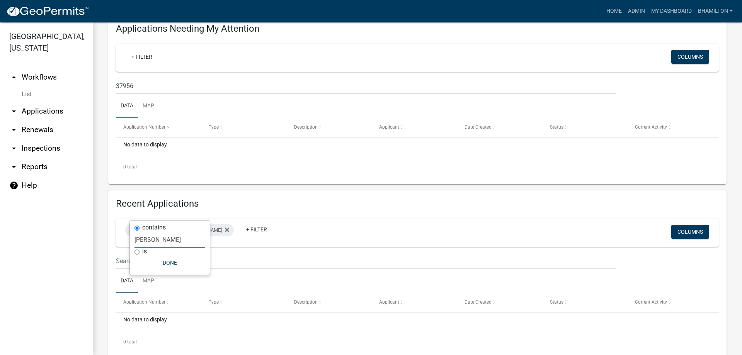
scroll to position [121, 0]
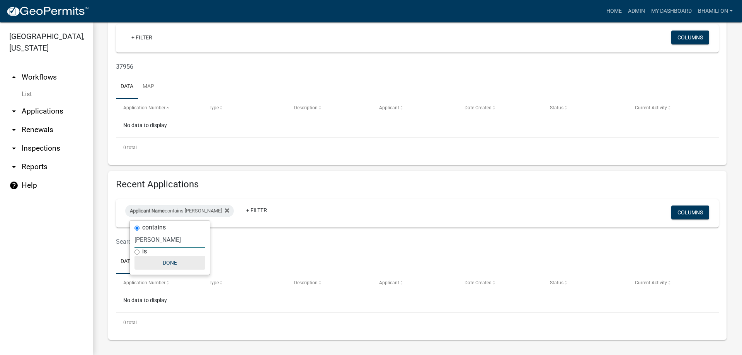
type input "[PERSON_NAME]"
click at [171, 264] on button "Done" at bounding box center [169, 263] width 71 height 14
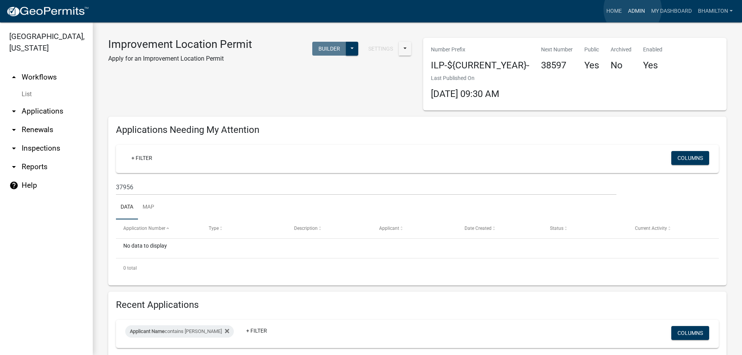
click at [633, 9] on link "Admin" at bounding box center [636, 11] width 23 height 15
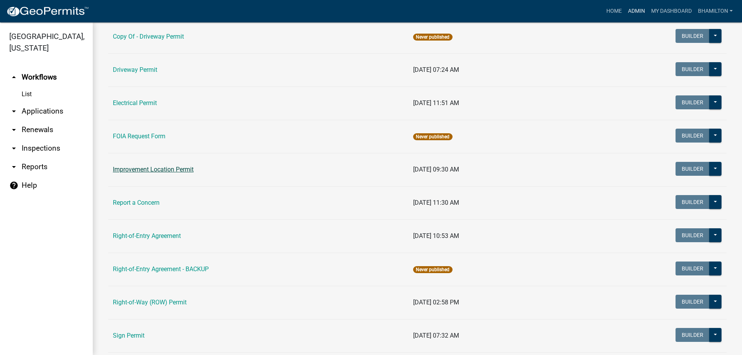
scroll to position [133, 0]
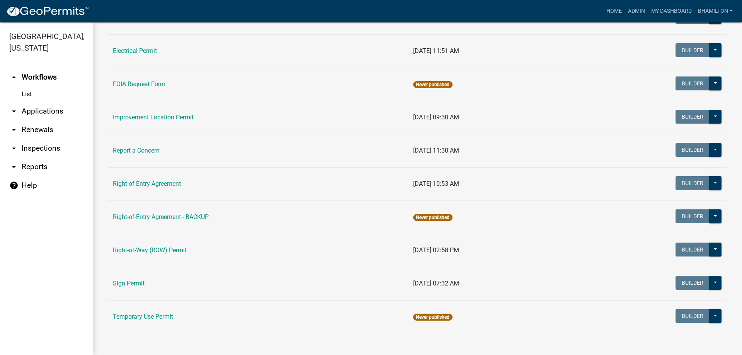
click at [163, 118] on link "Improvement Location Permit" at bounding box center [153, 117] width 81 height 7
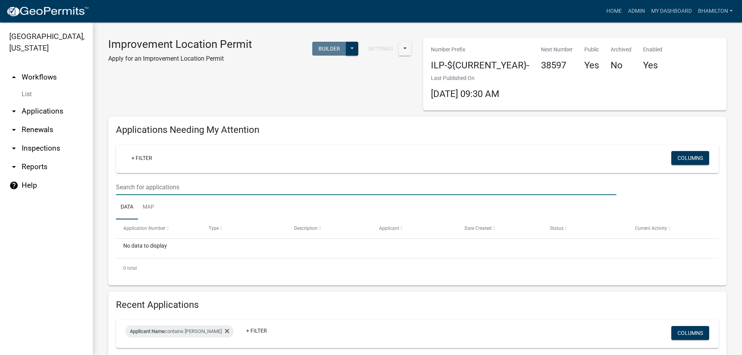
click at [163, 185] on input "text" at bounding box center [366, 187] width 500 height 16
type input "37956"
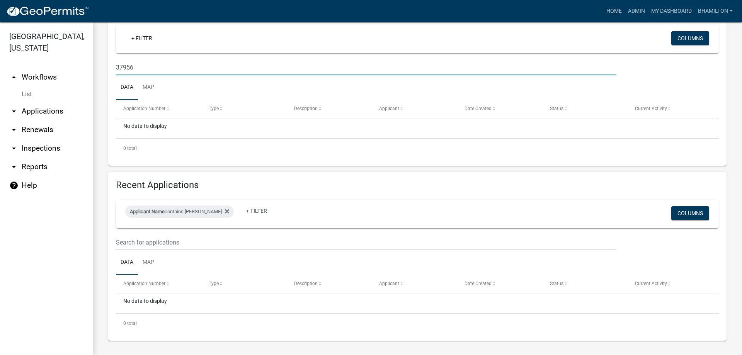
scroll to position [121, 0]
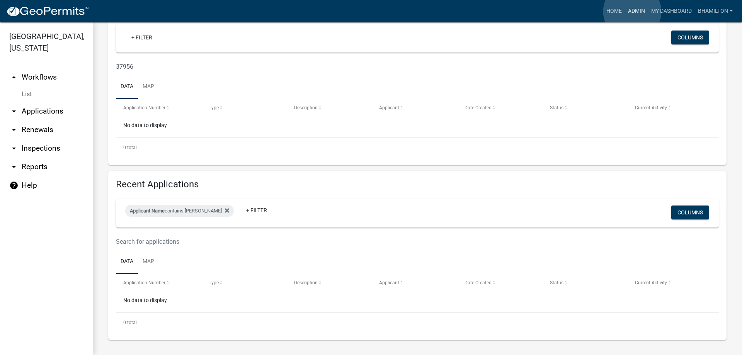
click at [632, 12] on link "Admin" at bounding box center [636, 11] width 23 height 15
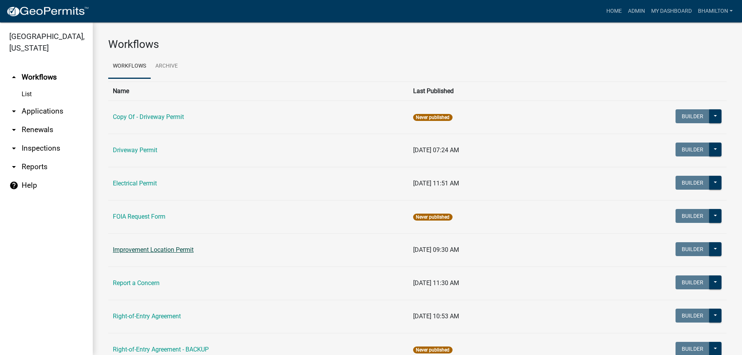
click at [153, 251] on link "Improvement Location Permit" at bounding box center [153, 249] width 81 height 7
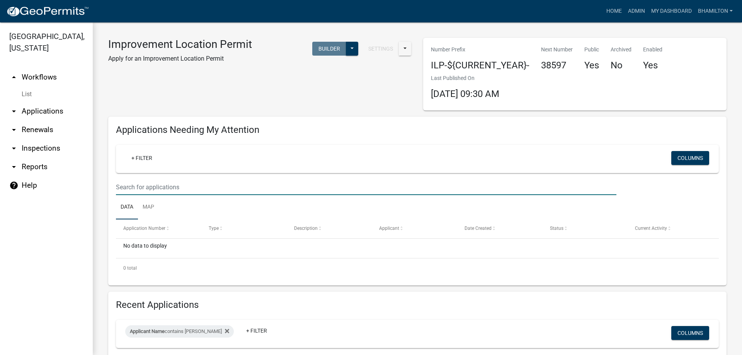
click at [158, 187] on input "text" at bounding box center [366, 187] width 500 height 16
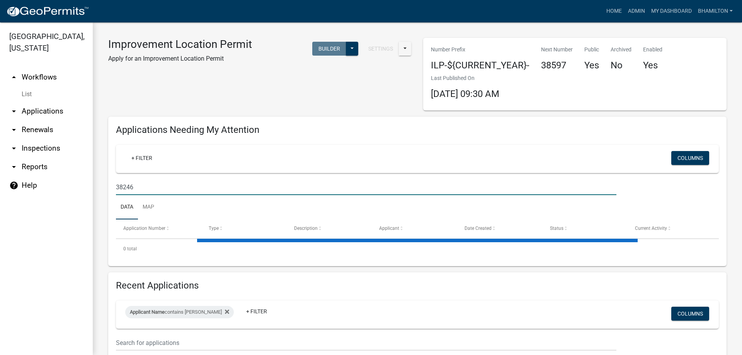
type input "38246"
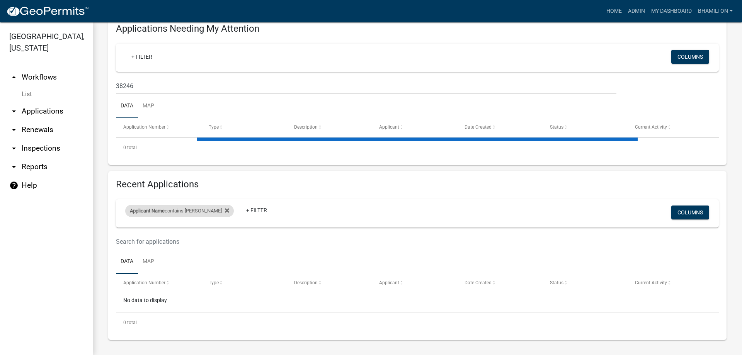
click at [189, 213] on div "Applicant Name contains [PERSON_NAME]" at bounding box center [179, 211] width 109 height 12
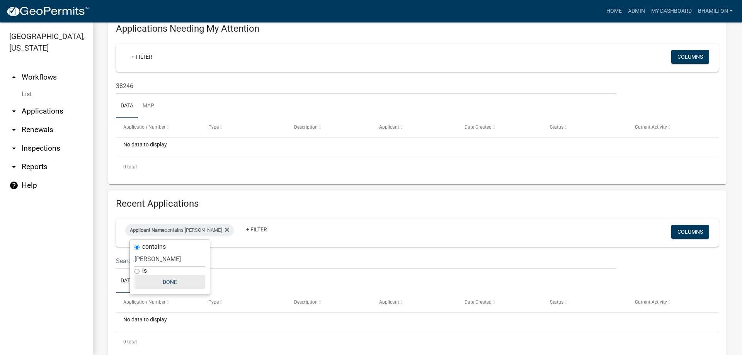
click at [176, 281] on button "Done" at bounding box center [169, 282] width 71 height 14
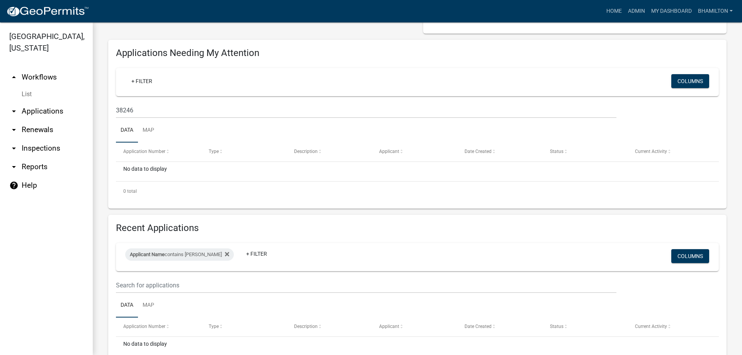
scroll to position [77, 0]
click at [194, 255] on div "Applicant Name contains [PERSON_NAME]" at bounding box center [179, 254] width 109 height 12
drag, startPoint x: 153, startPoint y: 283, endPoint x: 111, endPoint y: 281, distance: 42.2
click at [111, 281] on body "Internet Explorer does NOT work with GeoPermits. Get a new browser for more sec…" at bounding box center [371, 177] width 742 height 355
type input "s"
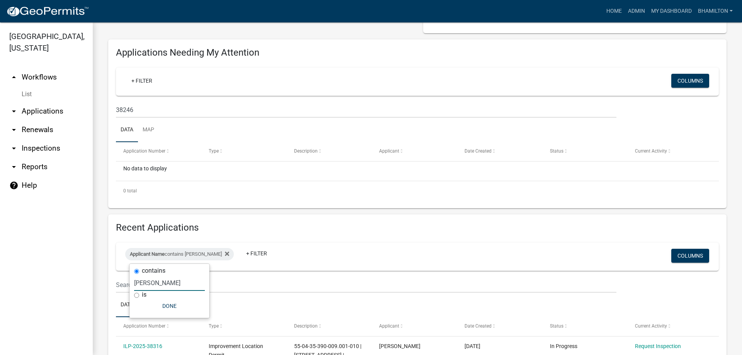
type input "[PERSON_NAME]"
click at [165, 306] on button "Done" at bounding box center [169, 306] width 71 height 14
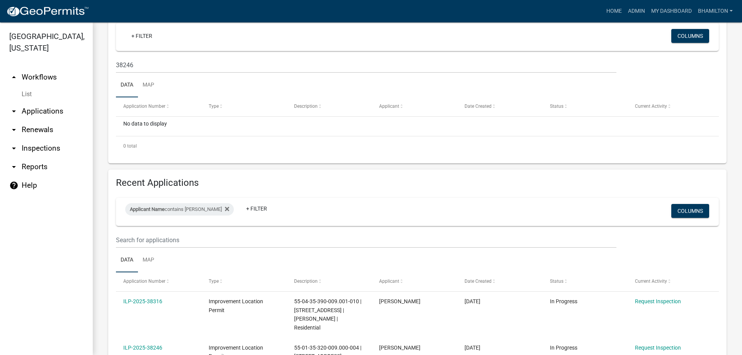
scroll to position [193, 0]
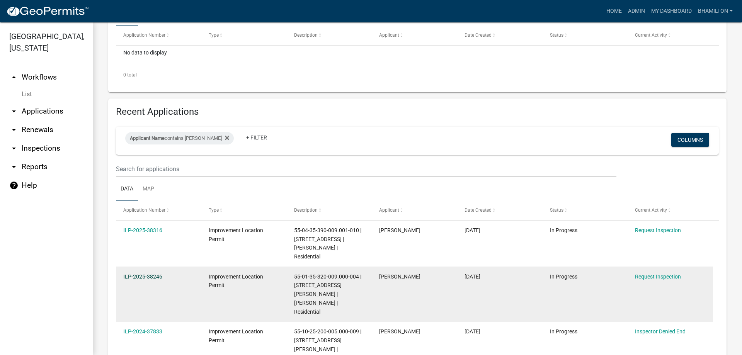
click at [149, 274] on link "ILP-2025-38246" at bounding box center [142, 277] width 39 height 6
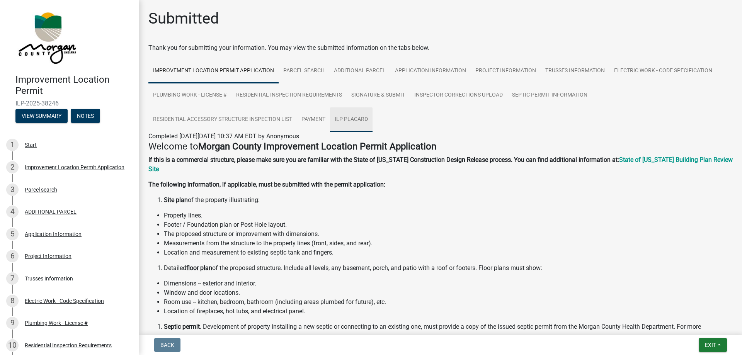
click at [356, 116] on link "ILP Placard" at bounding box center [351, 119] width 43 height 25
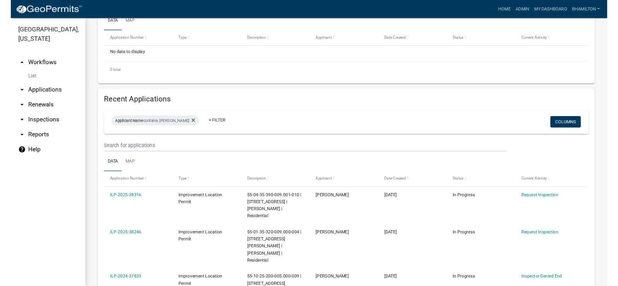
scroll to position [216, 0]
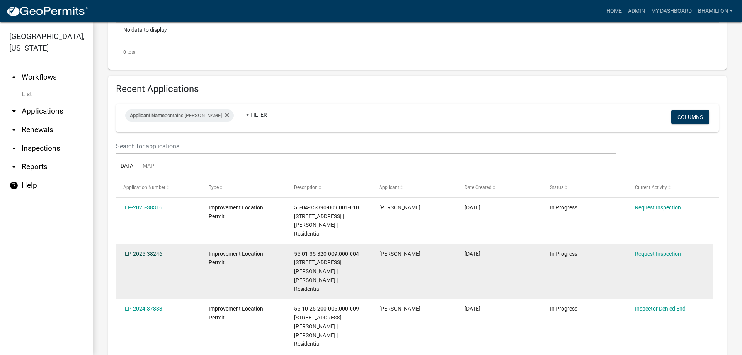
click at [154, 251] on link "ILP-2025-38246" at bounding box center [142, 254] width 39 height 6
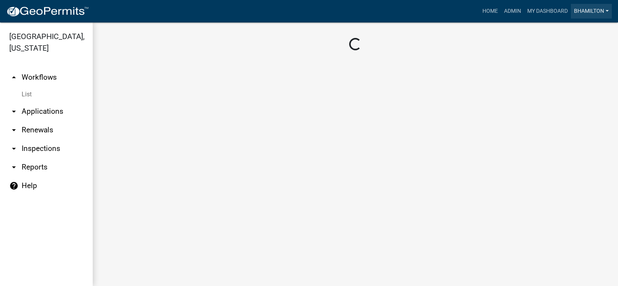
click at [594, 12] on link "bhamilton" at bounding box center [591, 11] width 41 height 15
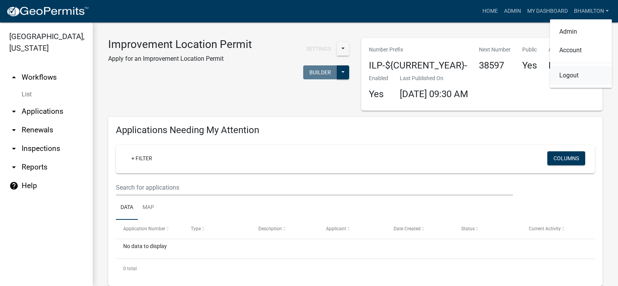
click at [566, 78] on link "Logout" at bounding box center [581, 75] width 62 height 19
